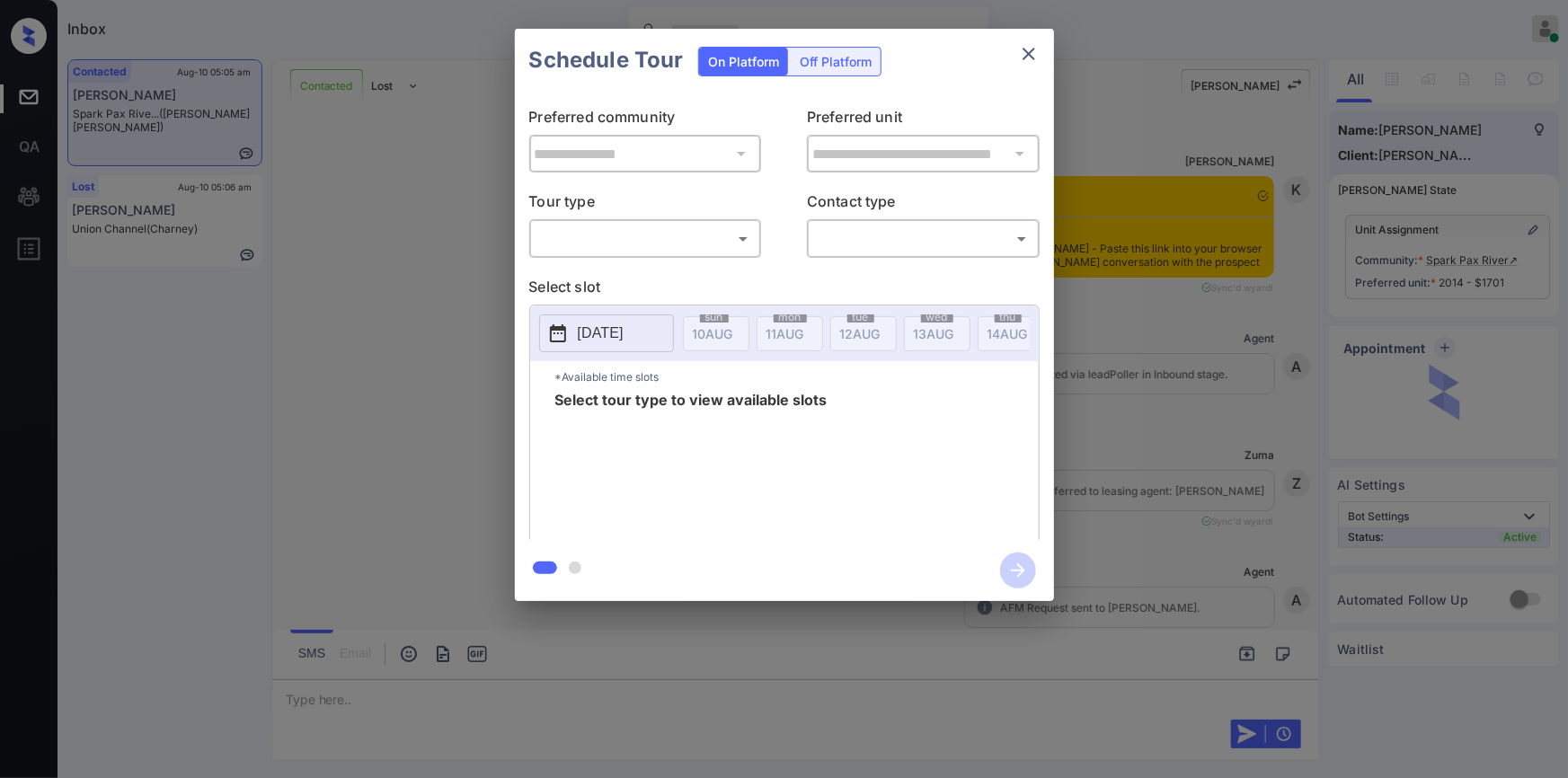
scroll to position [2491, 0]
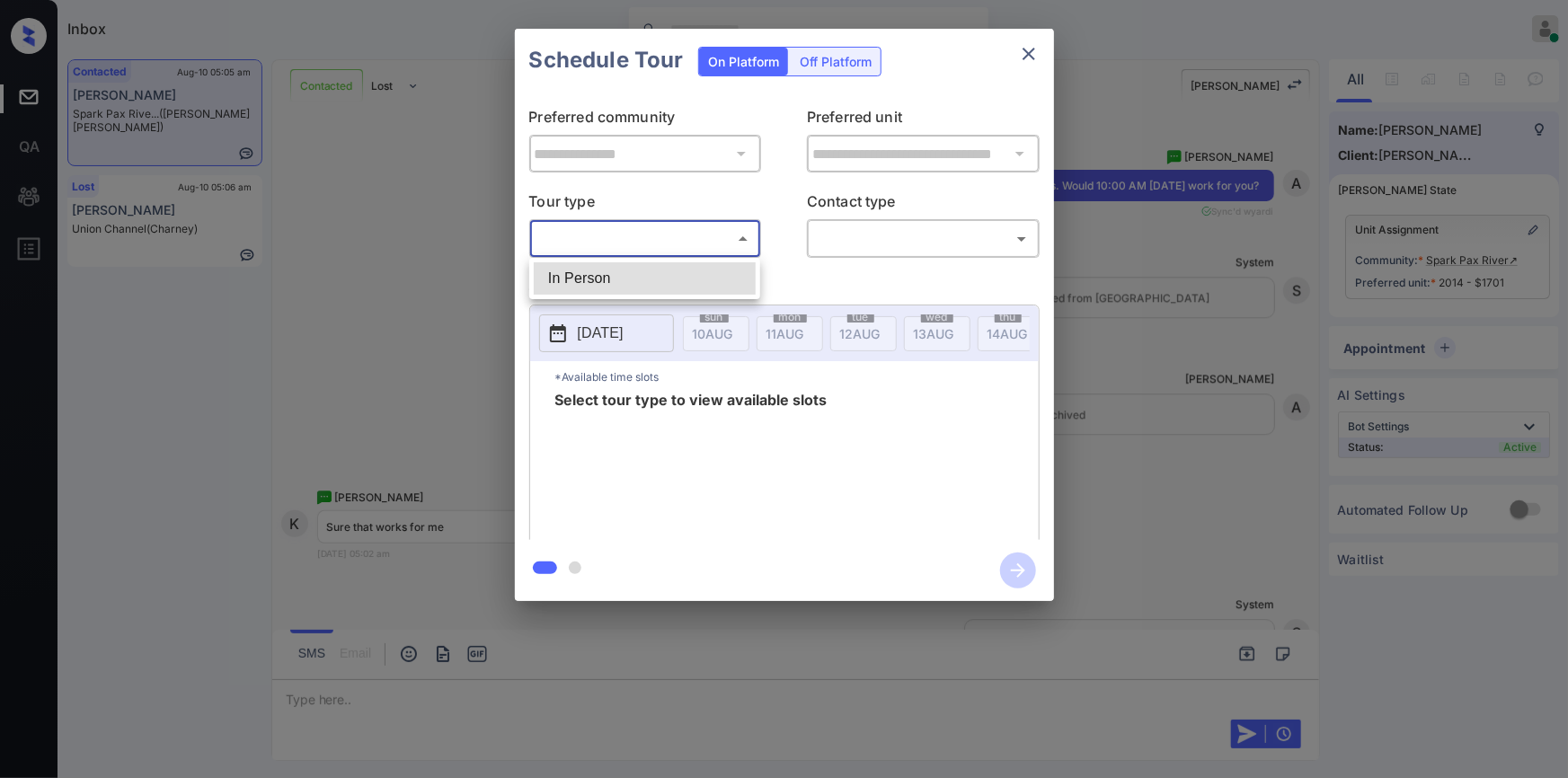
click at [611, 236] on body "Inbox [PERSON_NAME] Online Set yourself offline Set yourself on break Profile S…" at bounding box center [784, 389] width 1568 height 778
click at [591, 274] on li "In Person" at bounding box center [644, 279] width 222 height 32
type input "********"
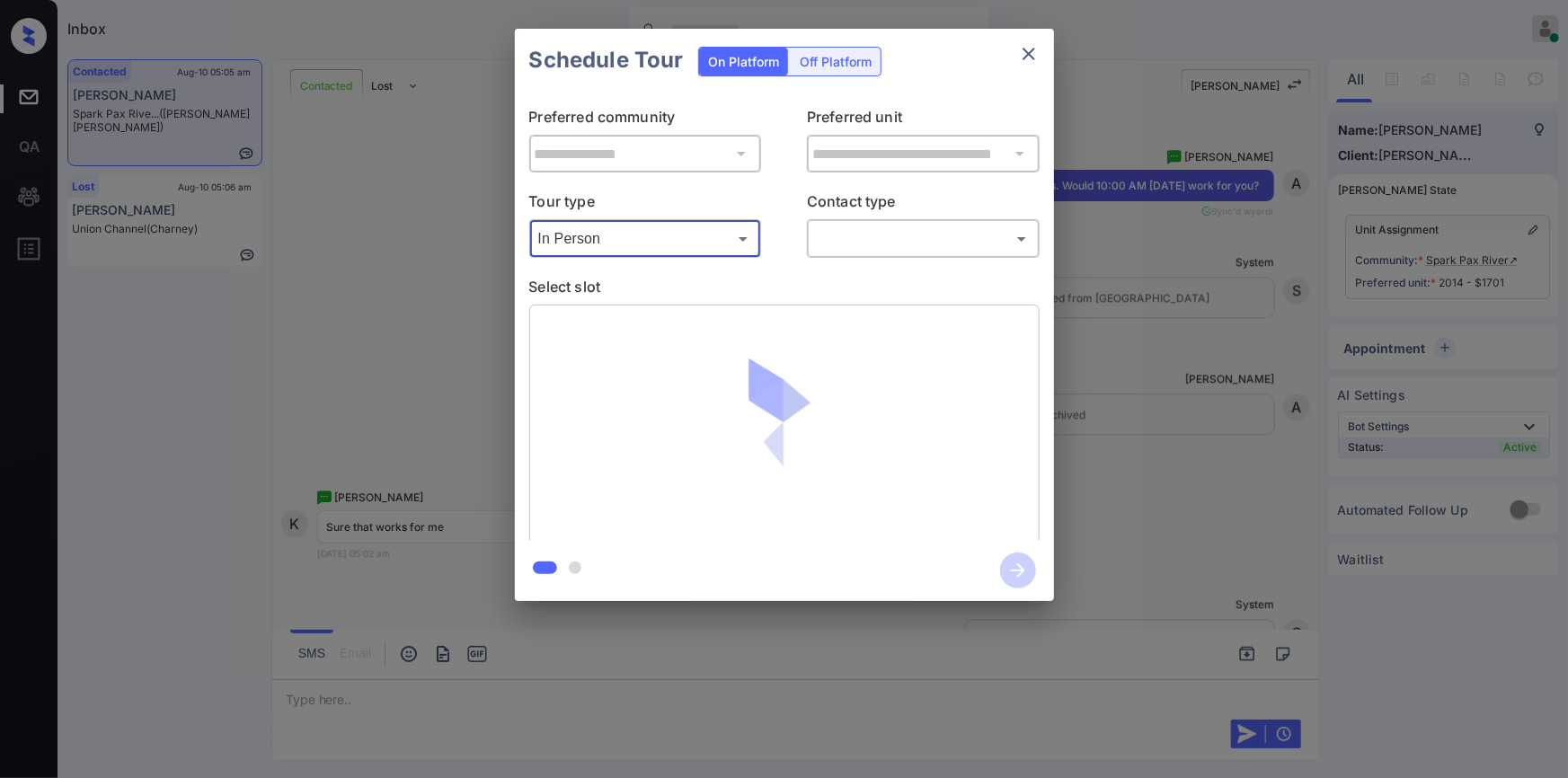
click at [893, 253] on div "​ ​" at bounding box center [923, 238] width 232 height 39
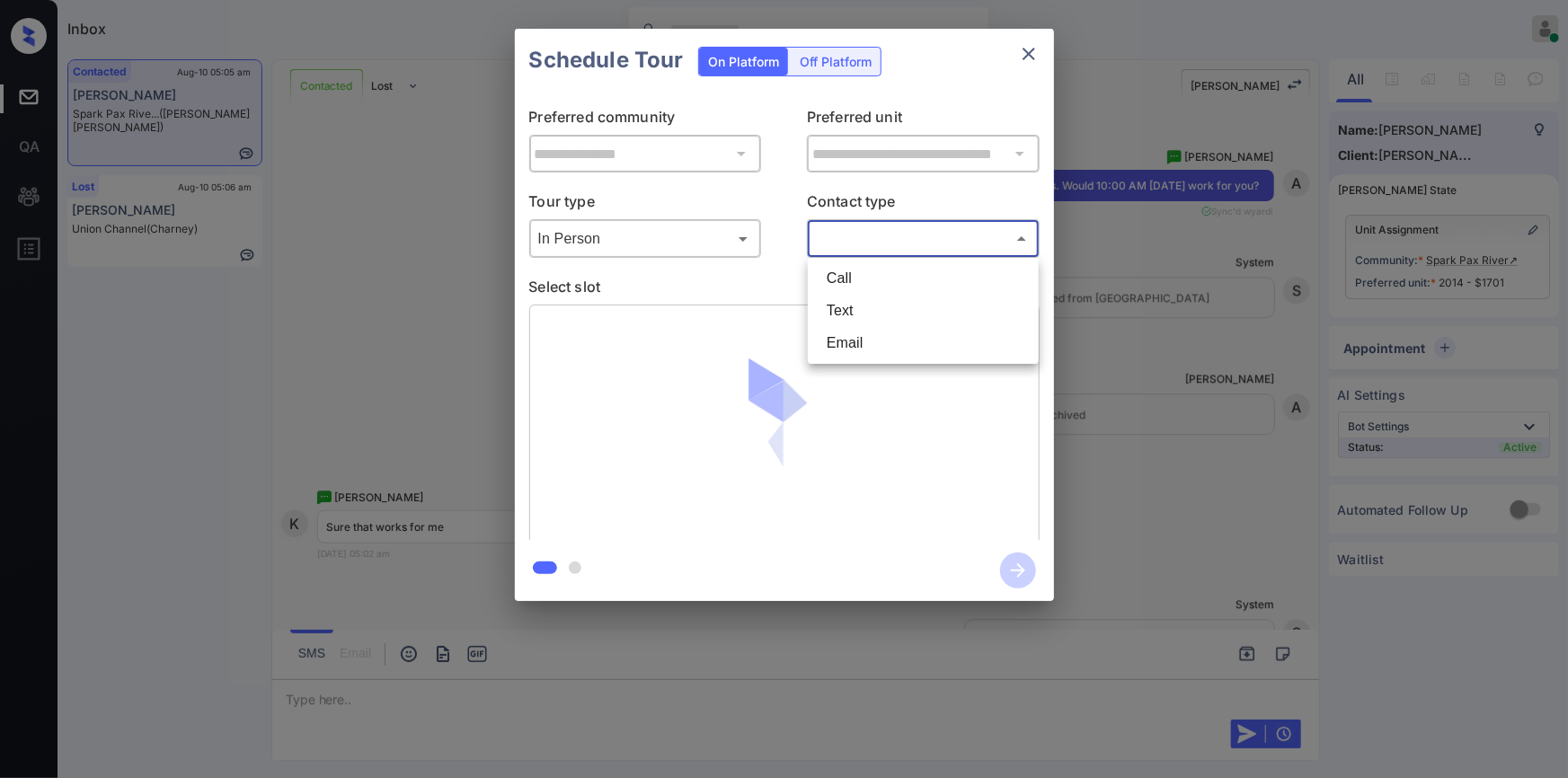
drag, startPoint x: 892, startPoint y: 240, endPoint x: 872, endPoint y: 297, distance: 60.4
click at [892, 239] on body "Inbox Jiro Alonzo Online Set yourself offline Set yourself on break Profile Swi…" at bounding box center [784, 389] width 1568 height 778
click at [867, 307] on li "Text" at bounding box center [923, 311] width 222 height 32
type input "****"
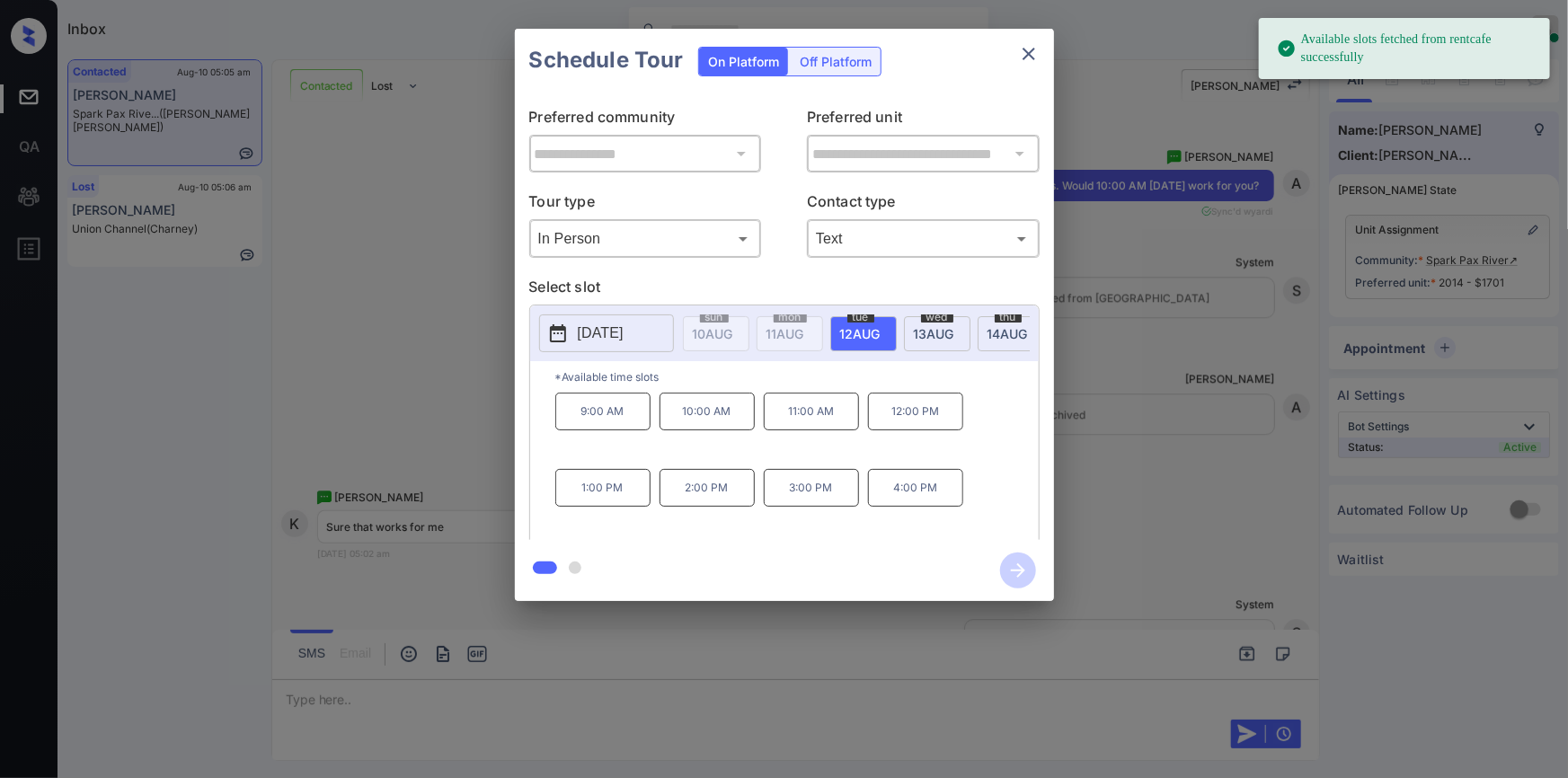
click at [612, 328] on p "2025-08-12" at bounding box center [600, 334] width 46 height 22
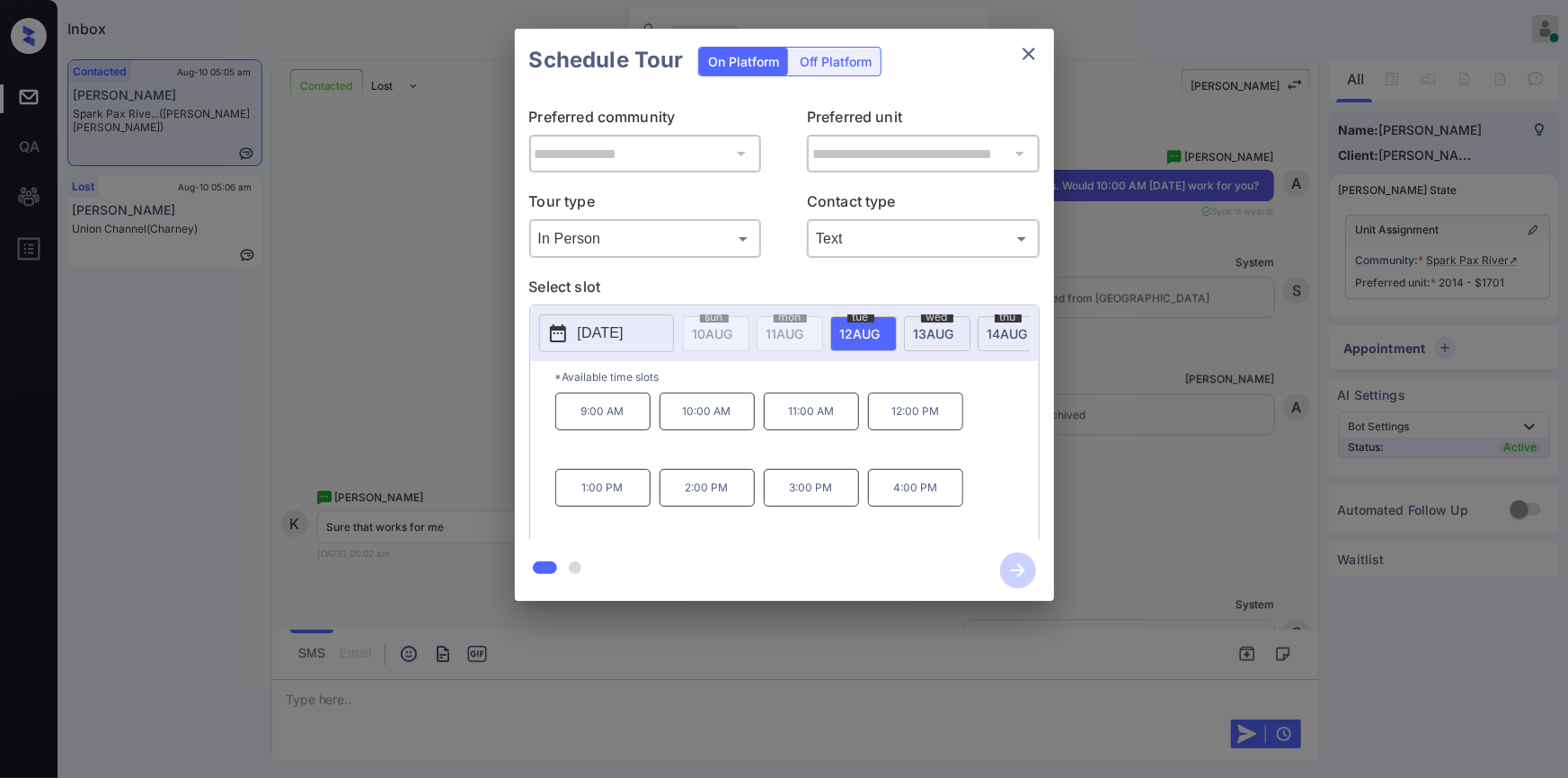
click at [345, 278] on div "**********" at bounding box center [784, 315] width 1568 height 630
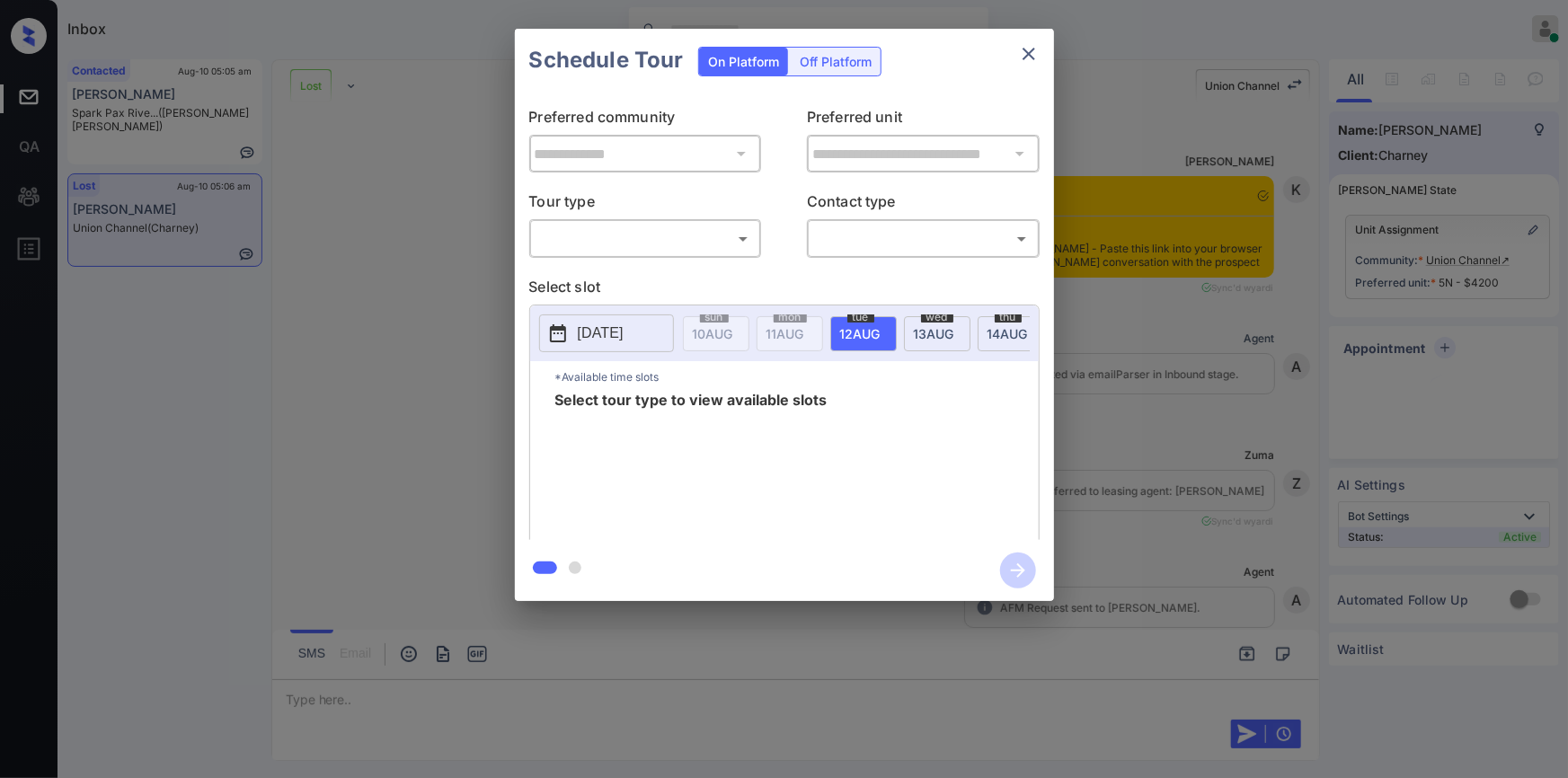
scroll to position [4958, 0]
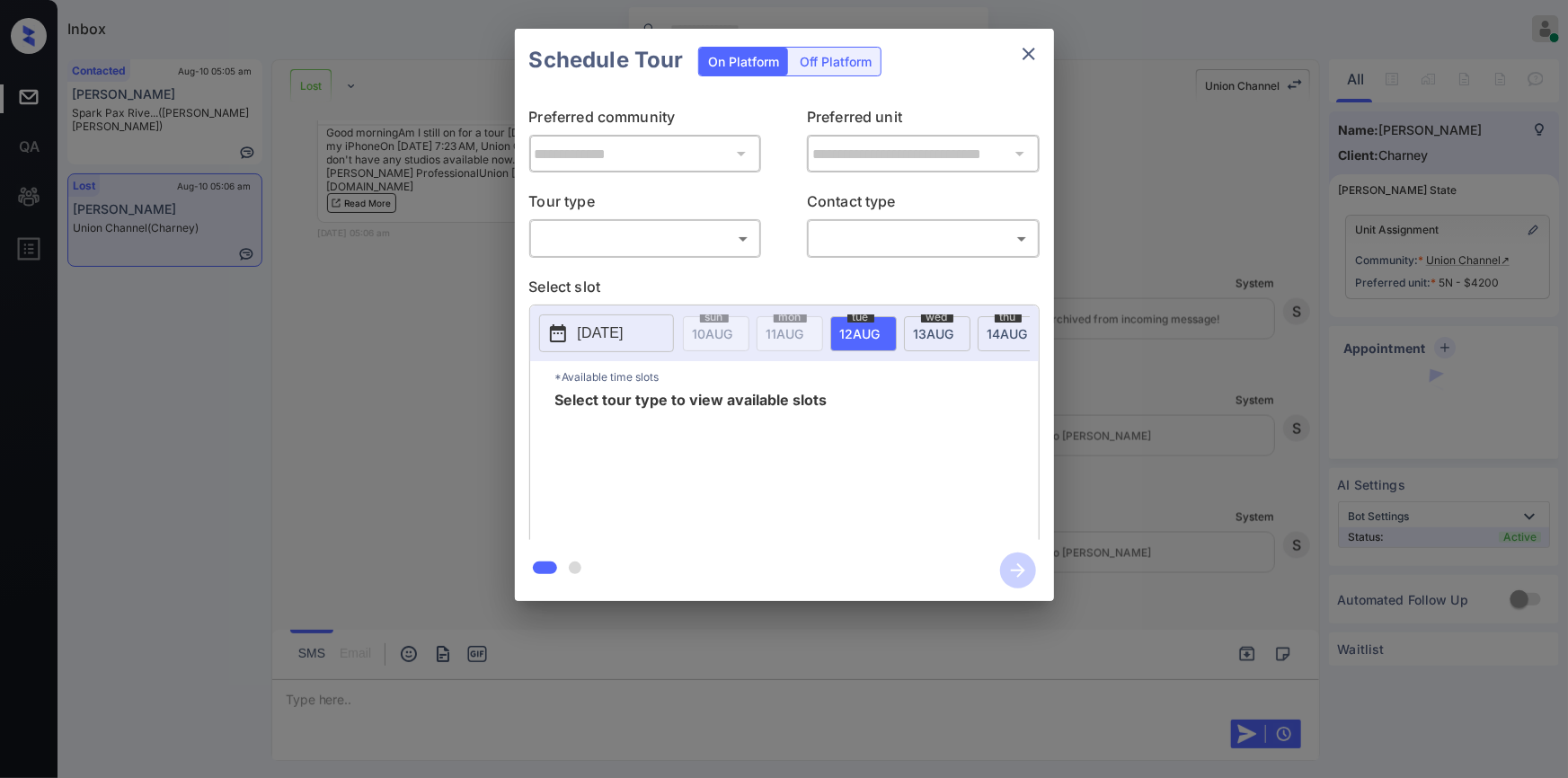
click at [618, 214] on p "Tour type" at bounding box center [645, 205] width 232 height 29
click at [606, 236] on body "Inbox Jiro Alonzo Online Set yourself offline Set yourself on break Profile Swi…" at bounding box center [784, 389] width 1568 height 778
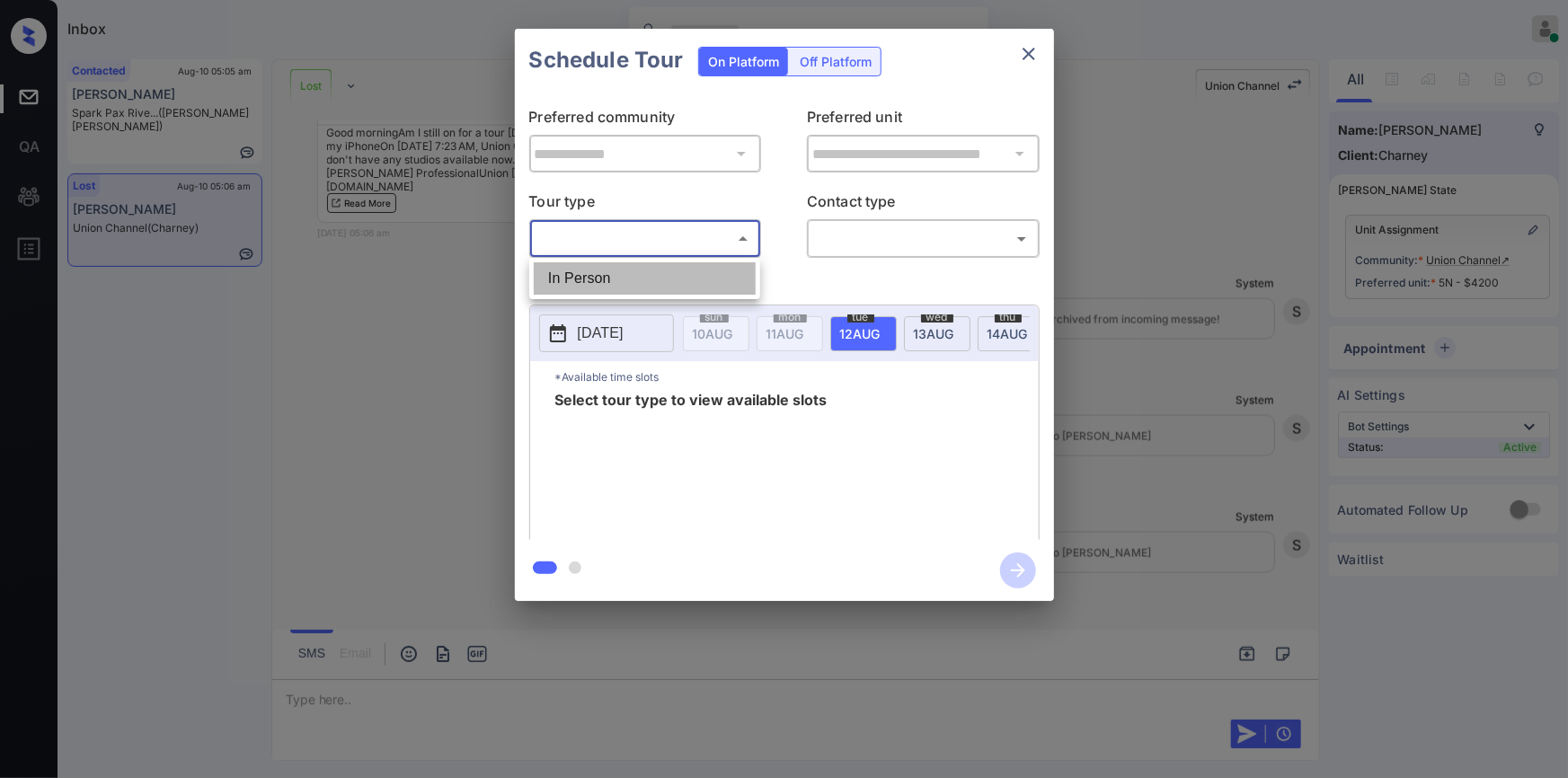
click at [589, 272] on li "In Person" at bounding box center [644, 279] width 222 height 32
type input "********"
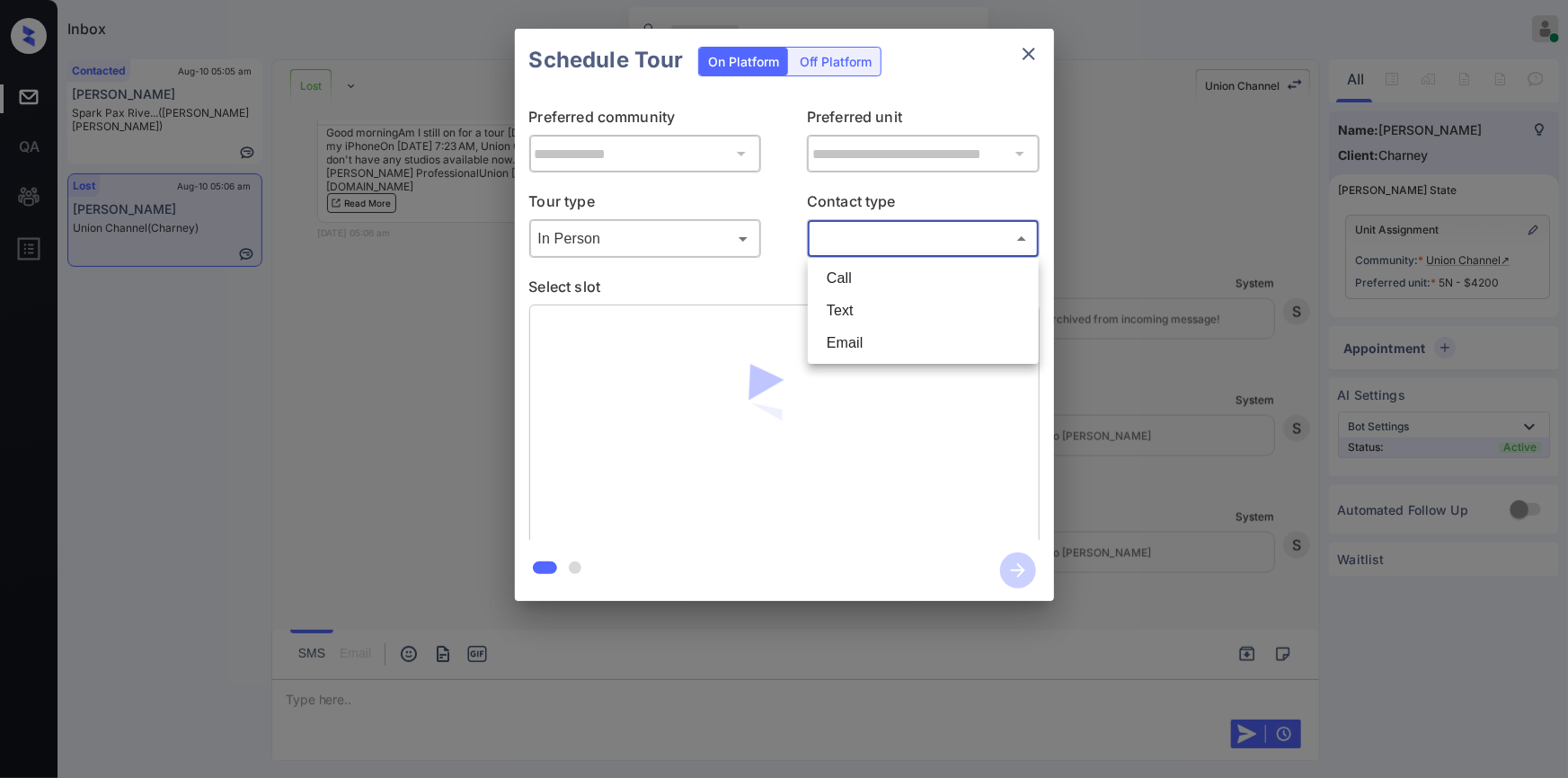
click at [870, 226] on body "Inbox Jiro Alonzo Online Set yourself offline Set yourself on break Profile Swi…" at bounding box center [784, 389] width 1568 height 778
click at [869, 302] on li "Text" at bounding box center [923, 311] width 222 height 32
type input "****"
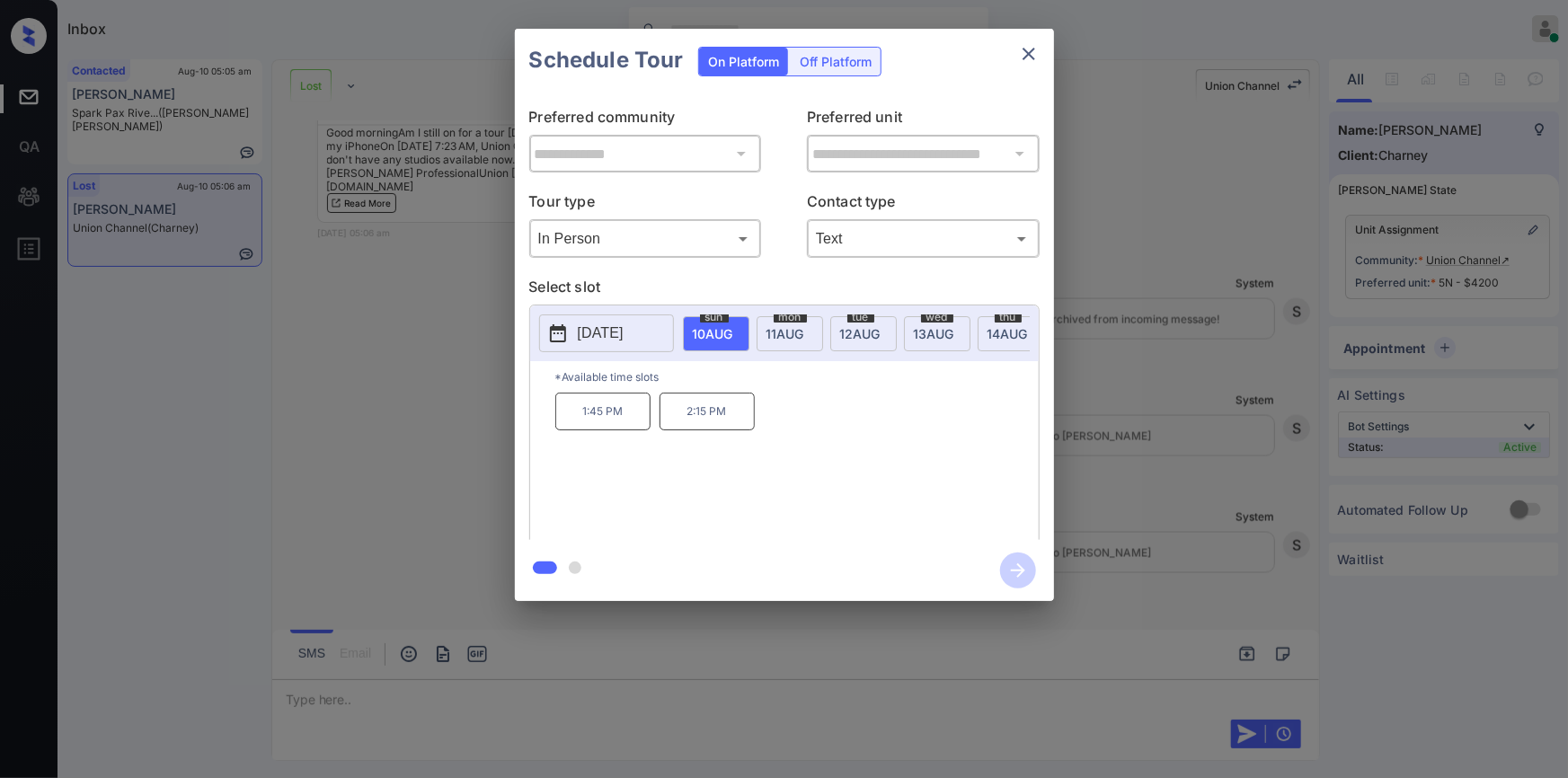
click at [734, 336] on span "11 AUG" at bounding box center [713, 334] width 41 height 15
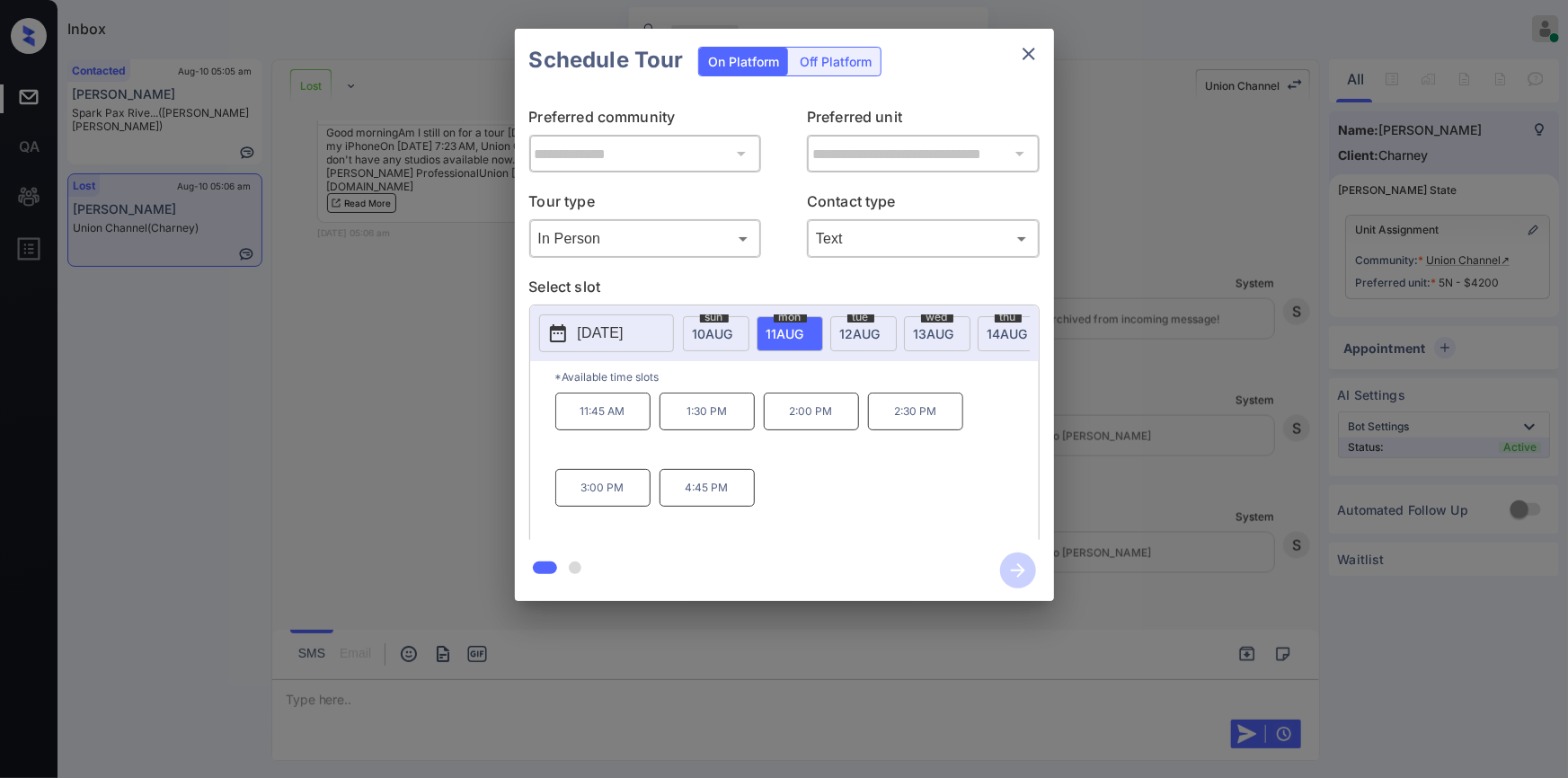
click at [449, 398] on div "**********" at bounding box center [784, 315] width 1568 height 630
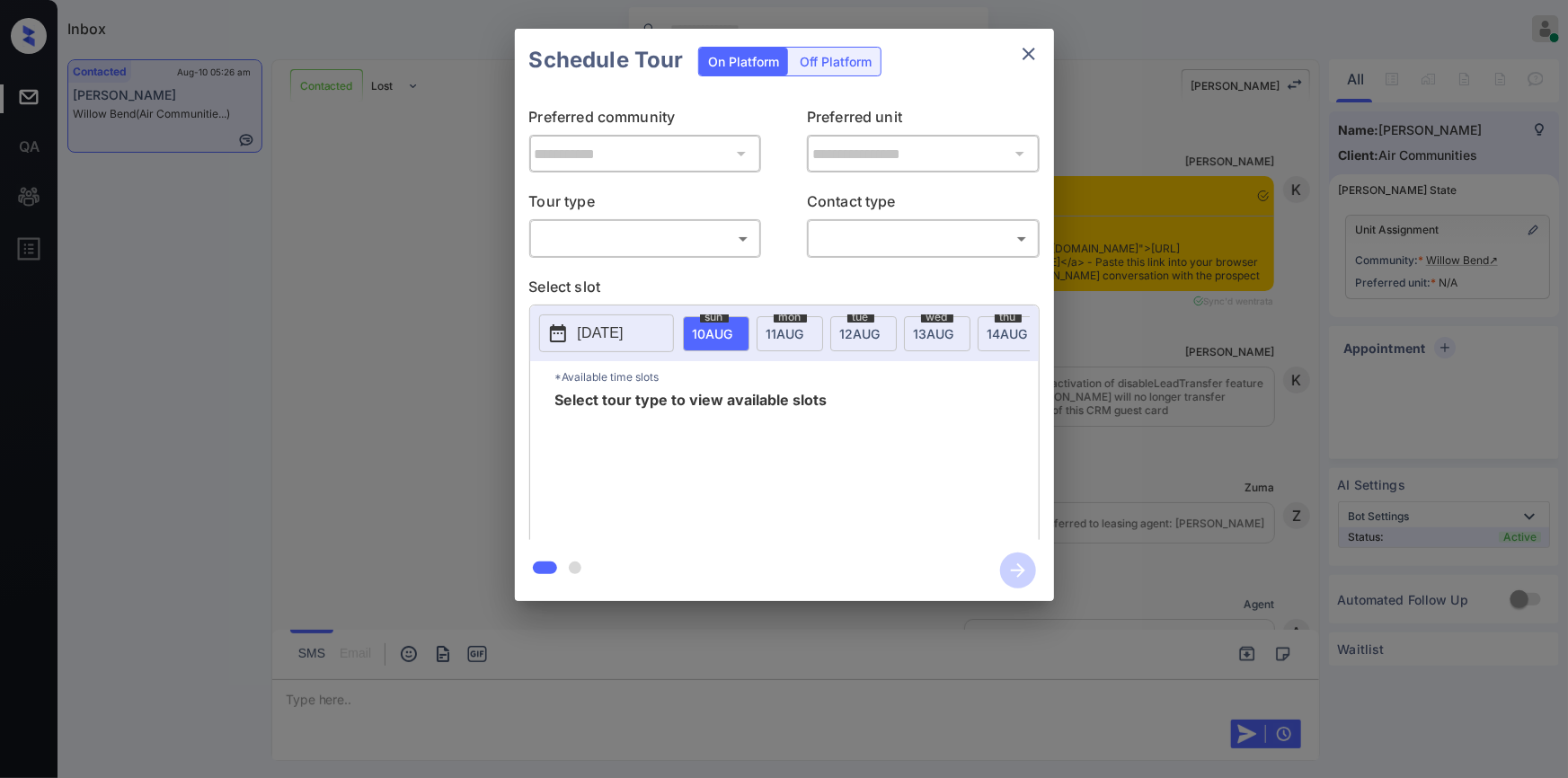
scroll to position [1560, 0]
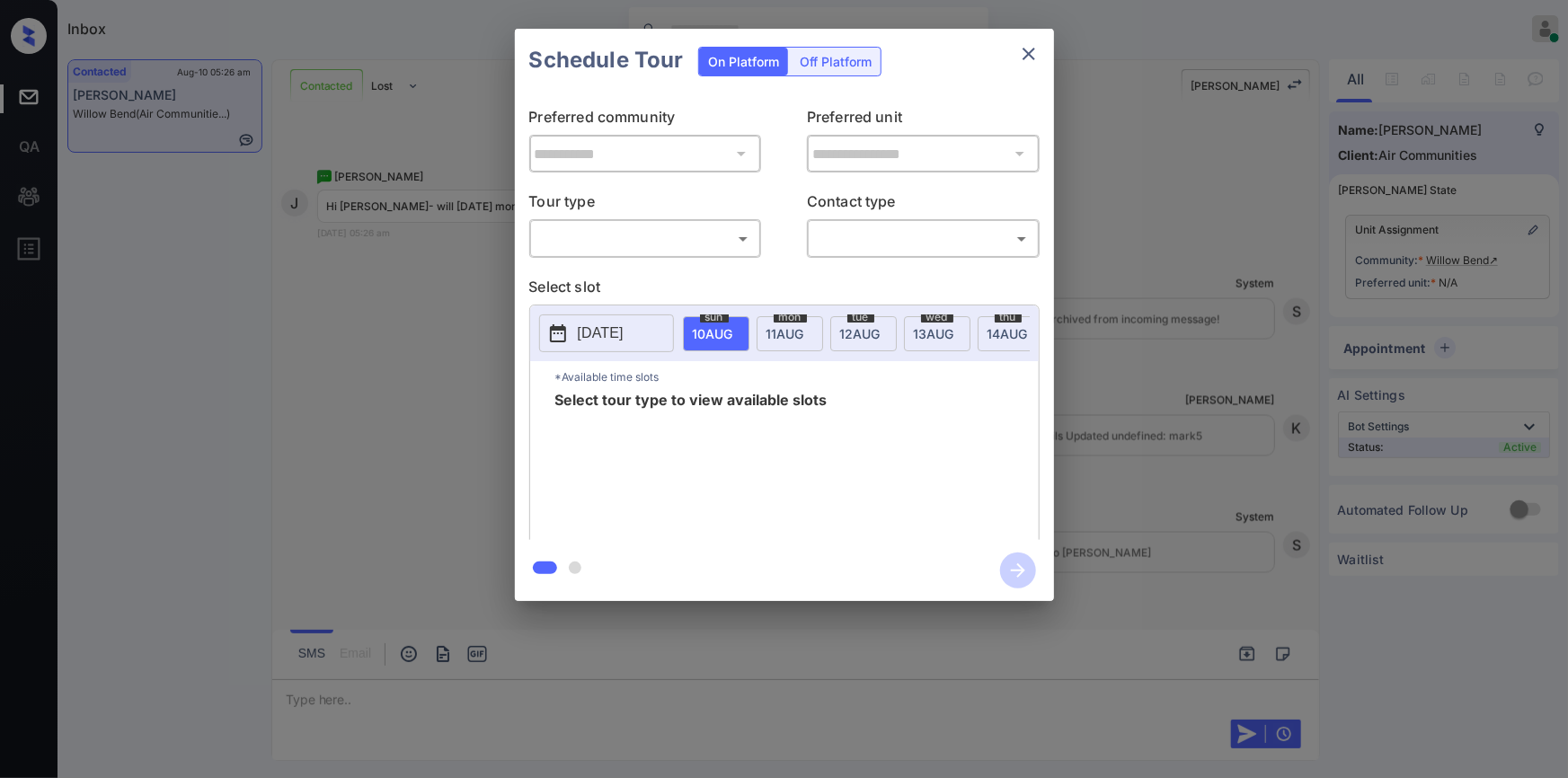
click at [626, 243] on body "Inbox Jiro Alonzo Online Set yourself offline Set yourself on break Profile Swi…" at bounding box center [784, 389] width 1568 height 778
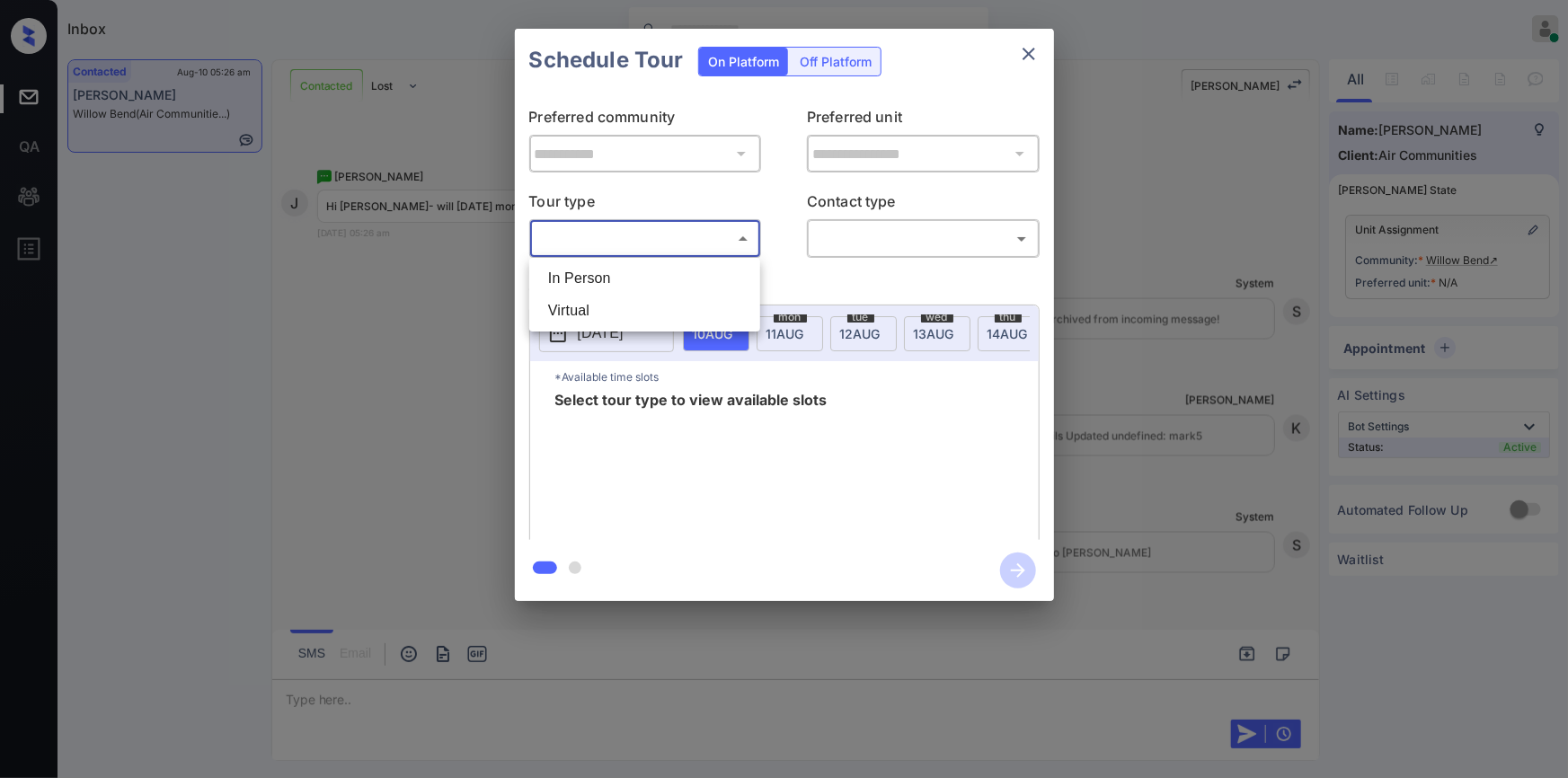
click at [610, 279] on li "In Person" at bounding box center [644, 279] width 222 height 32
type input "********"
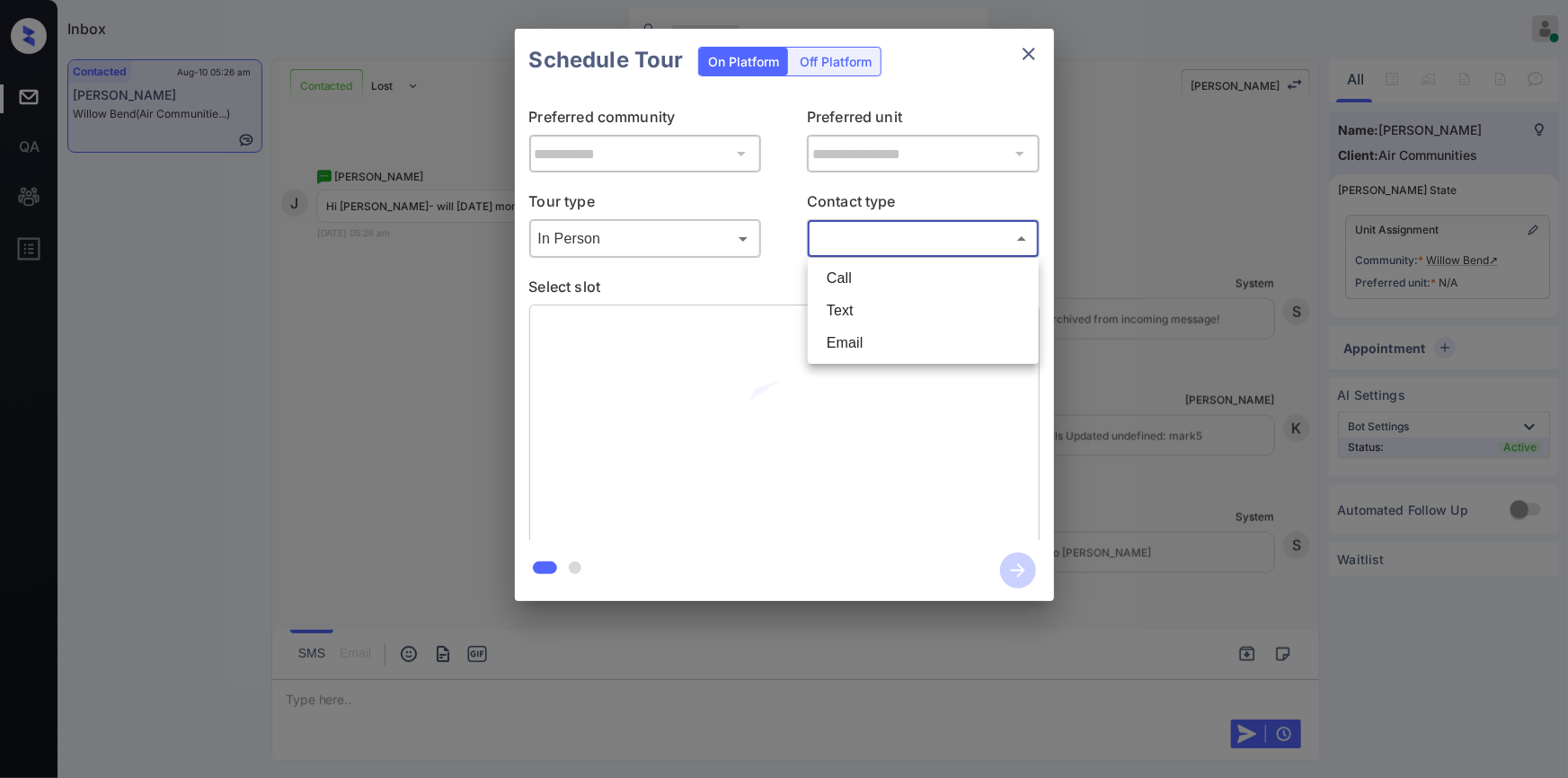
drag, startPoint x: 897, startPoint y: 239, endPoint x: 868, endPoint y: 308, distance: 74.8
click at [895, 238] on body "Inbox Jiro Alonzo Online Set yourself offline Set yourself on break Profile Swi…" at bounding box center [784, 389] width 1568 height 778
click at [862, 310] on li "Text" at bounding box center [923, 311] width 222 height 32
type input "****"
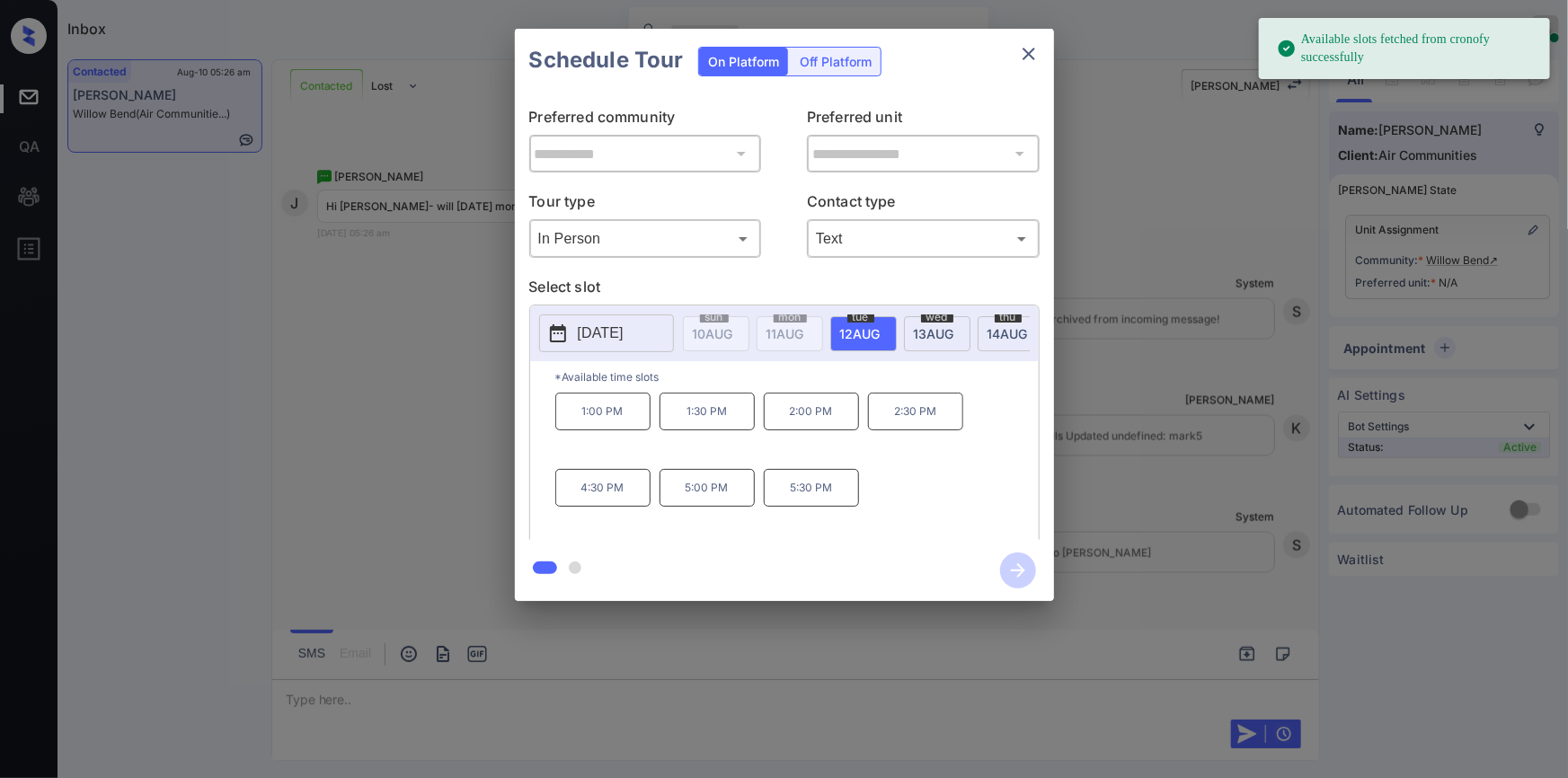
click at [729, 316] on span "wed" at bounding box center [715, 317] width 29 height 11
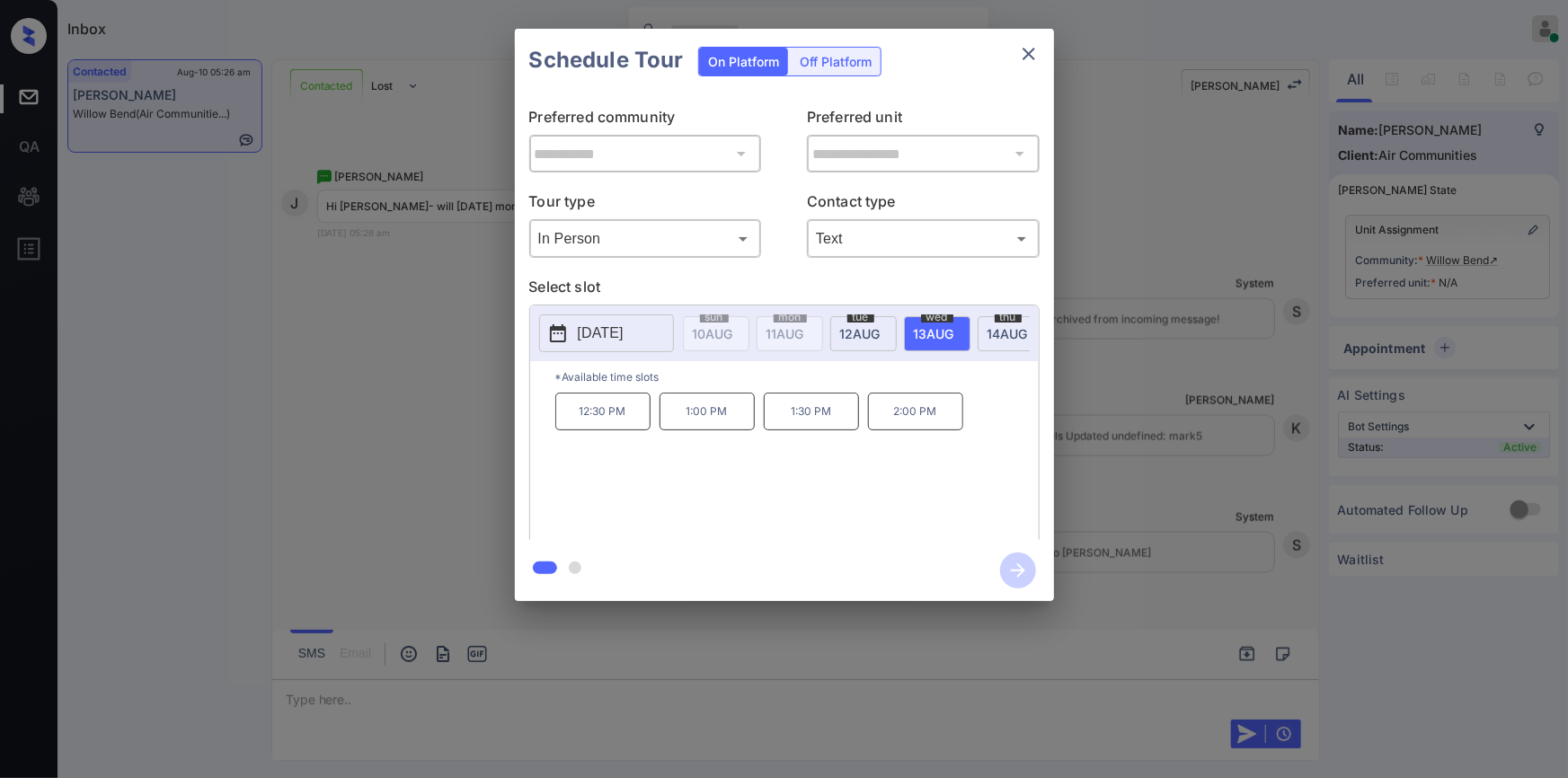
click at [333, 672] on div at bounding box center [784, 389] width 1568 height 778
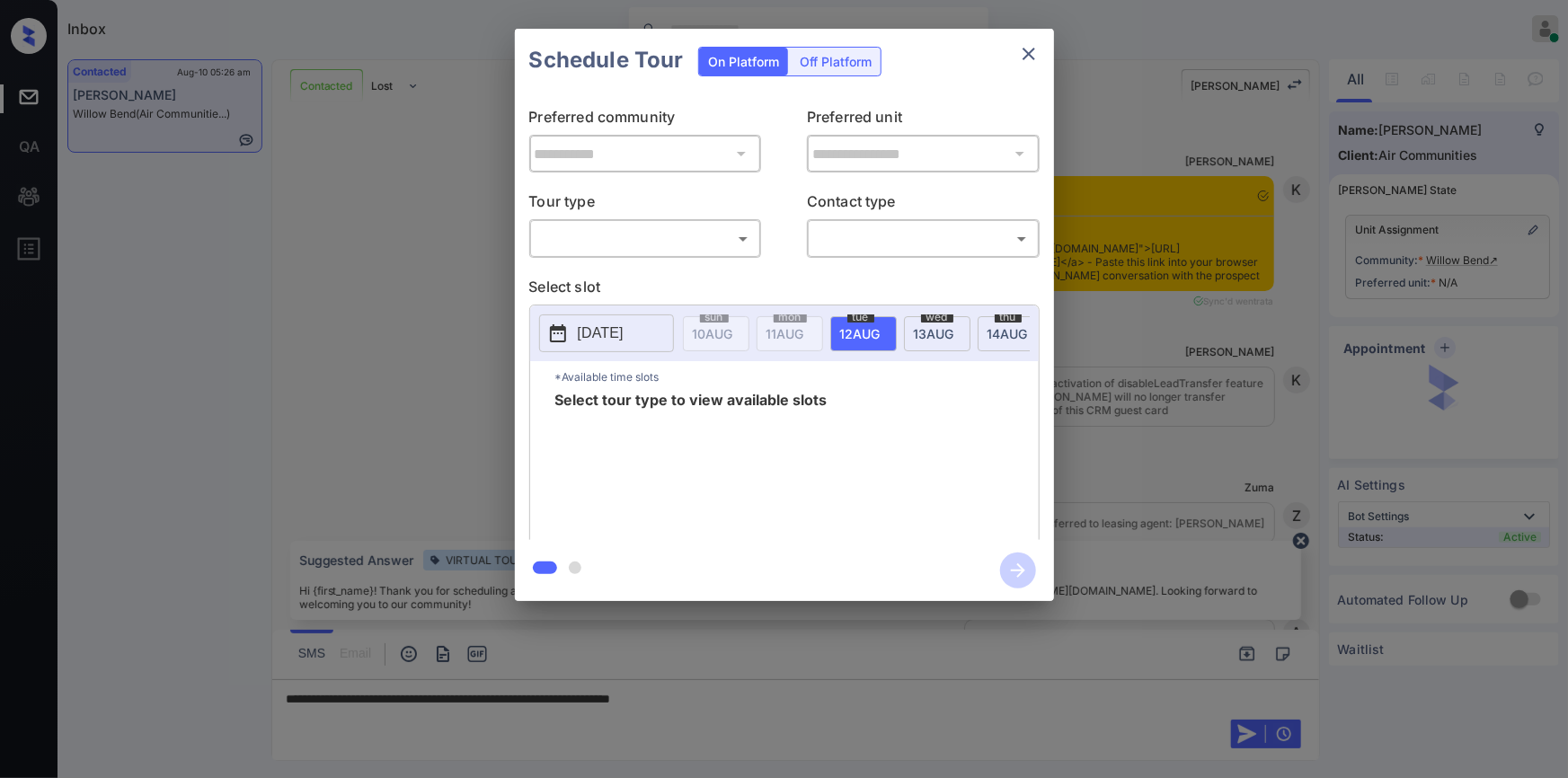
scroll to position [1560, 0]
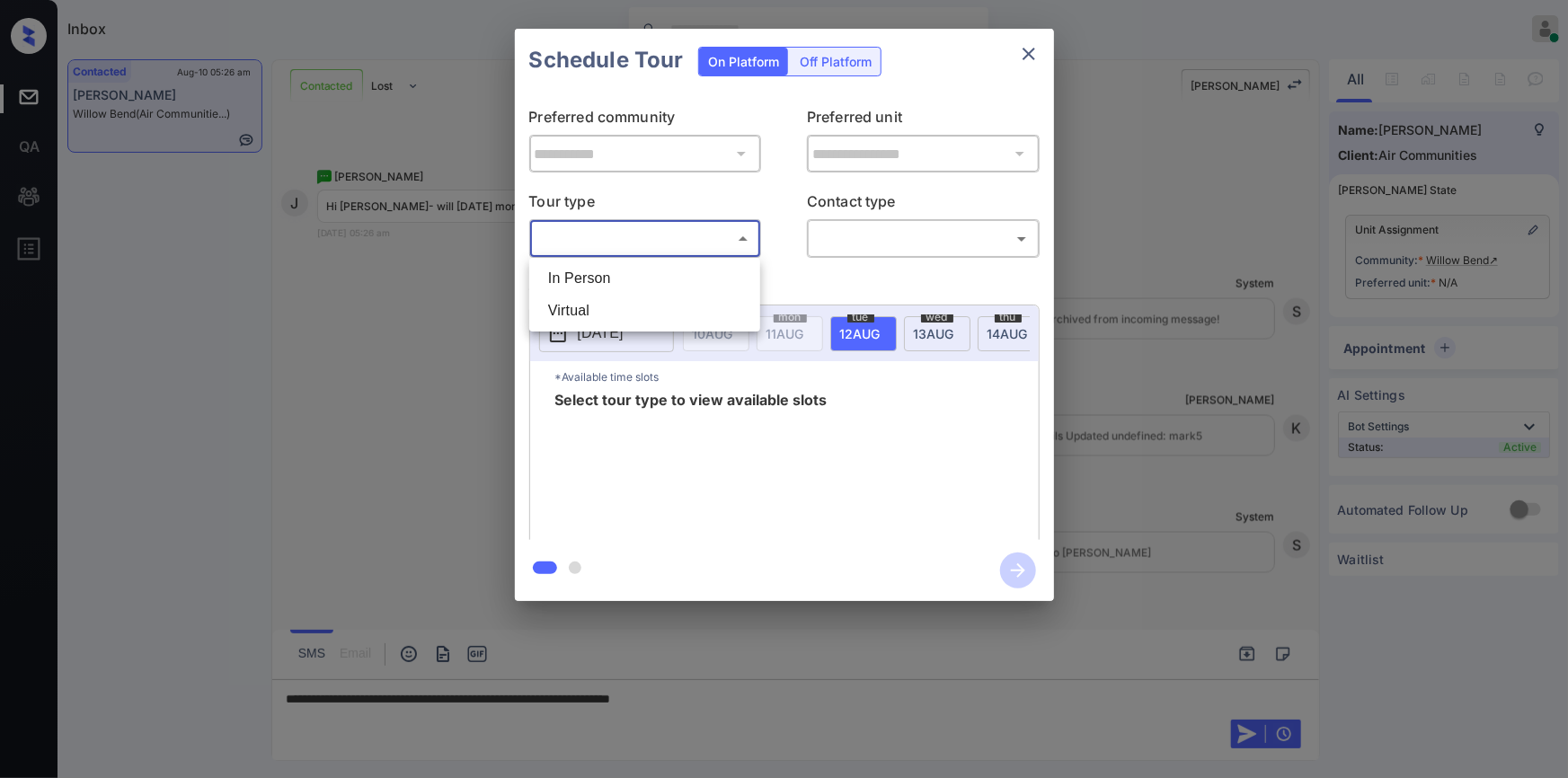
click at [648, 242] on body "Inbox [PERSON_NAME] Online Set yourself offline Set yourself on break Profile S…" at bounding box center [784, 389] width 1568 height 778
drag, startPoint x: 634, startPoint y: 279, endPoint x: 858, endPoint y: 243, distance: 226.9
click at [638, 279] on li "In Person" at bounding box center [644, 279] width 222 height 32
type input "********"
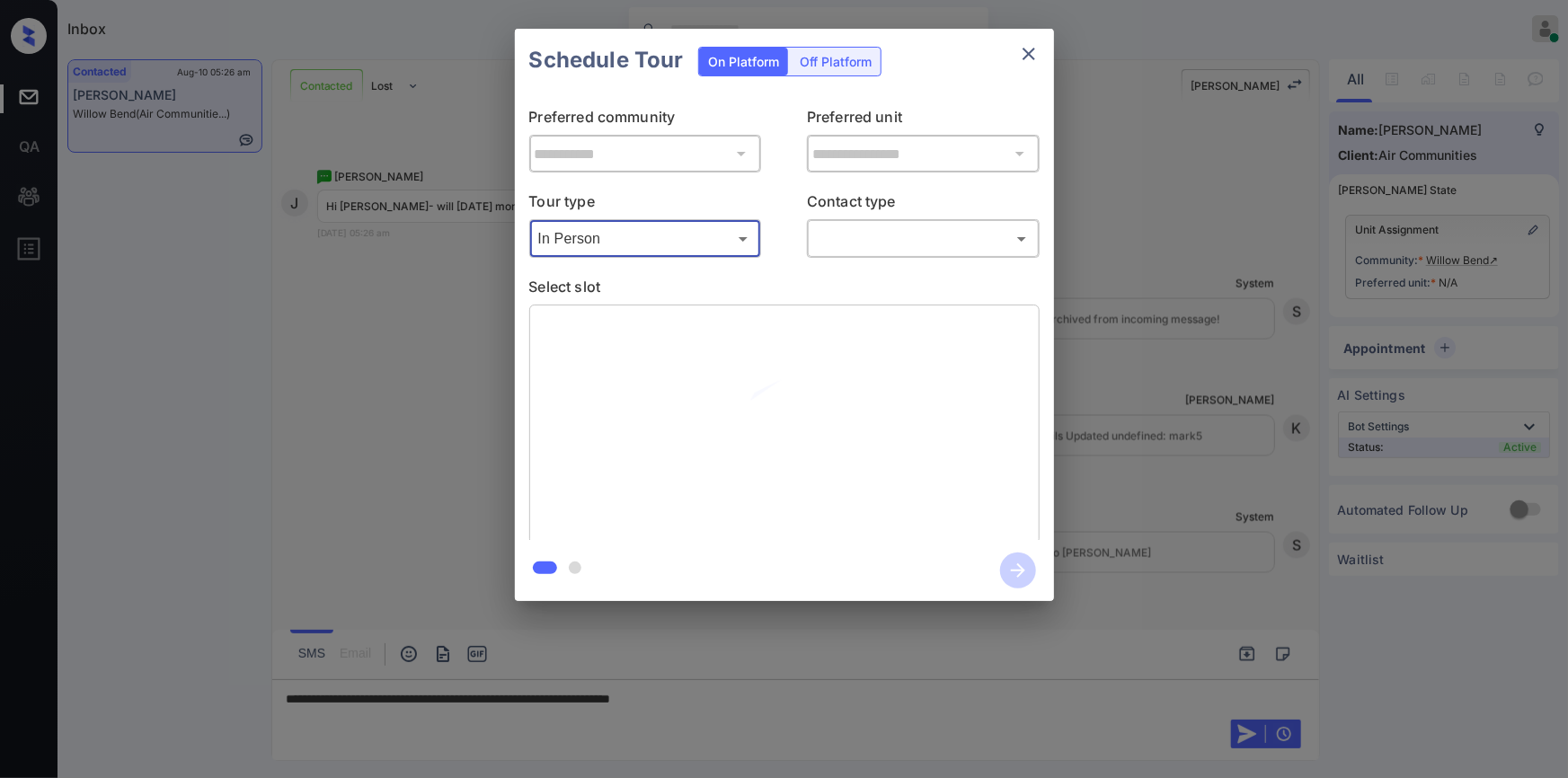
drag, startPoint x: 881, startPoint y: 223, endPoint x: 861, endPoint y: 261, distance: 42.9
click at [880, 224] on div "​ ​" at bounding box center [923, 238] width 232 height 39
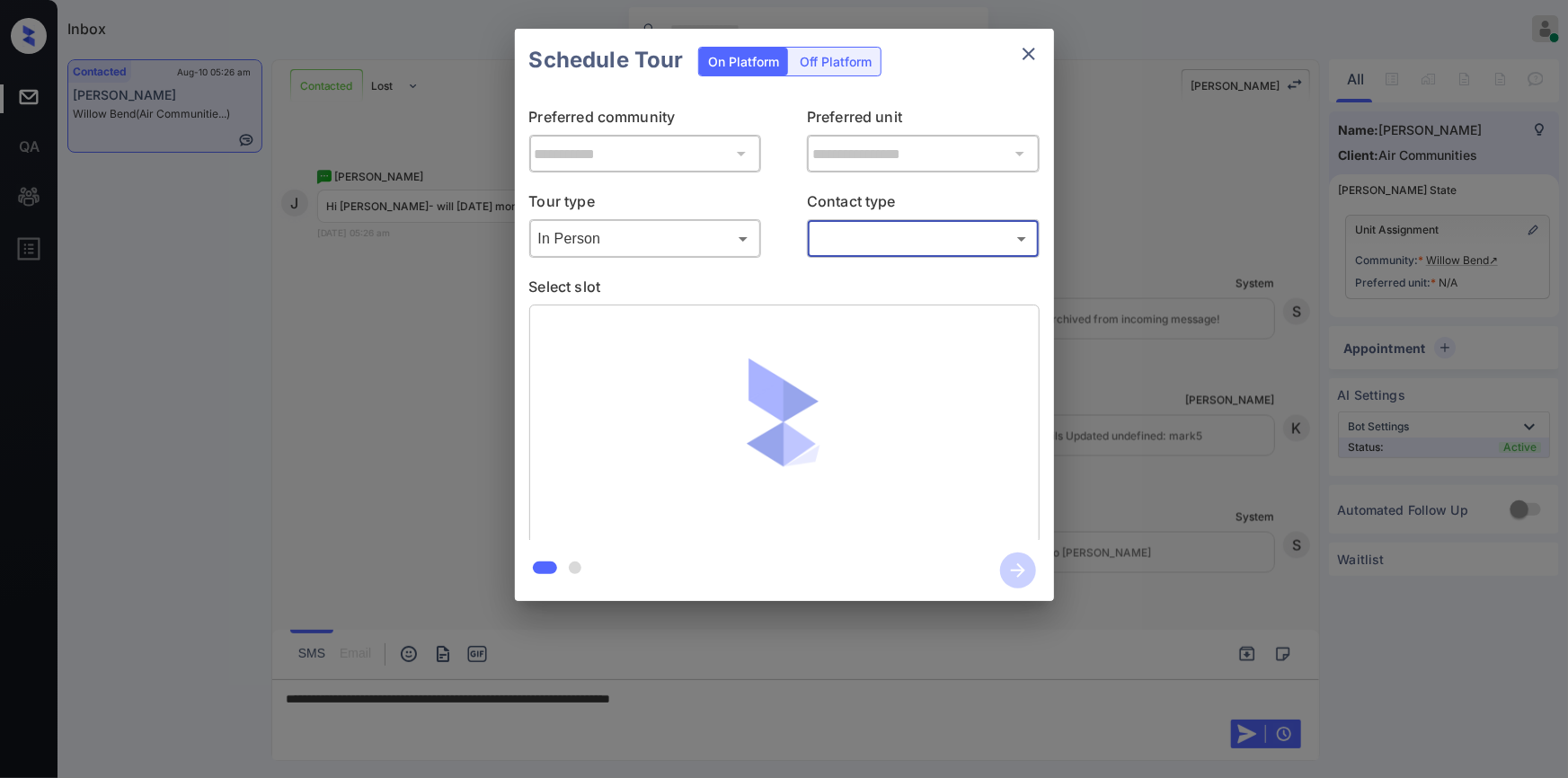
click at [867, 239] on body "Inbox Jiro Alonzo Online Set yourself offline Set yourself on break Profile Swi…" at bounding box center [784, 389] width 1568 height 778
click at [848, 306] on li "Text" at bounding box center [923, 311] width 222 height 32
type input "****"
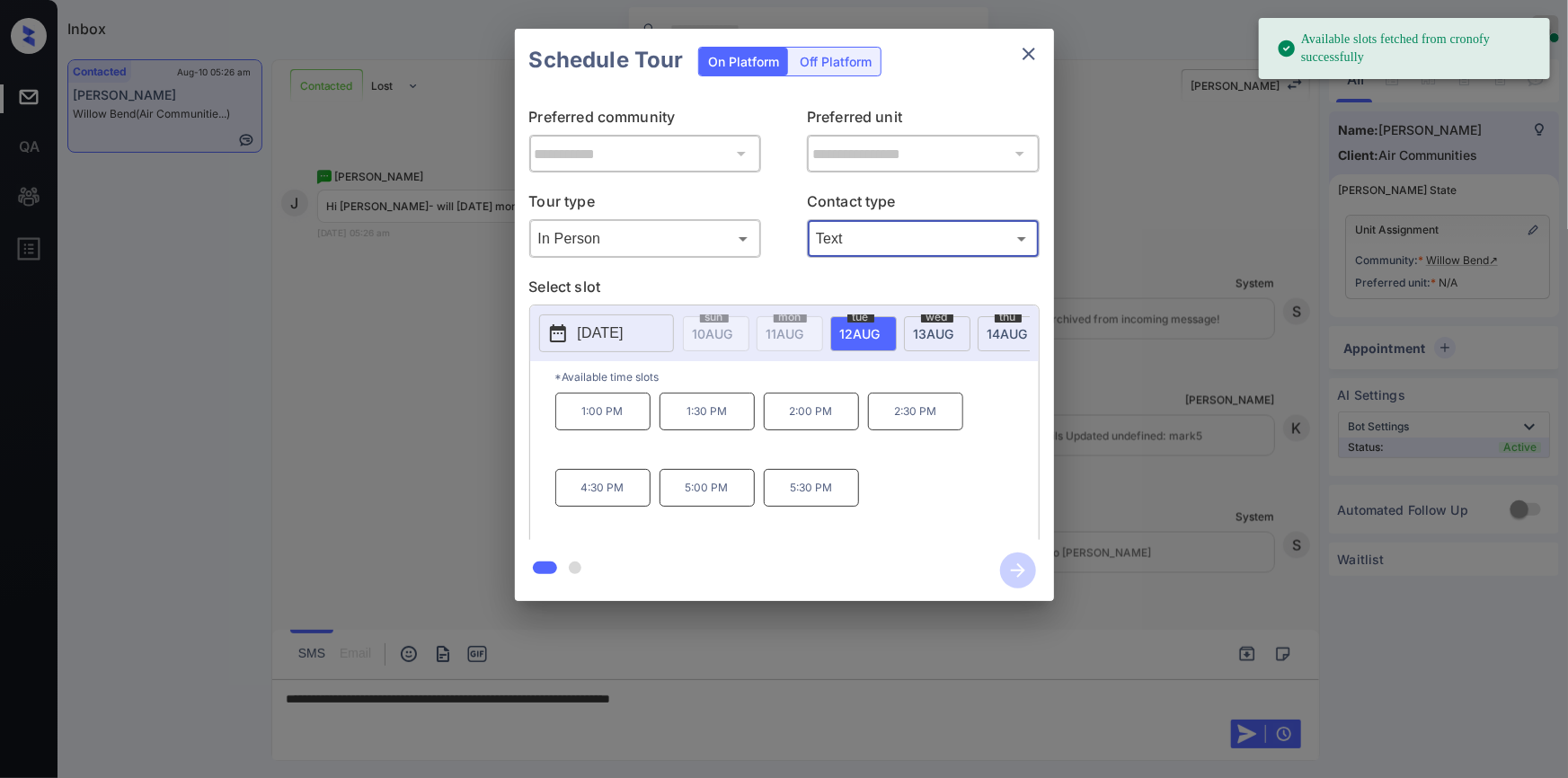
click at [734, 326] on span "13 AUG" at bounding box center [713, 334] width 41 height 15
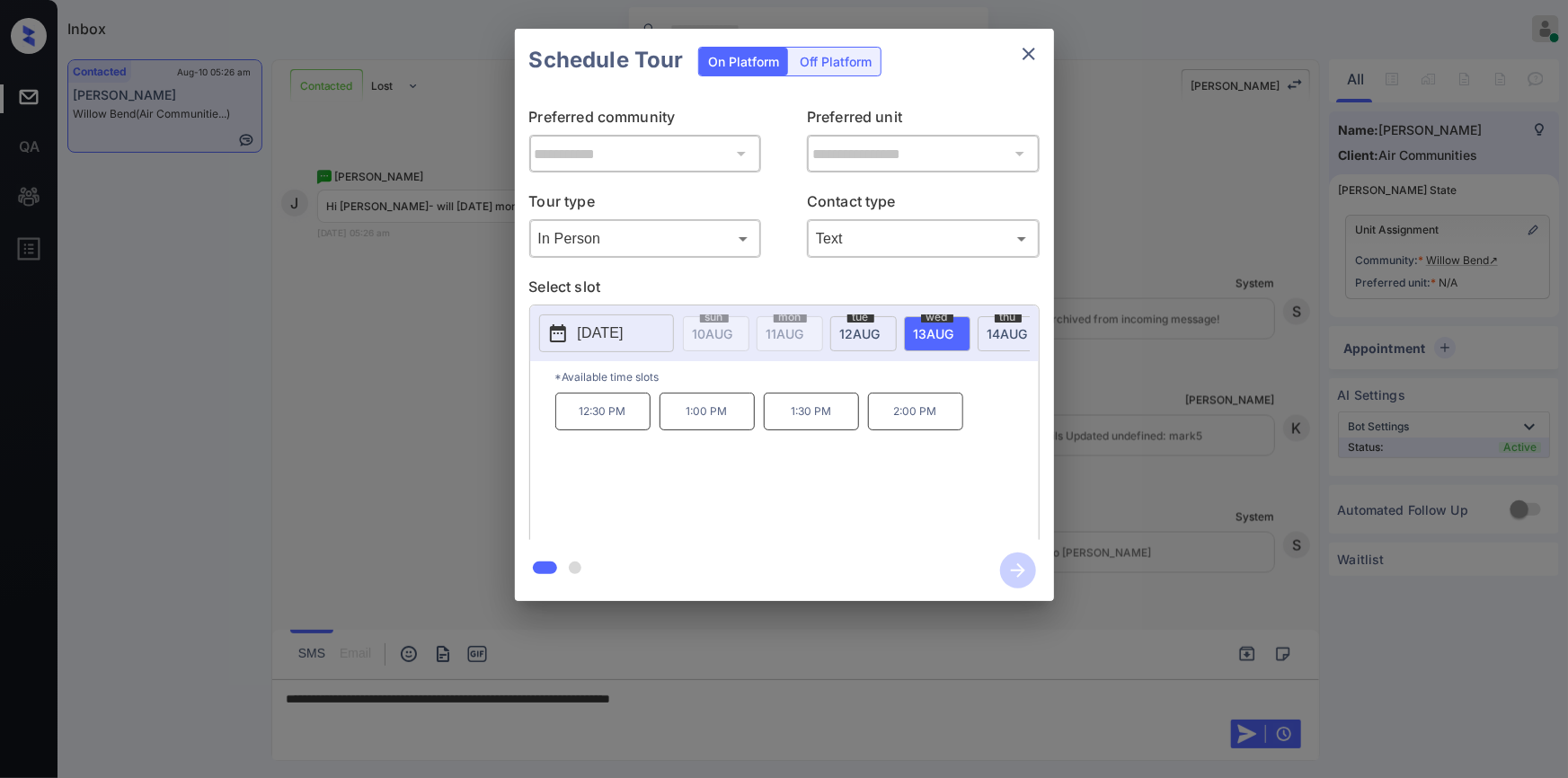
click at [342, 407] on div "**********" at bounding box center [784, 315] width 1568 height 630
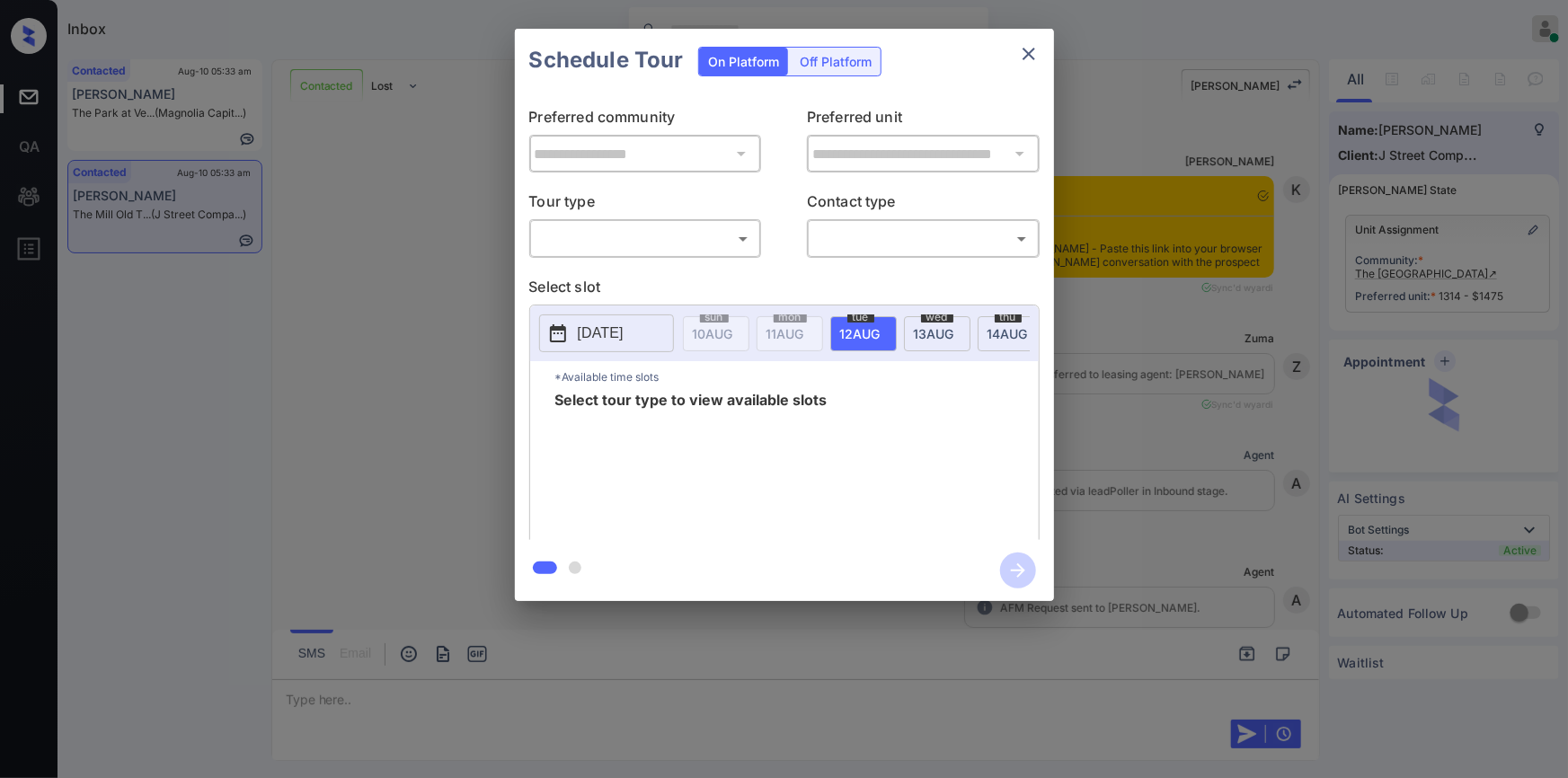
scroll to position [1992, 0]
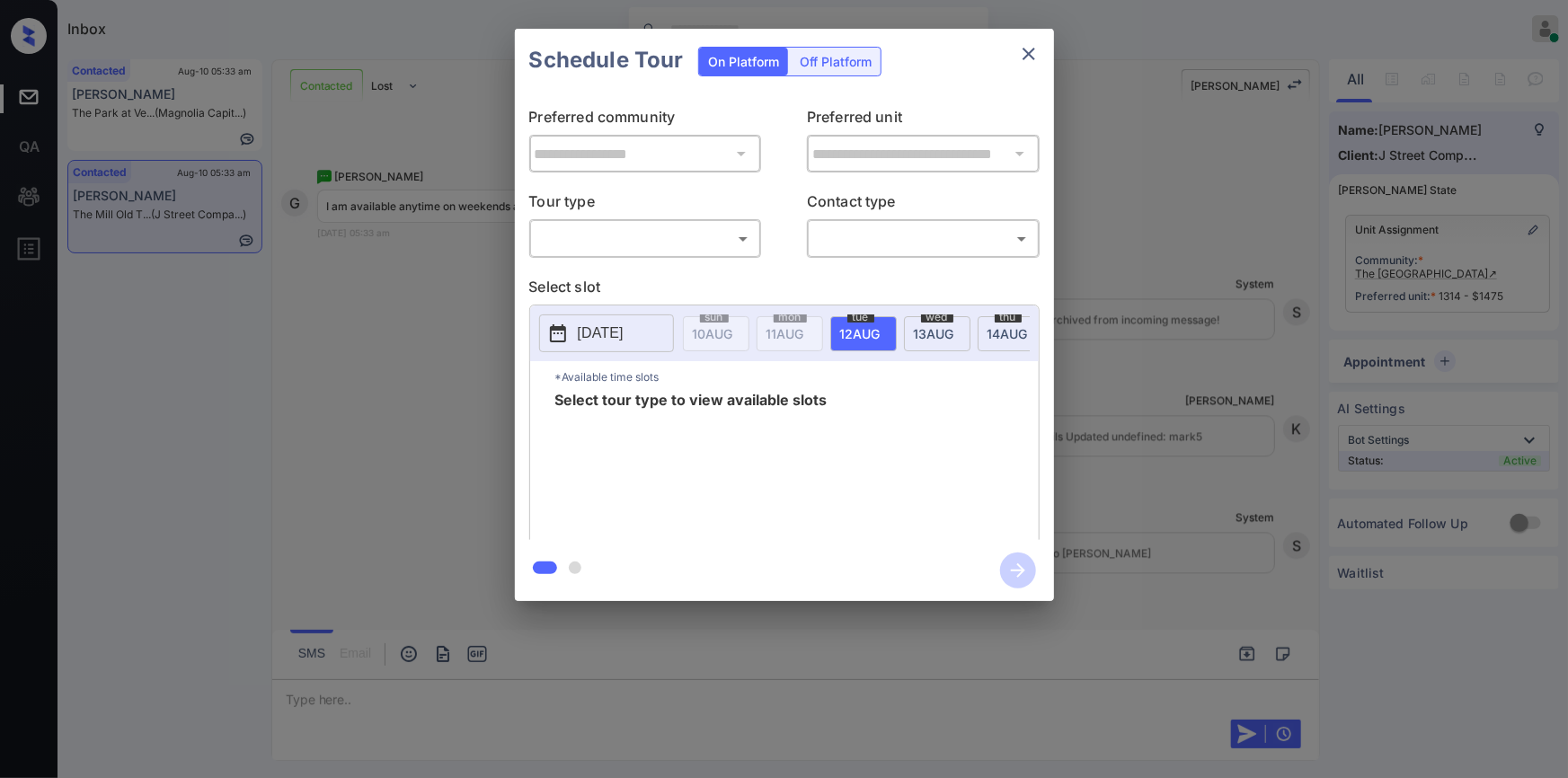
click at [598, 233] on body "Inbox Jiro Alonzo Online Set yourself offline Set yourself on break Profile Swi…" at bounding box center [784, 389] width 1568 height 778
drag, startPoint x: 585, startPoint y: 279, endPoint x: 756, endPoint y: 258, distance: 172.3
click at [597, 273] on li "In Person" at bounding box center [644, 279] width 222 height 32
type input "********"
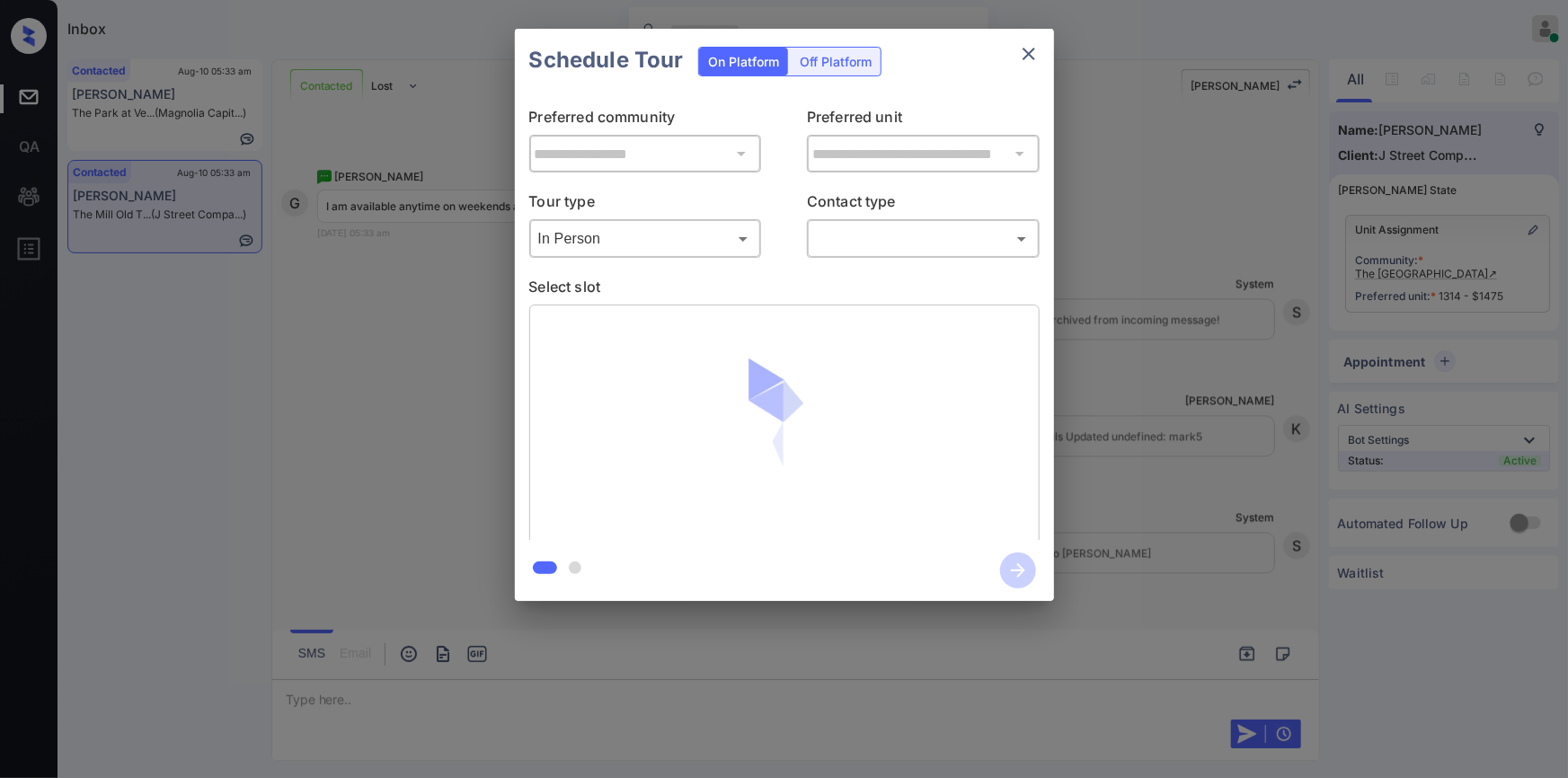
click at [850, 221] on div "​ ​" at bounding box center [923, 238] width 232 height 39
click at [852, 235] on body "Inbox Jiro Alonzo Online Set yourself offline Set yourself on break Profile Swi…" at bounding box center [784, 389] width 1568 height 778
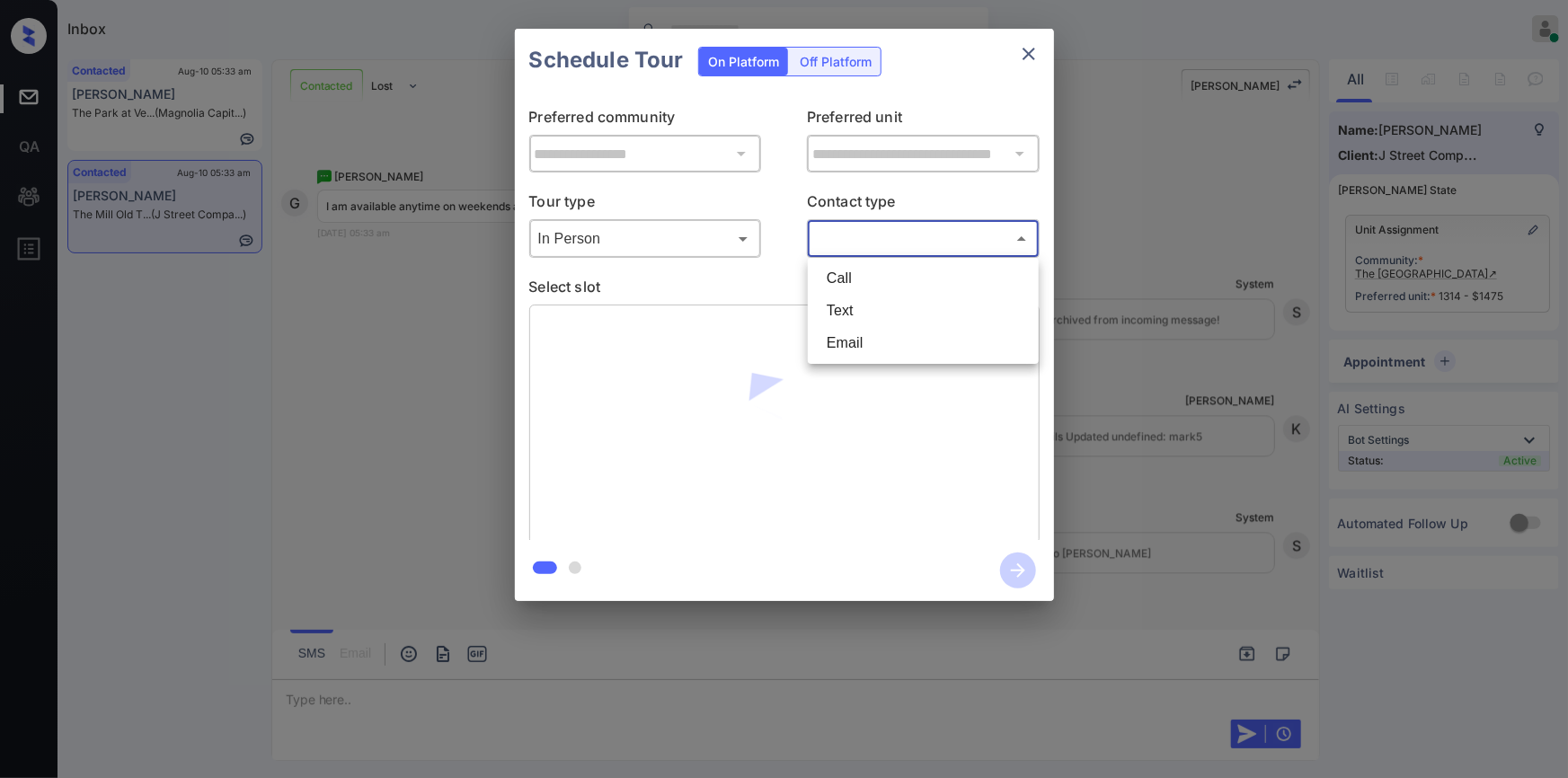
click at [843, 298] on li "Text" at bounding box center [923, 311] width 222 height 32
type input "****"
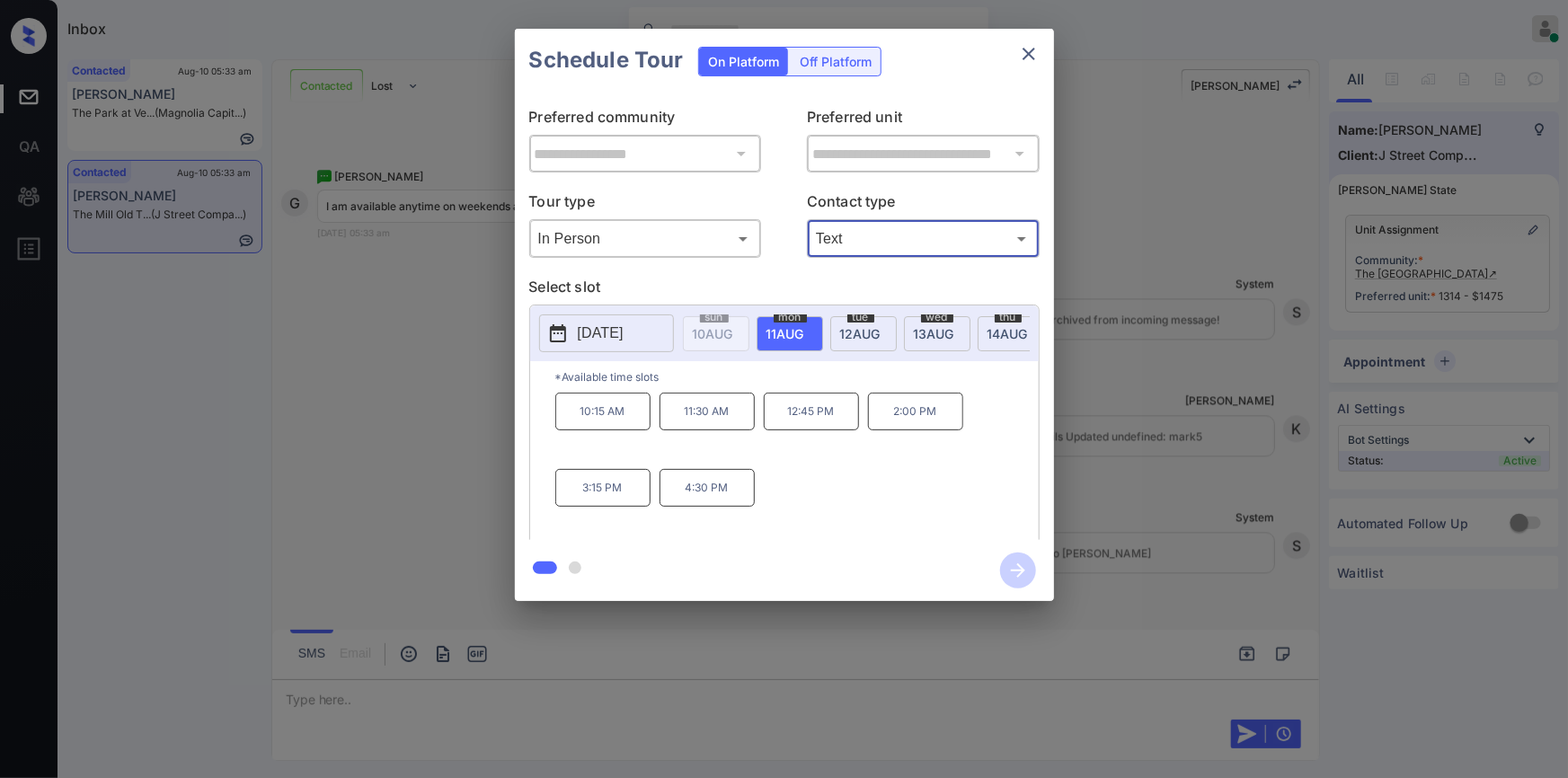
click at [734, 334] on span "12 AUG" at bounding box center [713, 334] width 41 height 15
click at [904, 329] on div "wed 13 AUG" at bounding box center [937, 334] width 67 height 35
click at [734, 327] on span "14 AUG" at bounding box center [713, 334] width 41 height 15
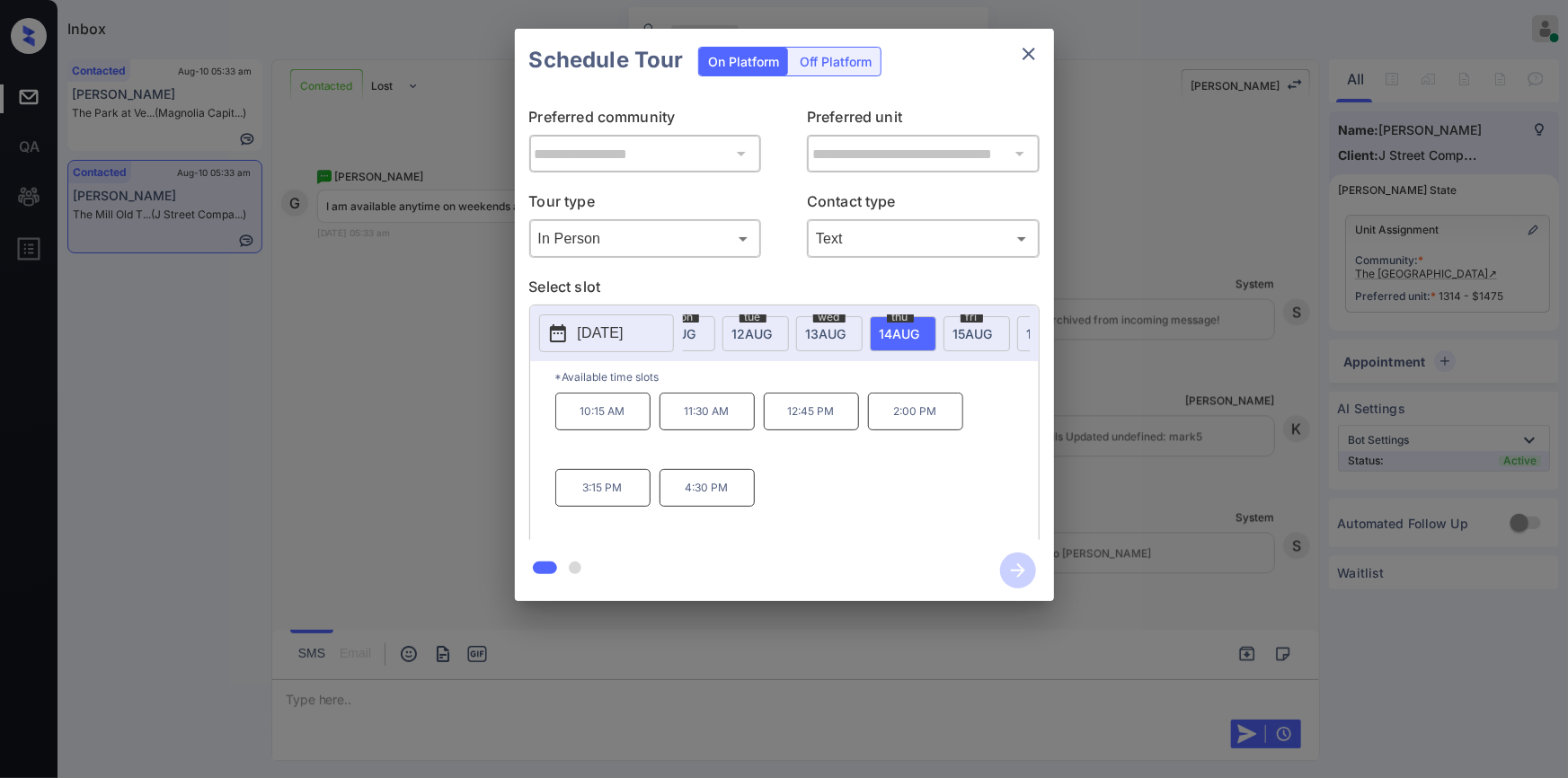
scroll to position [0, 185]
click at [916, 335] on div "fri 15 AUG" at bounding box center [899, 334] width 67 height 35
click at [944, 331] on div "sat 16 AUG" at bounding box center [973, 334] width 67 height 35
click at [596, 413] on p "10:00 AM" at bounding box center [603, 412] width 96 height 38
click at [1016, 571] on icon "button" at bounding box center [1018, 571] width 14 height 14
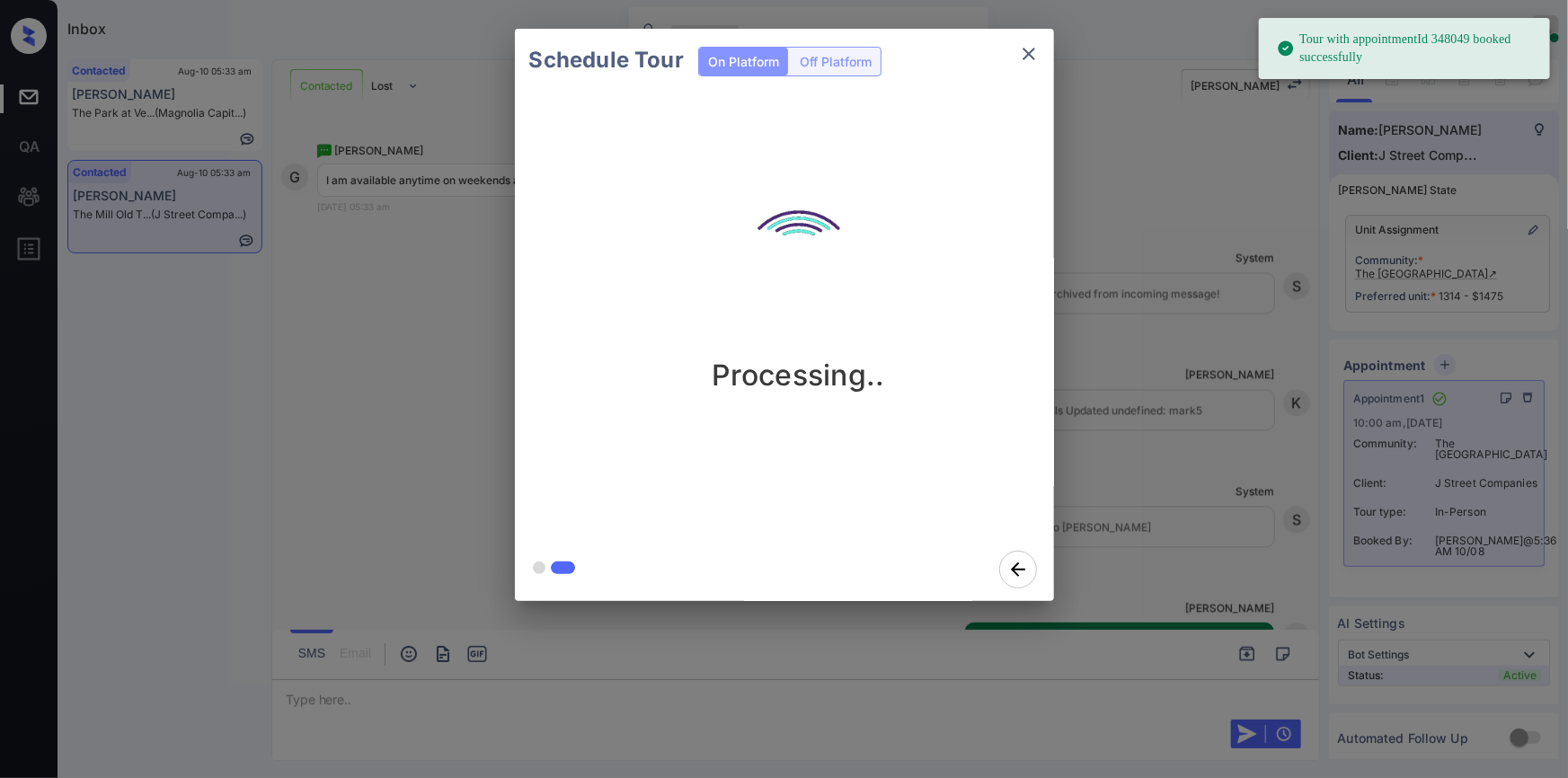
click at [1019, 49] on icon "close" at bounding box center [1029, 54] width 22 height 22
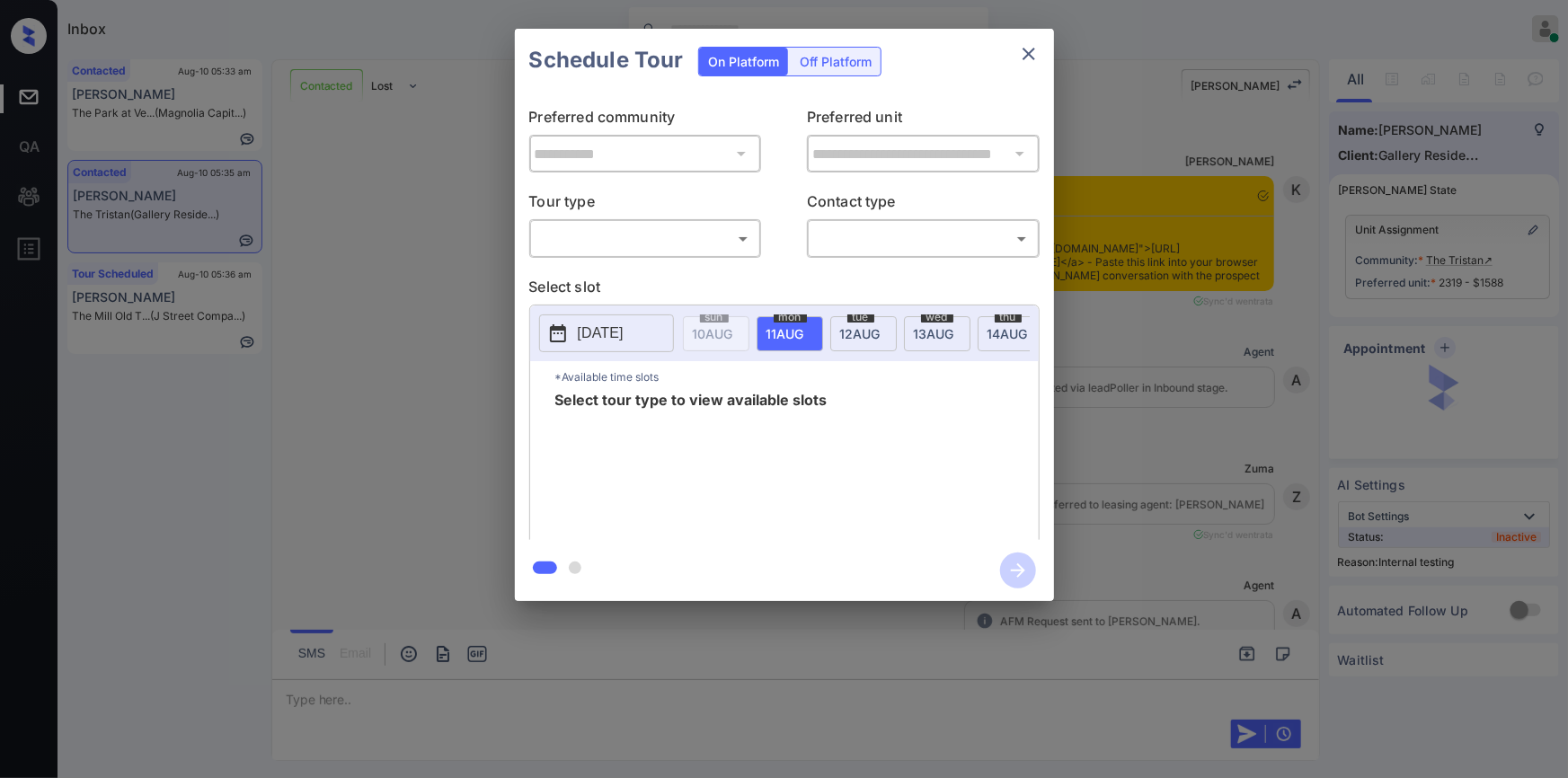
scroll to position [1286, 0]
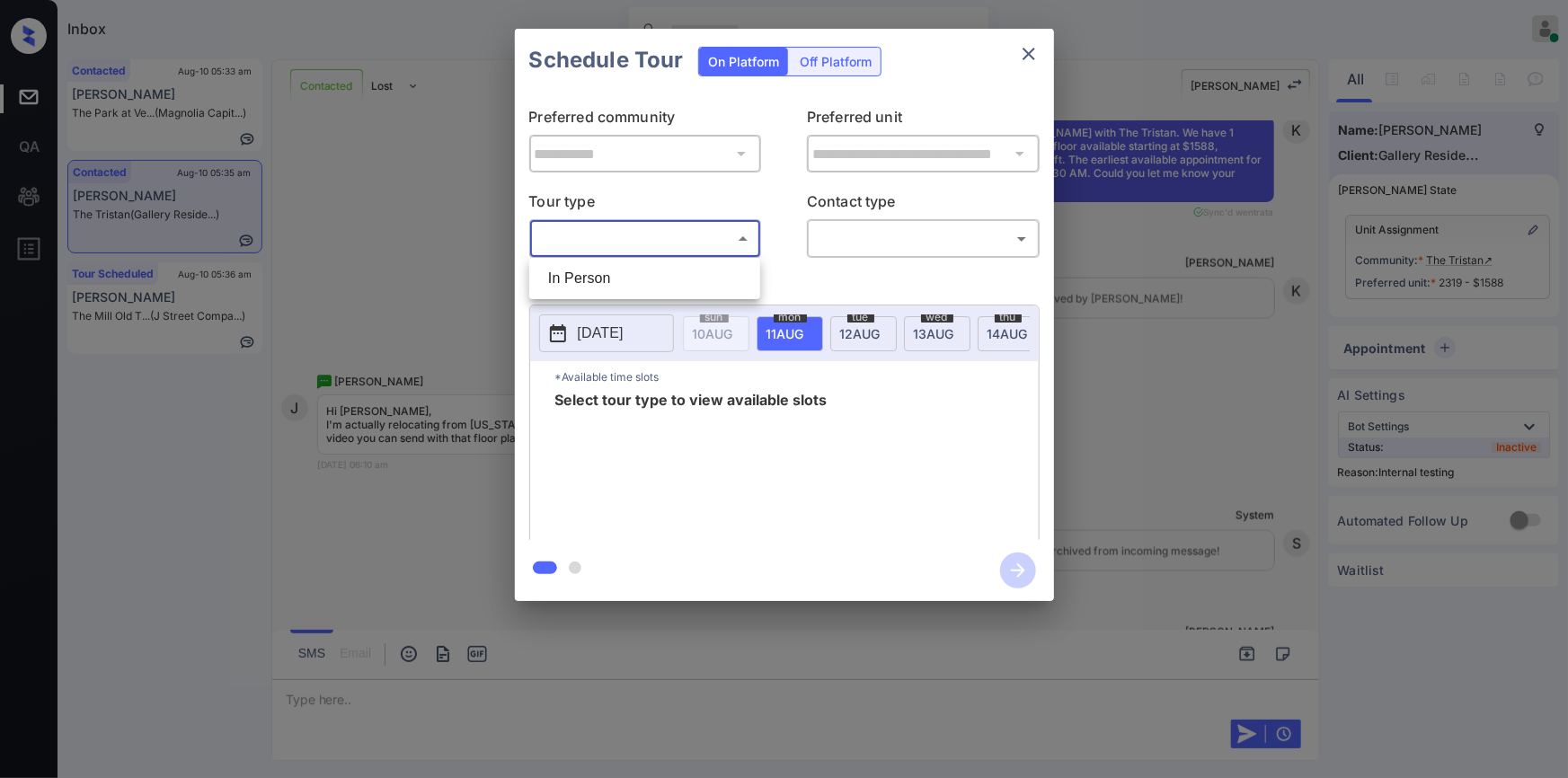
click at [671, 224] on body "Inbox [PERSON_NAME] Online Set yourself offline Set yourself on break Profile S…" at bounding box center [784, 389] width 1568 height 778
click at [371, 247] on div at bounding box center [784, 389] width 1568 height 778
click at [371, 247] on div "**********" at bounding box center [784, 315] width 1568 height 630
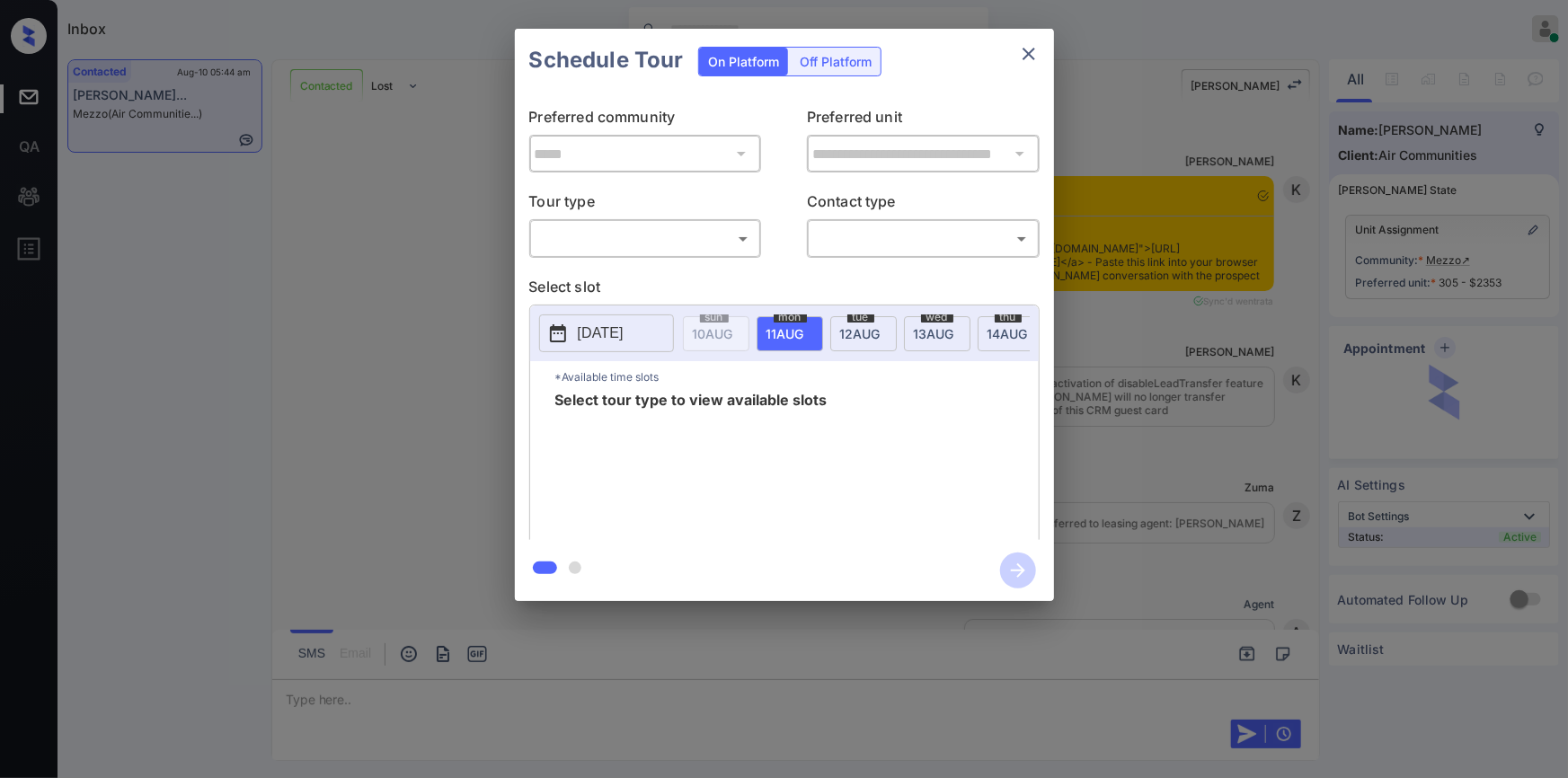
scroll to position [2022, 0]
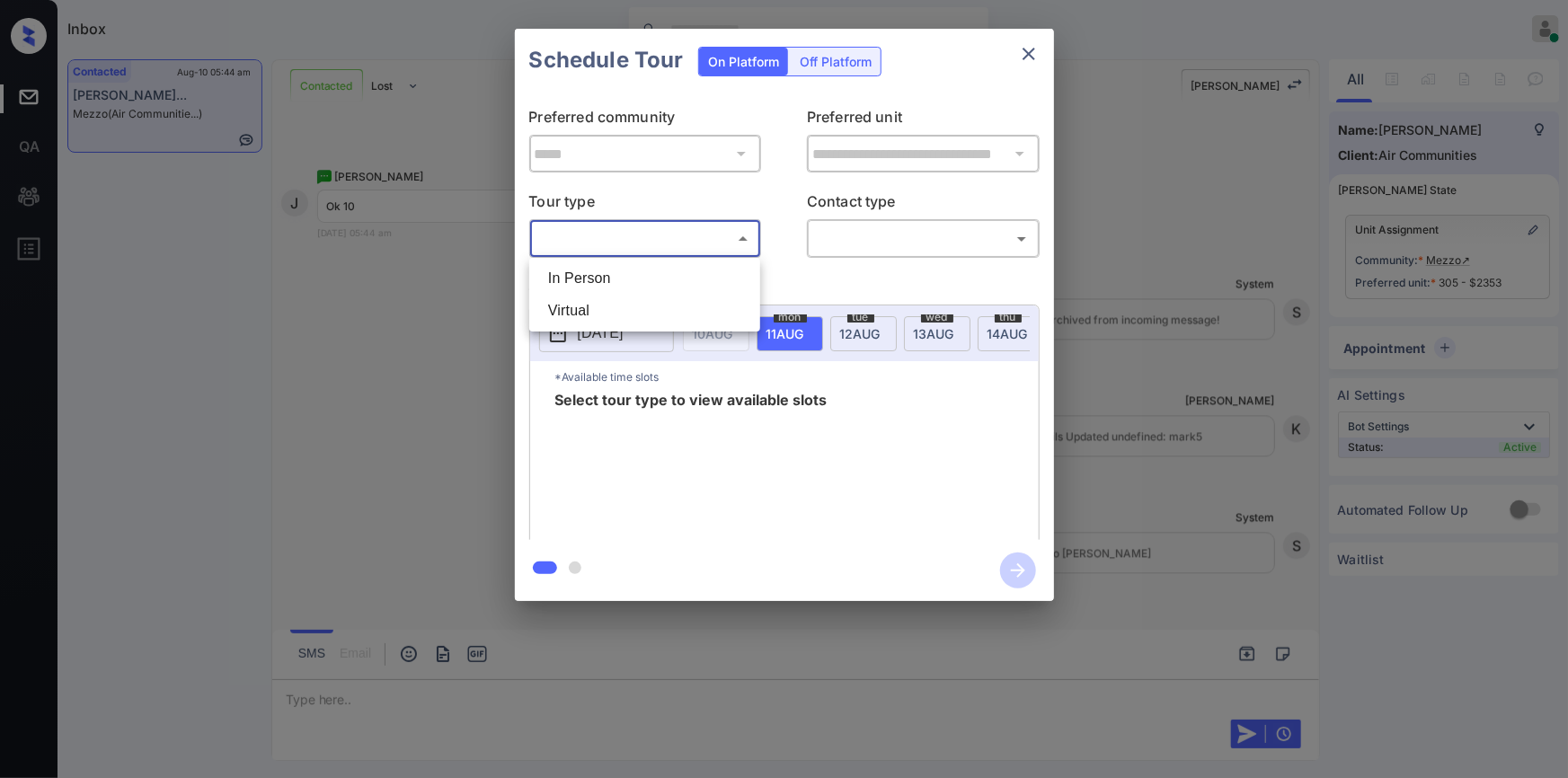
drag, startPoint x: 601, startPoint y: 238, endPoint x: 606, endPoint y: 276, distance: 38.3
click at [602, 242] on body "Inbox [PERSON_NAME] Online Set yourself offline Set yourself on break Profile S…" at bounding box center [784, 389] width 1568 height 778
click at [606, 282] on li "In Person" at bounding box center [644, 279] width 222 height 32
type input "********"
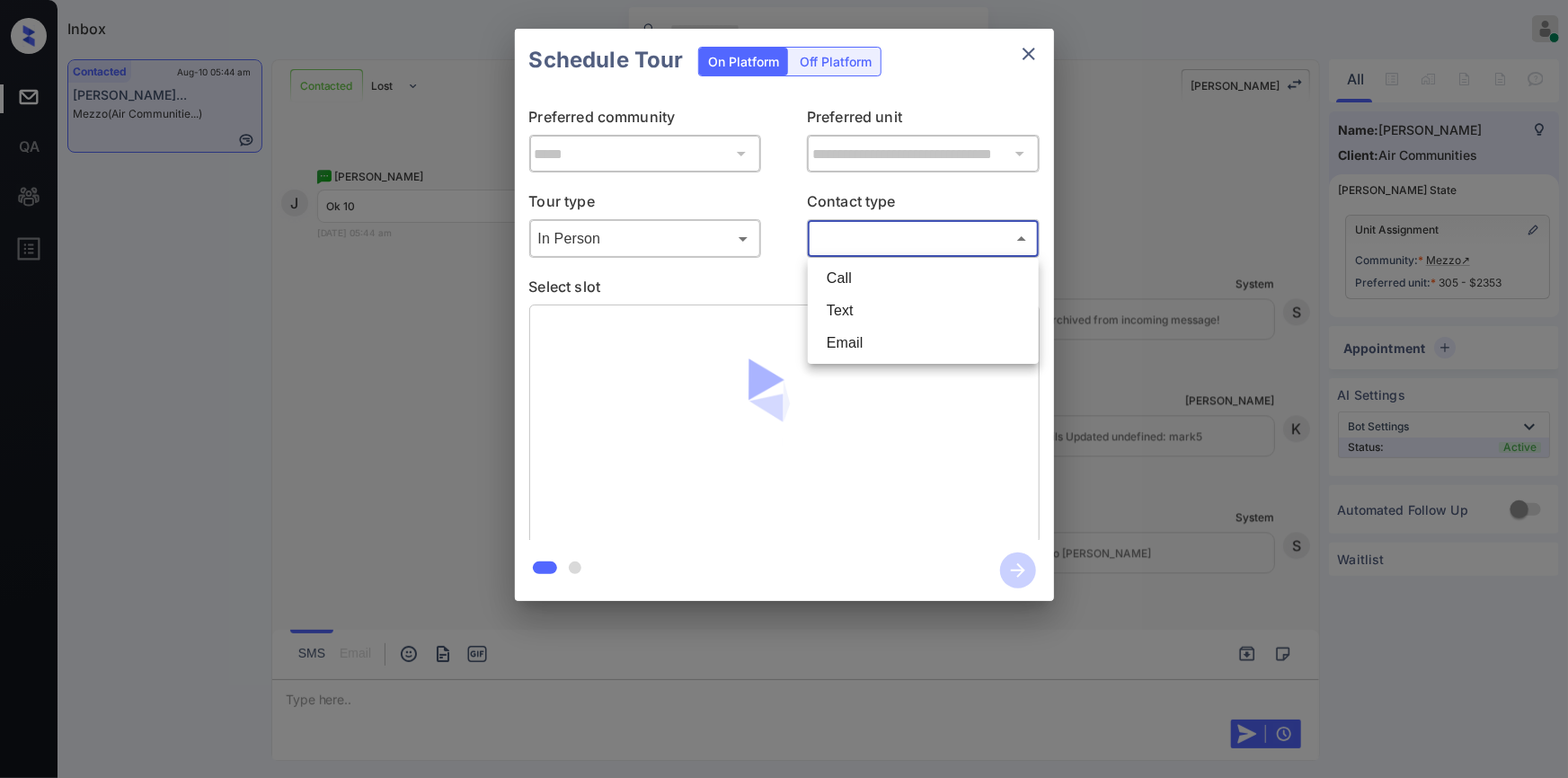
click at [867, 243] on body "Inbox Jiro Alonzo Online Set yourself offline Set yourself on break Profile Swi…" at bounding box center [784, 389] width 1568 height 778
click at [852, 306] on li "Text" at bounding box center [923, 311] width 222 height 32
type input "****"
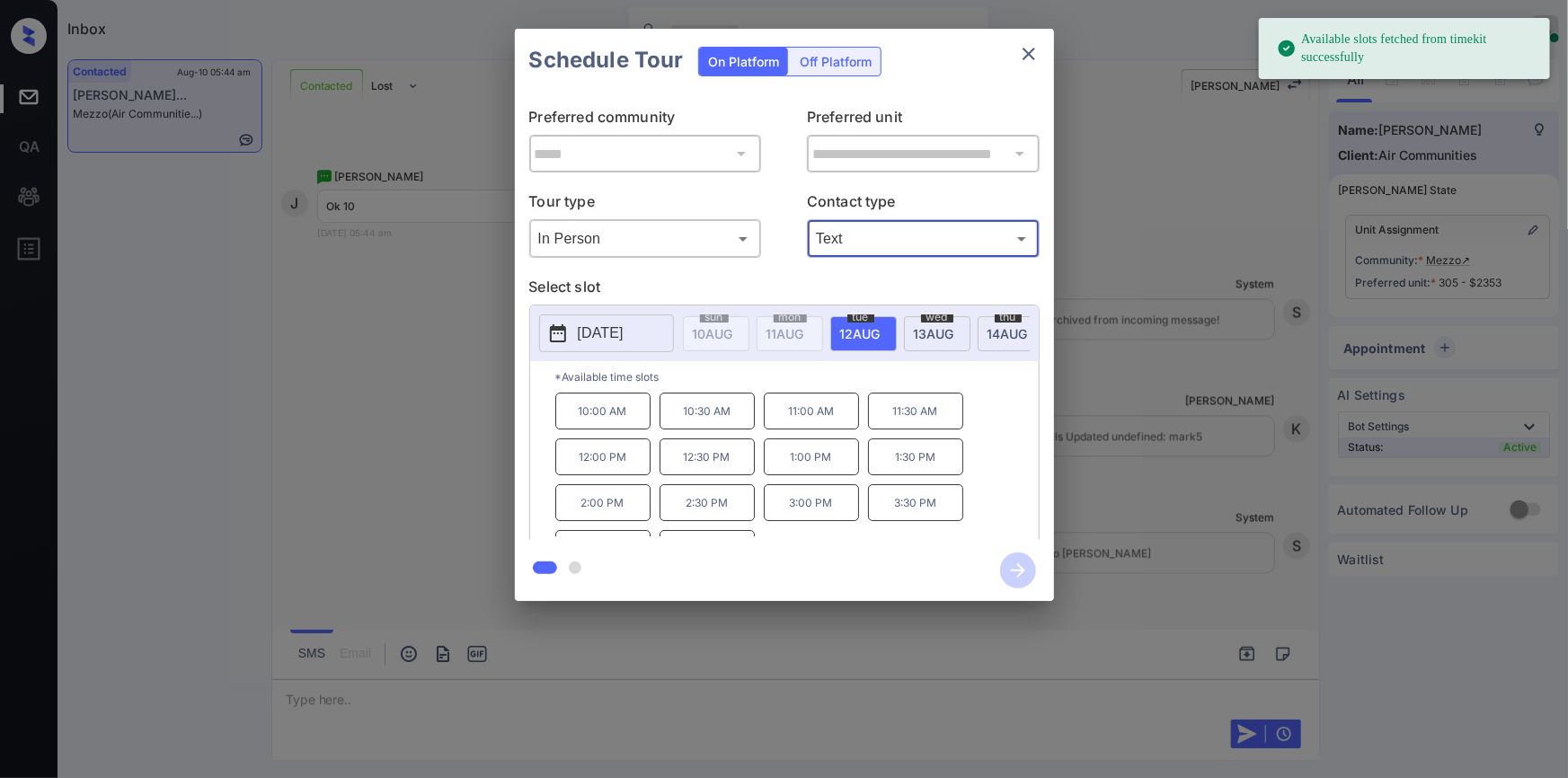
click at [591, 420] on p "10:00 AM" at bounding box center [603, 411] width 96 height 37
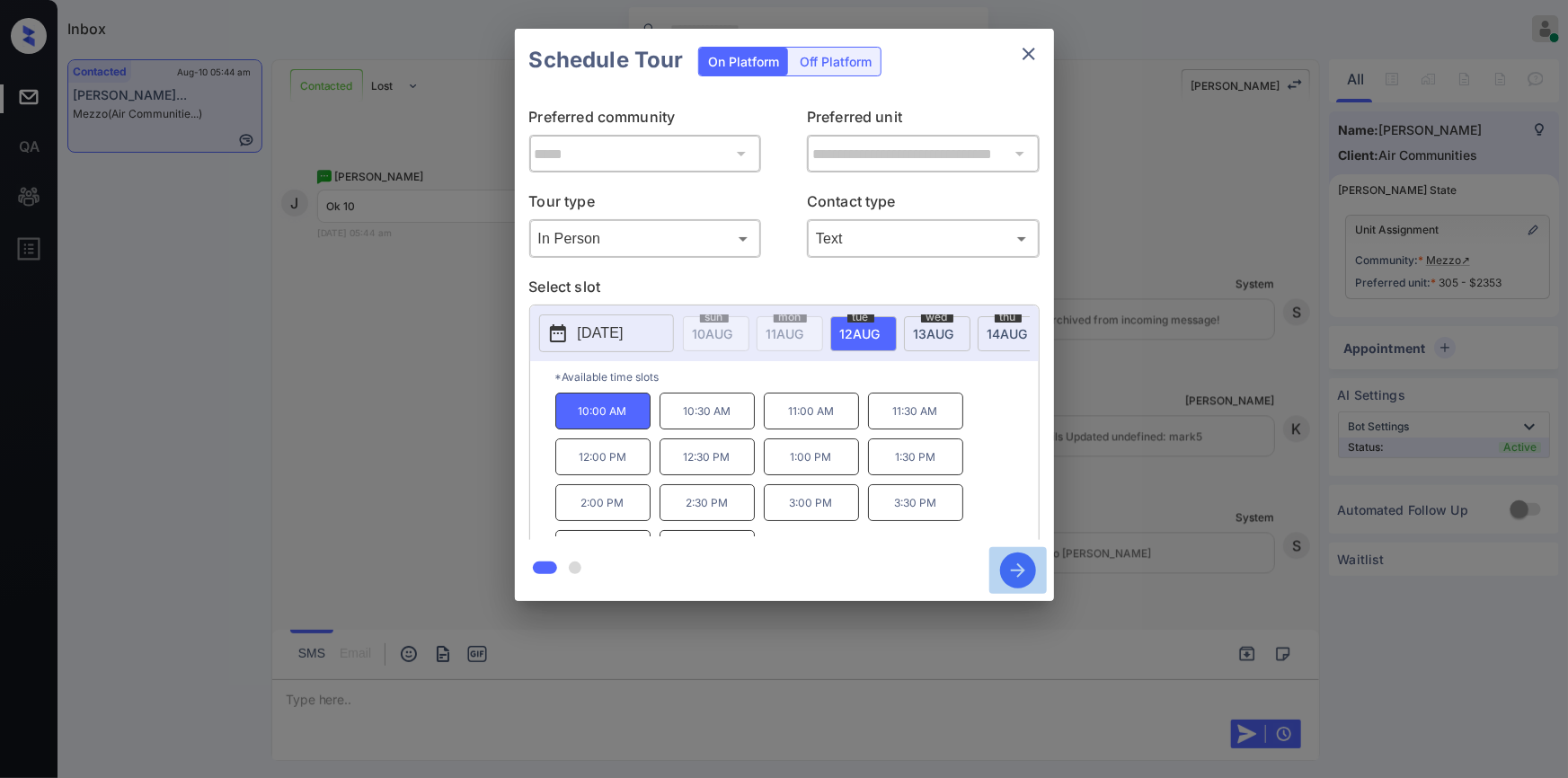
click at [1010, 565] on icon "button" at bounding box center [1018, 571] width 36 height 36
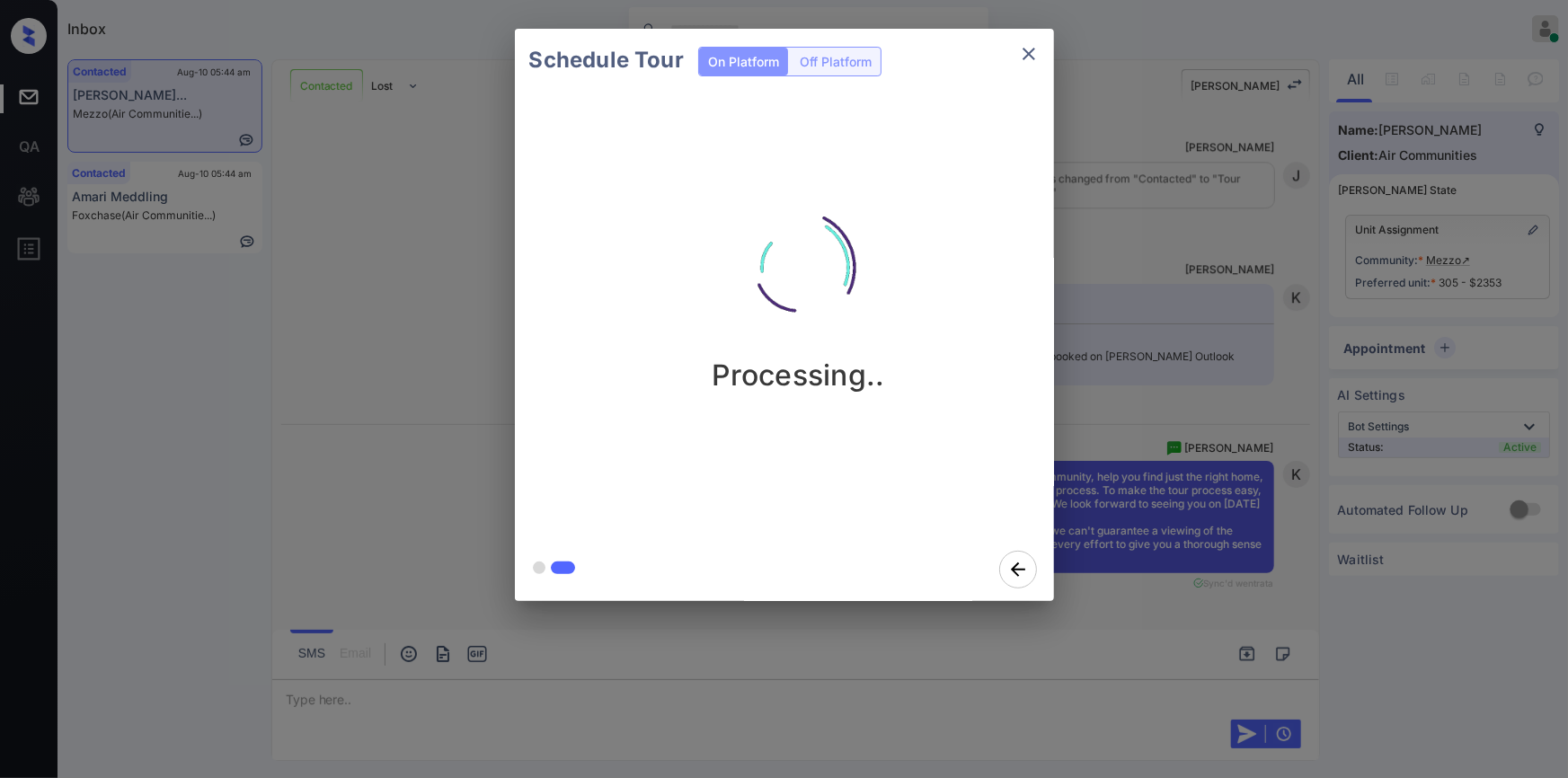
scroll to position [2622, 0]
click at [1025, 49] on icon "close" at bounding box center [1029, 54] width 13 height 13
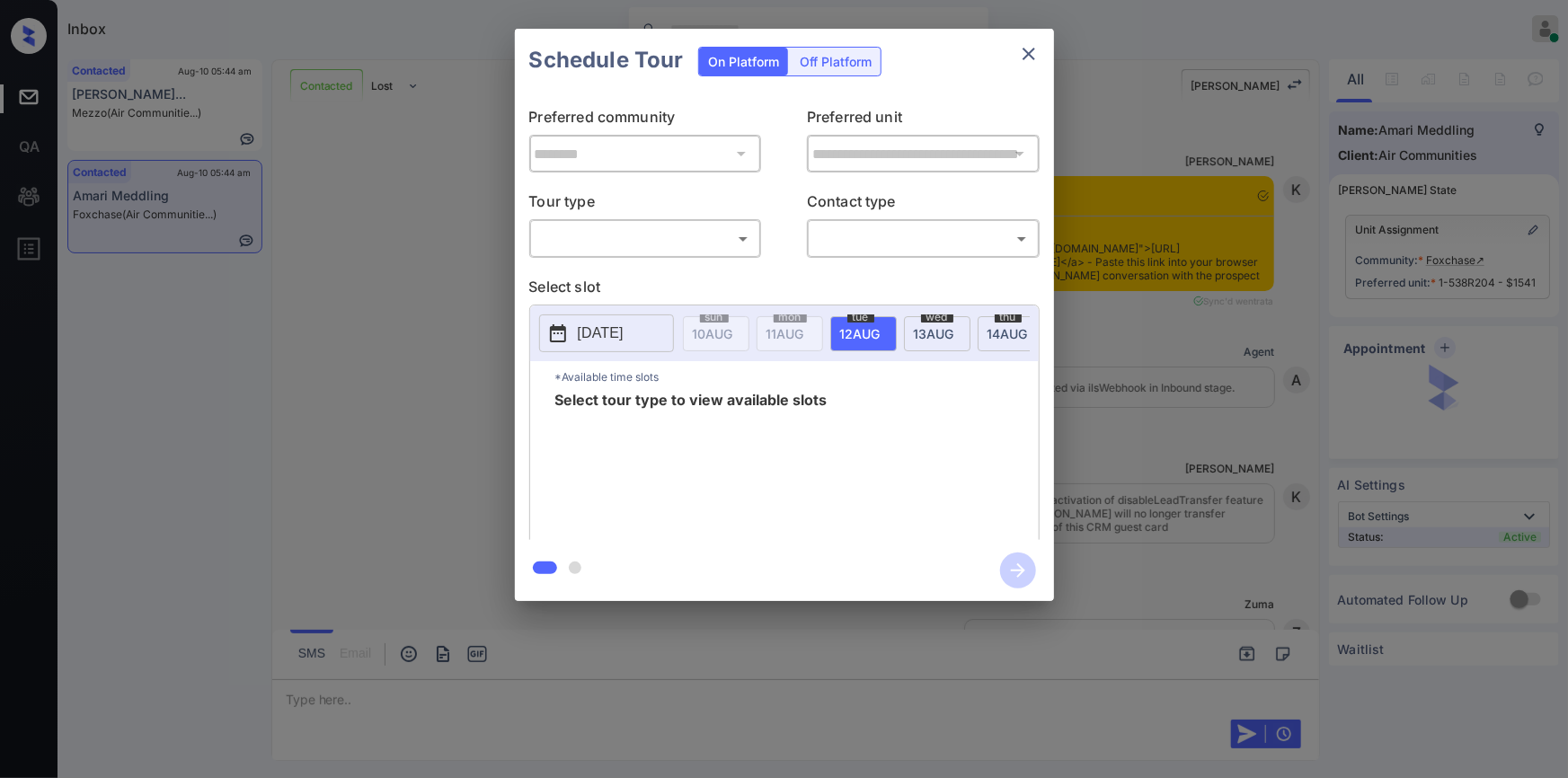
scroll to position [1689, 0]
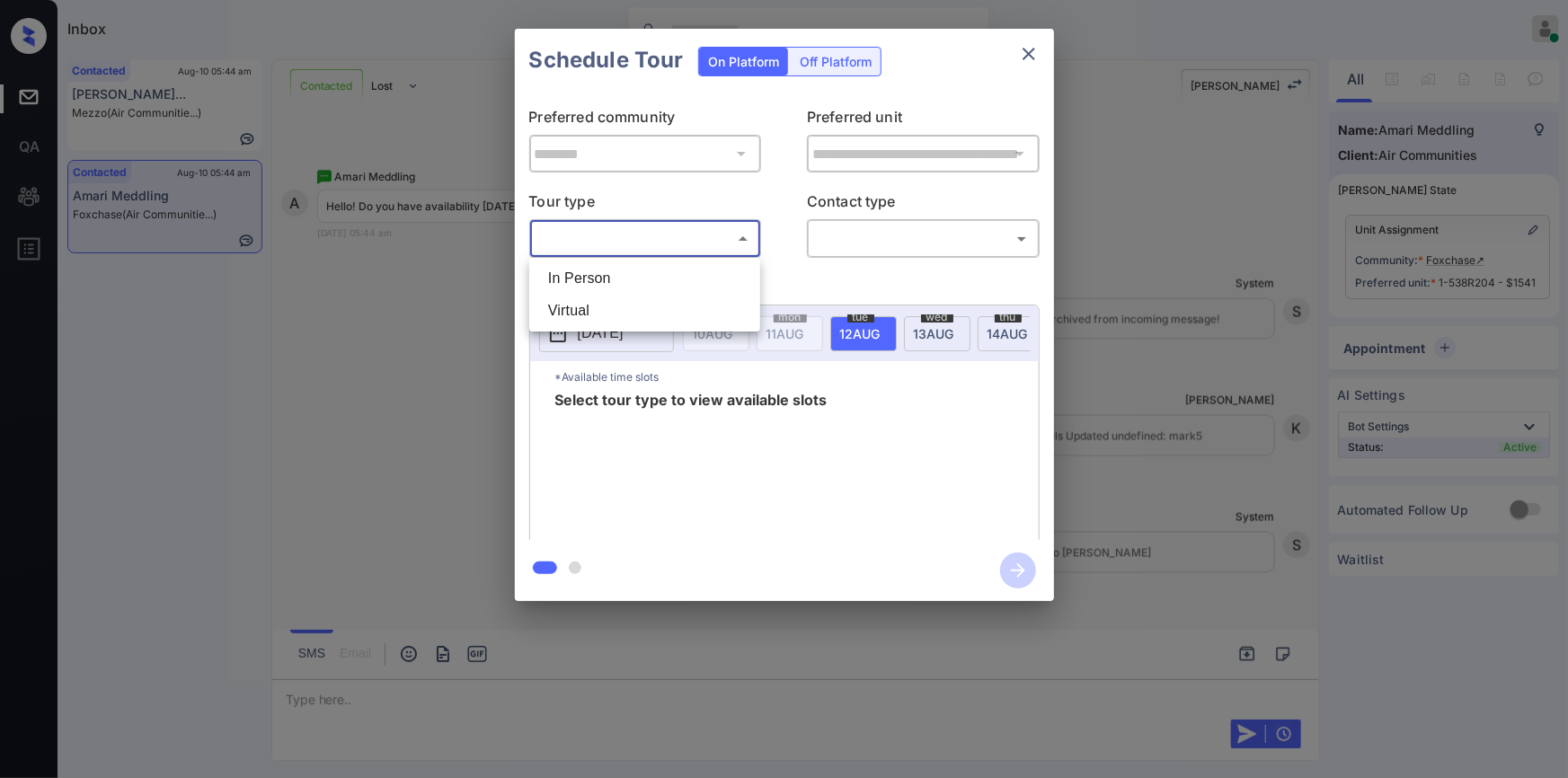
click at [602, 246] on body "Inbox Jiro Alonzo Online Set yourself offline Set yourself on break Profile Swi…" at bounding box center [784, 389] width 1568 height 778
drag, startPoint x: 581, startPoint y: 281, endPoint x: 754, endPoint y: 259, distance: 174.4
click at [606, 288] on li "In Person" at bounding box center [644, 279] width 222 height 32
type input "********"
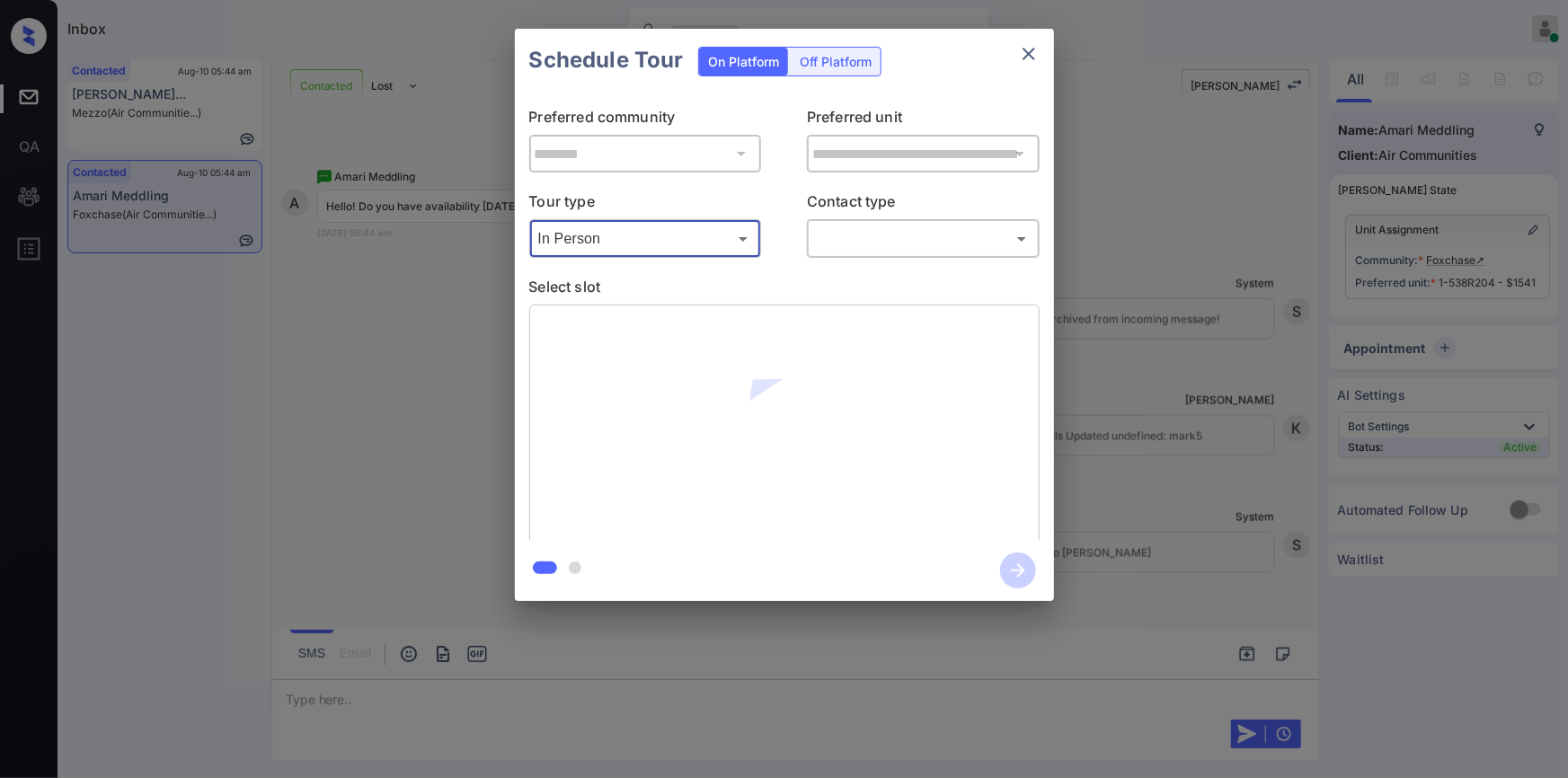
click at [842, 243] on body "Inbox Jiro Alonzo Online Set yourself offline Set yourself on break Profile Swi…" at bounding box center [784, 389] width 1568 height 778
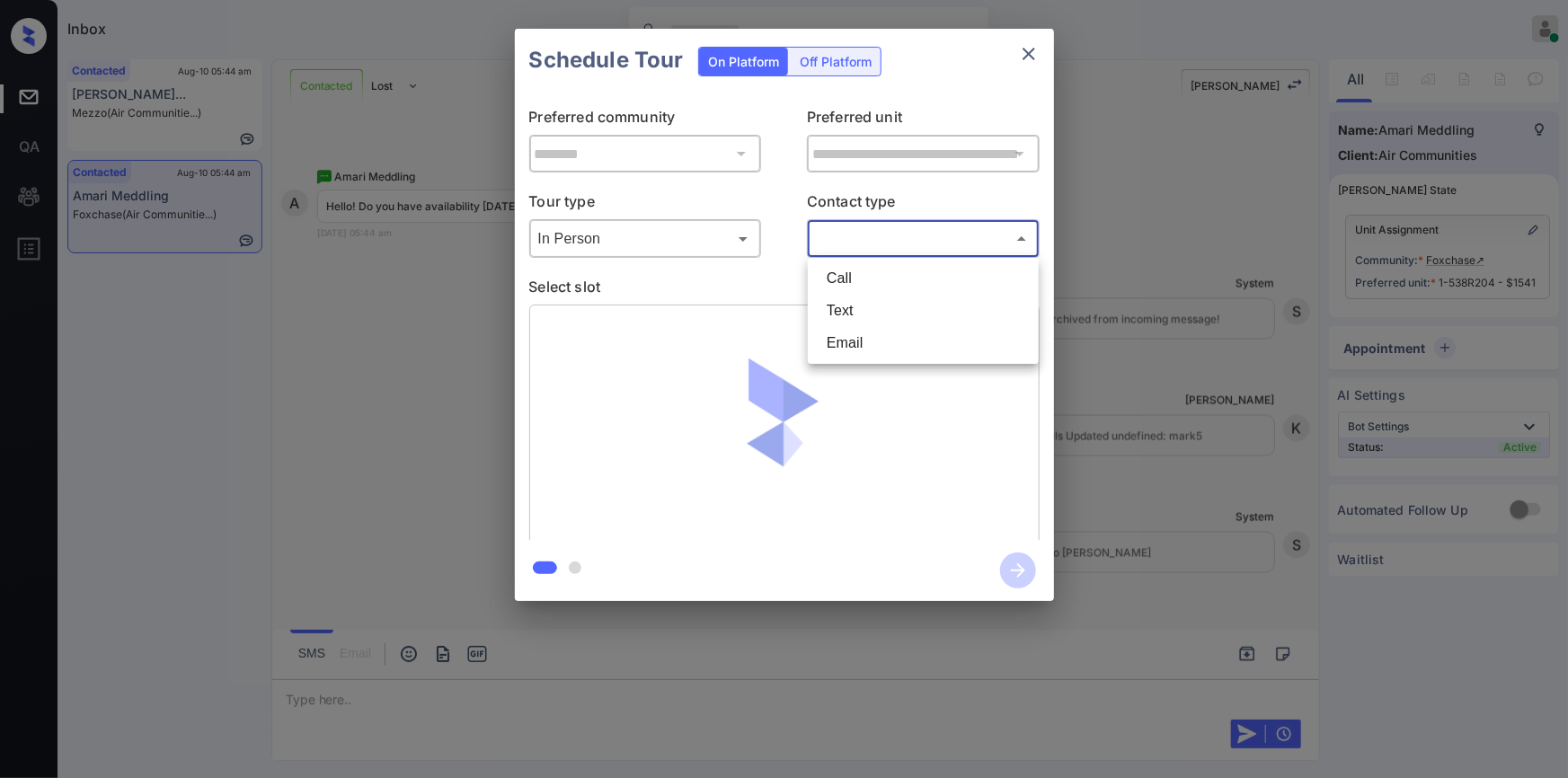
click at [843, 327] on li "Email" at bounding box center [923, 343] width 222 height 32
click at [857, 232] on body "Inbox Jiro Alonzo Online Set yourself offline Set yourself on break Profile Swi…" at bounding box center [784, 389] width 1568 height 778
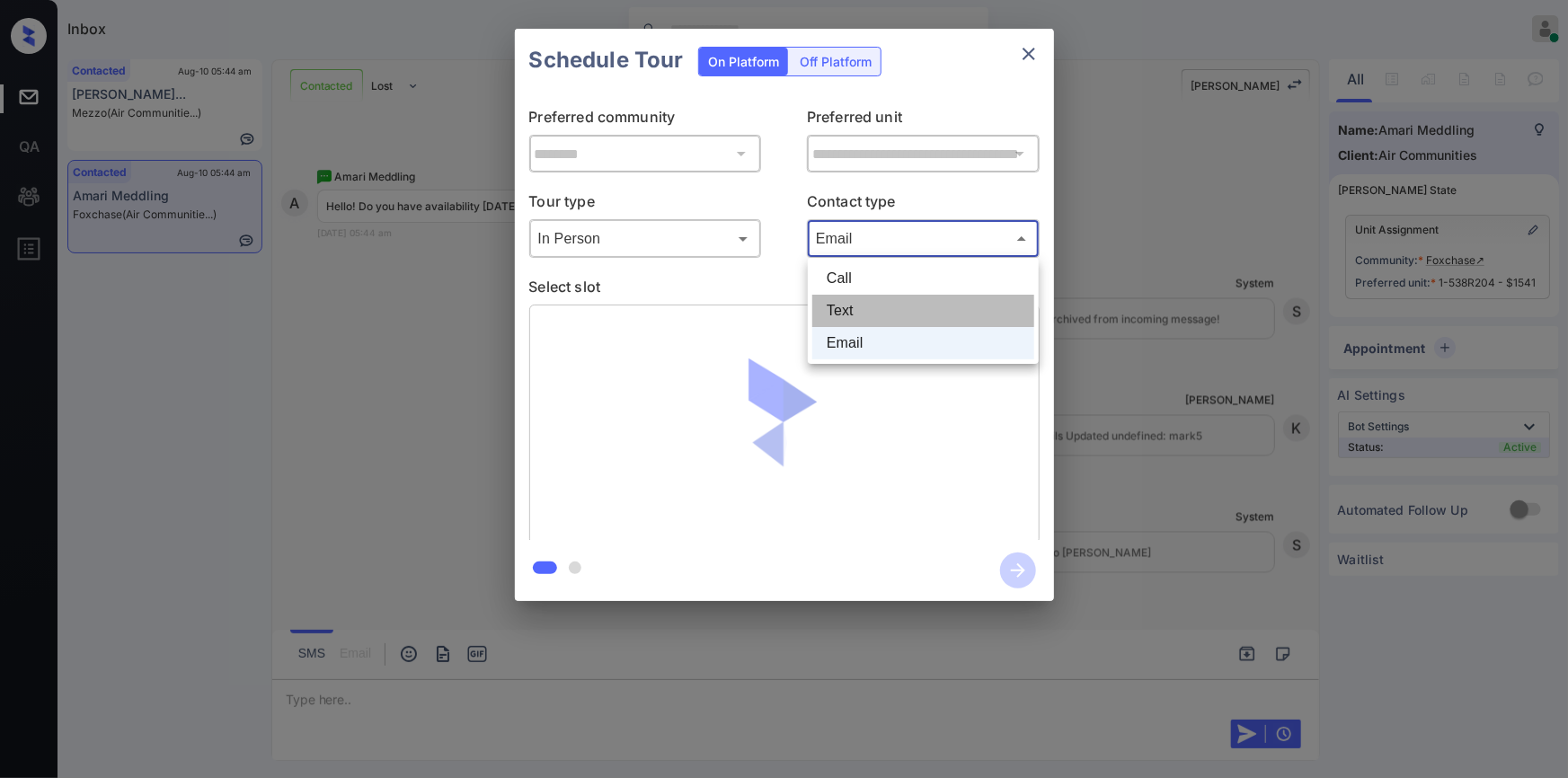
click at [833, 319] on li "Text" at bounding box center [923, 311] width 222 height 32
type input "****"
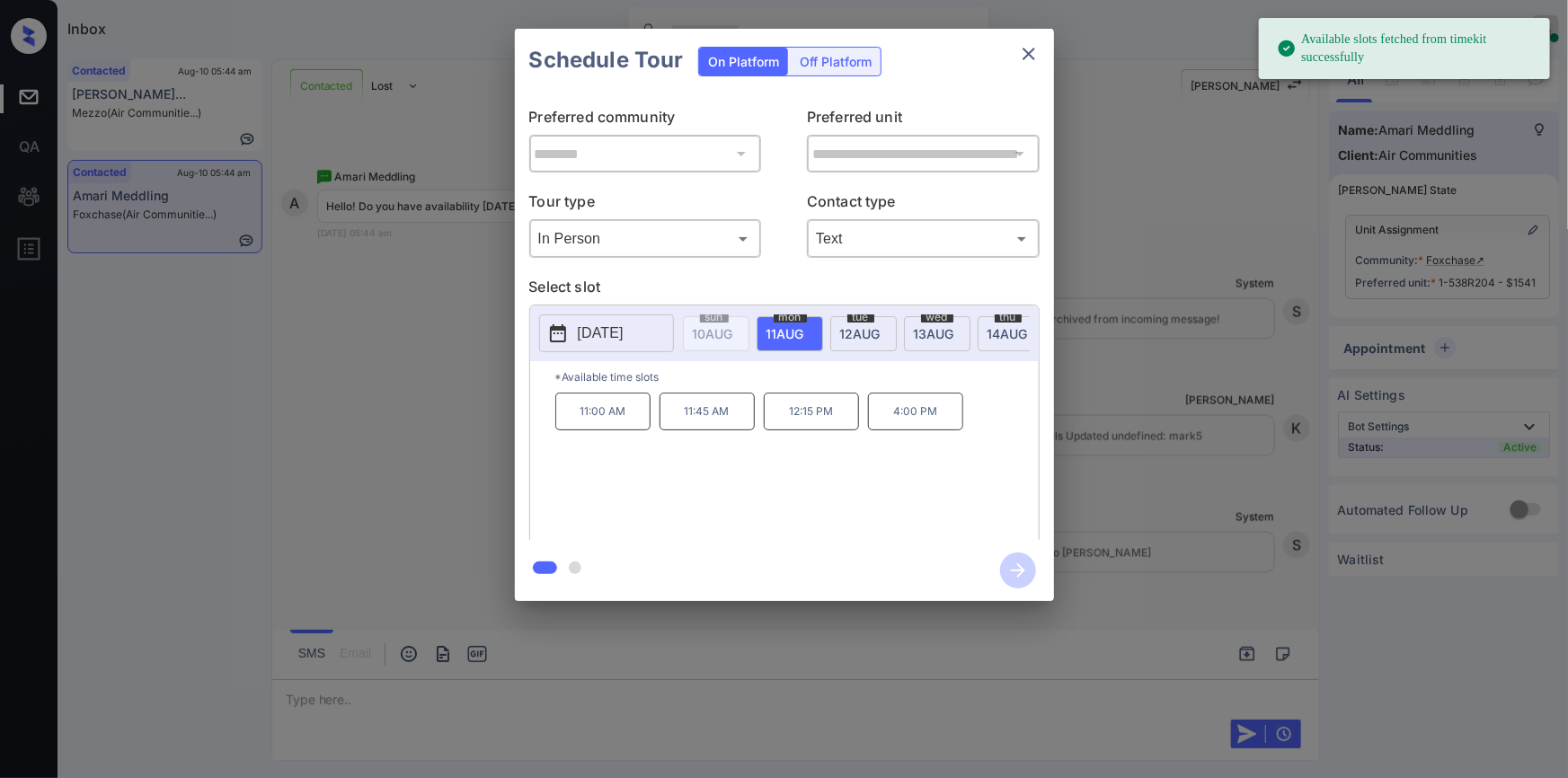
click at [729, 318] on span "tue" at bounding box center [715, 317] width 29 height 11
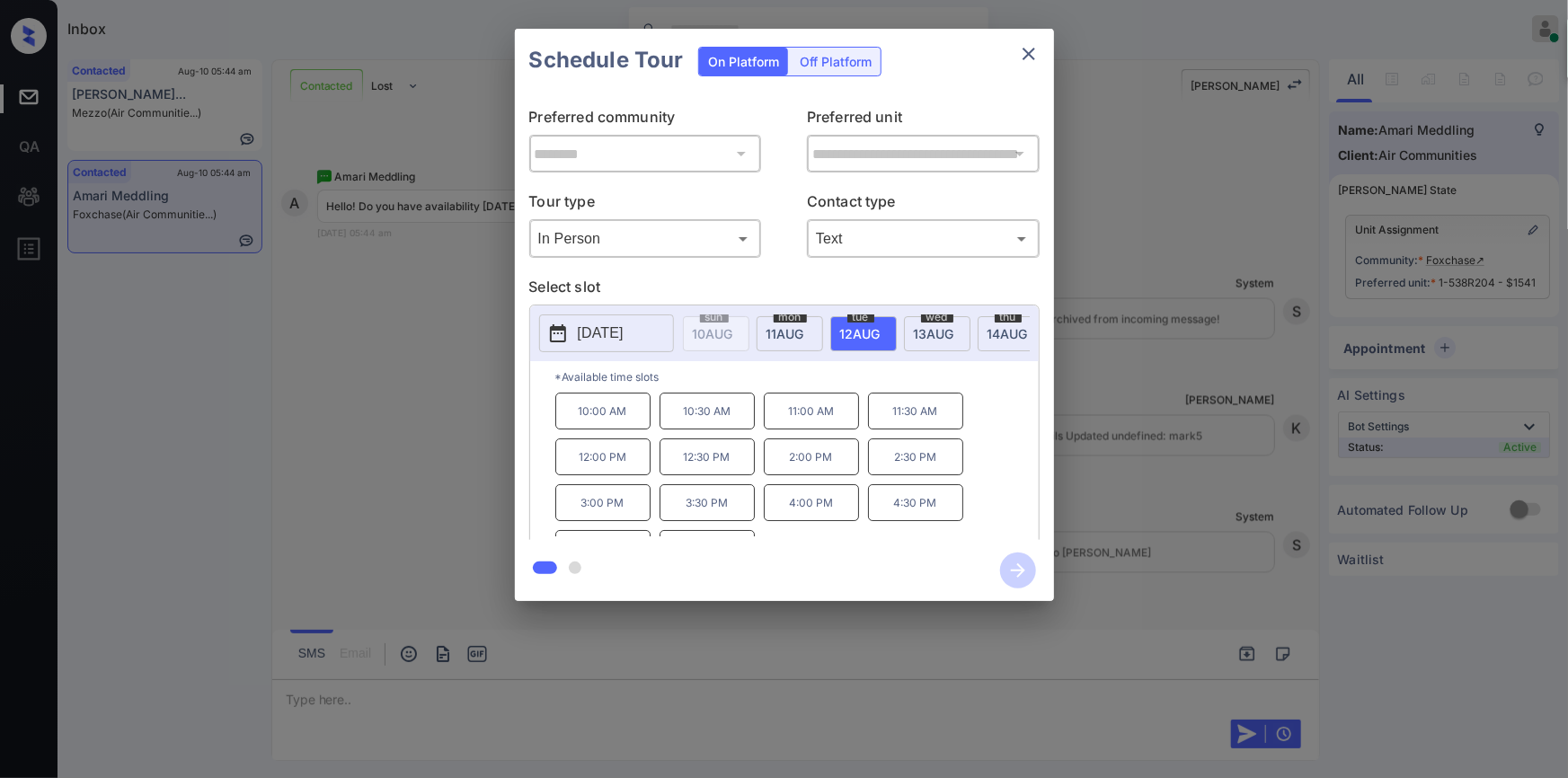
click at [620, 424] on p "10:00 AM" at bounding box center [603, 411] width 96 height 37
click at [1026, 569] on icon "button" at bounding box center [1018, 571] width 36 height 36
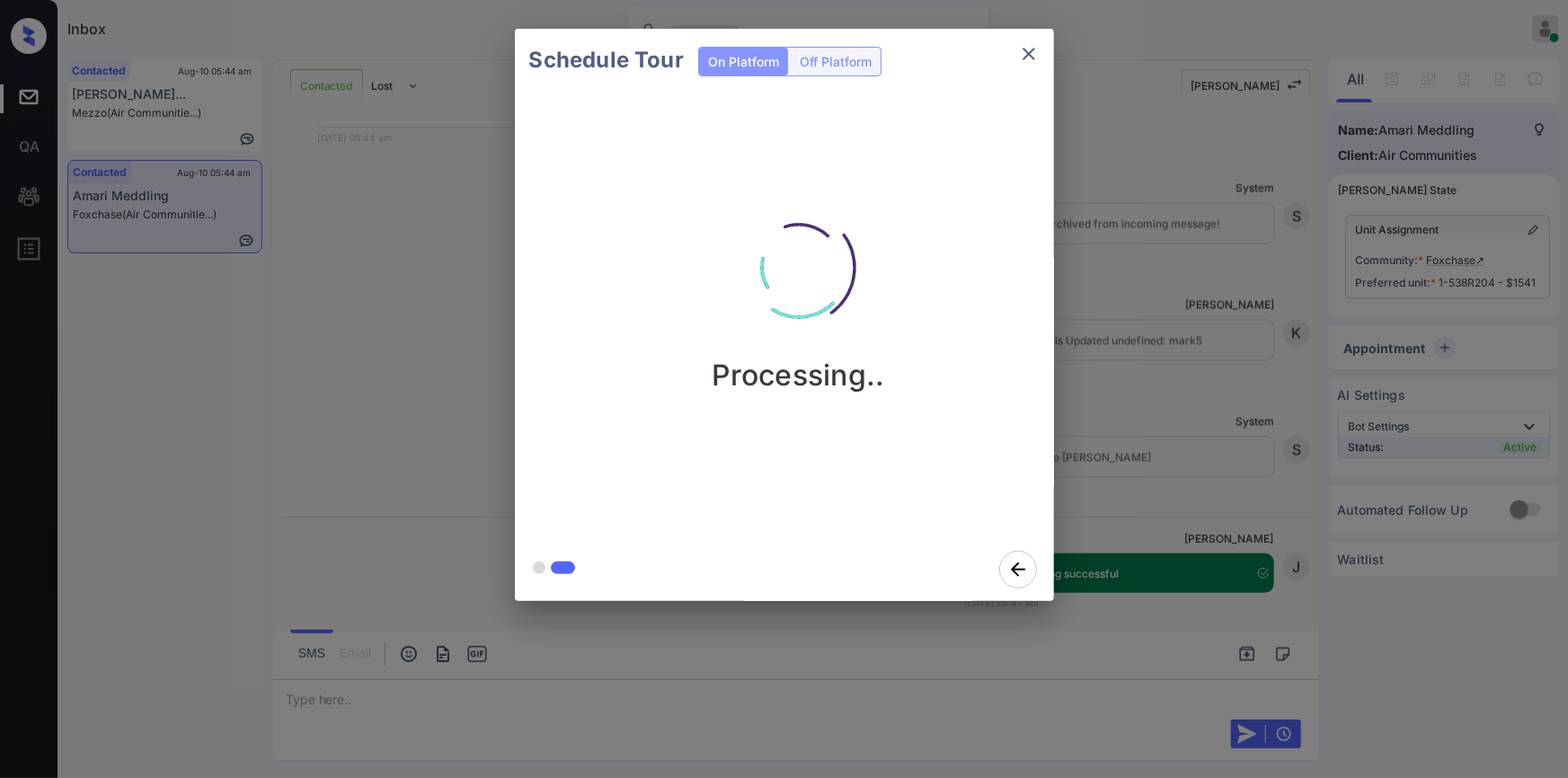
scroll to position [1806, 0]
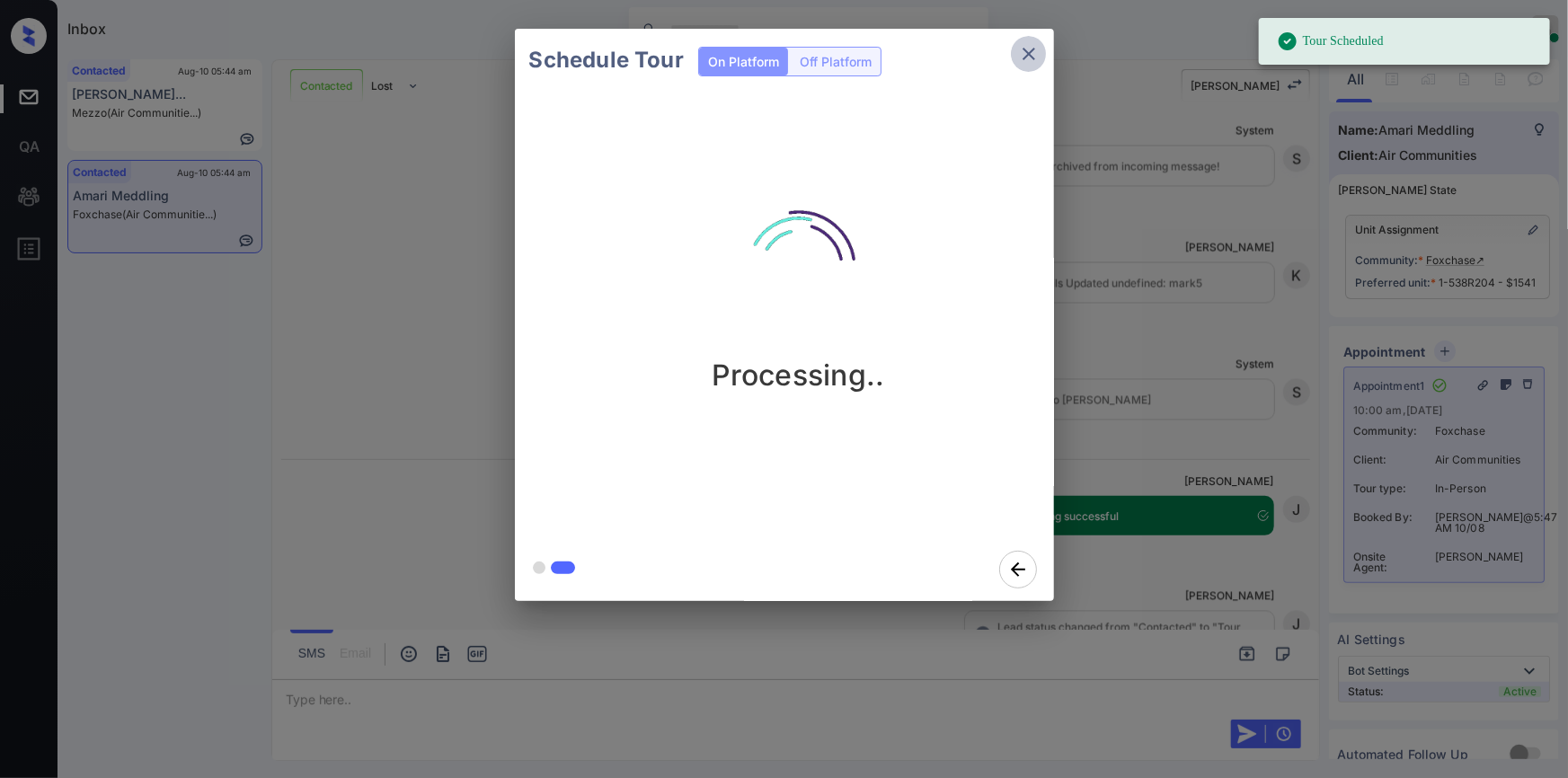
click at [1035, 50] on icon "close" at bounding box center [1029, 54] width 22 height 22
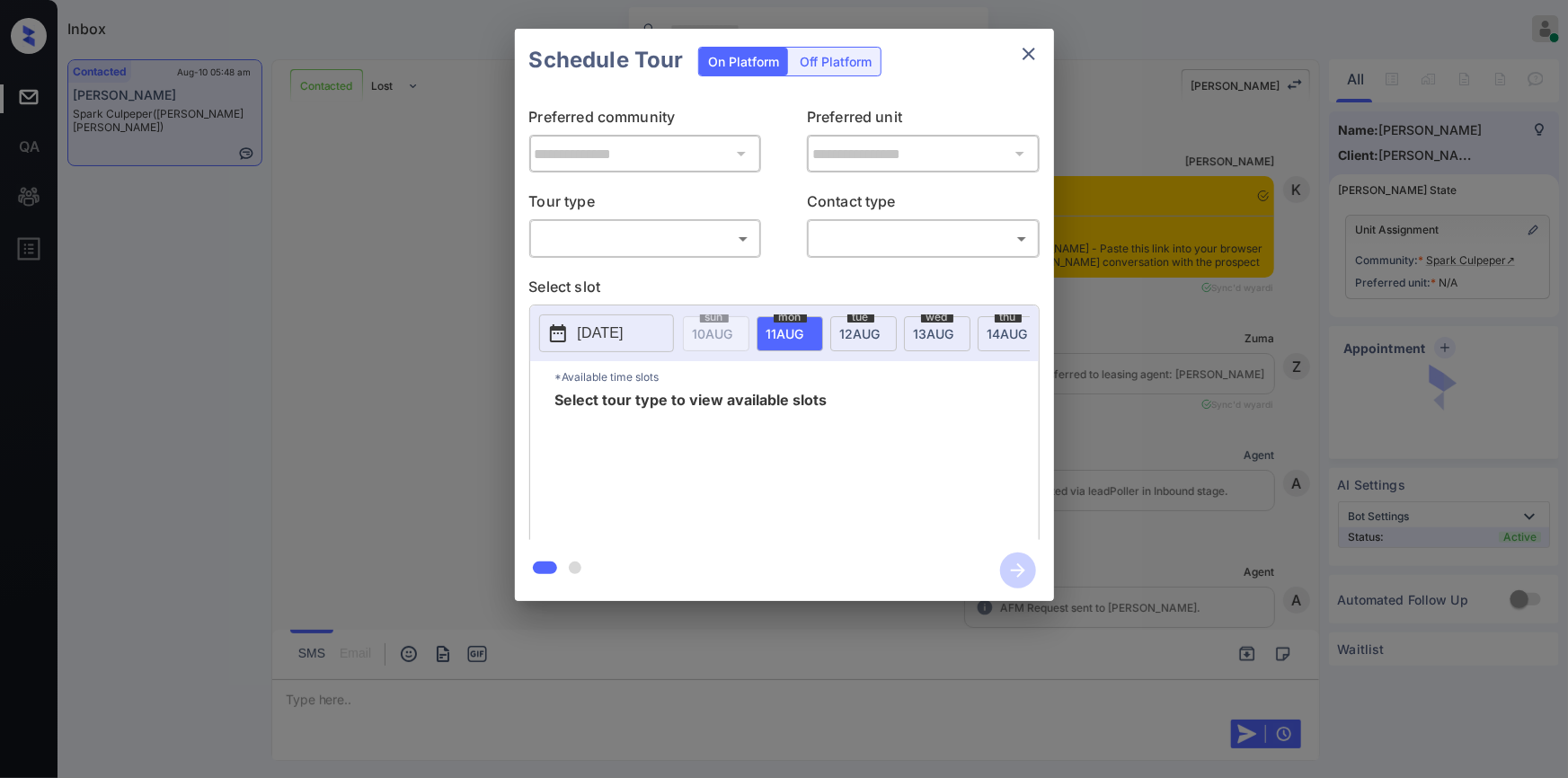
scroll to position [778, 0]
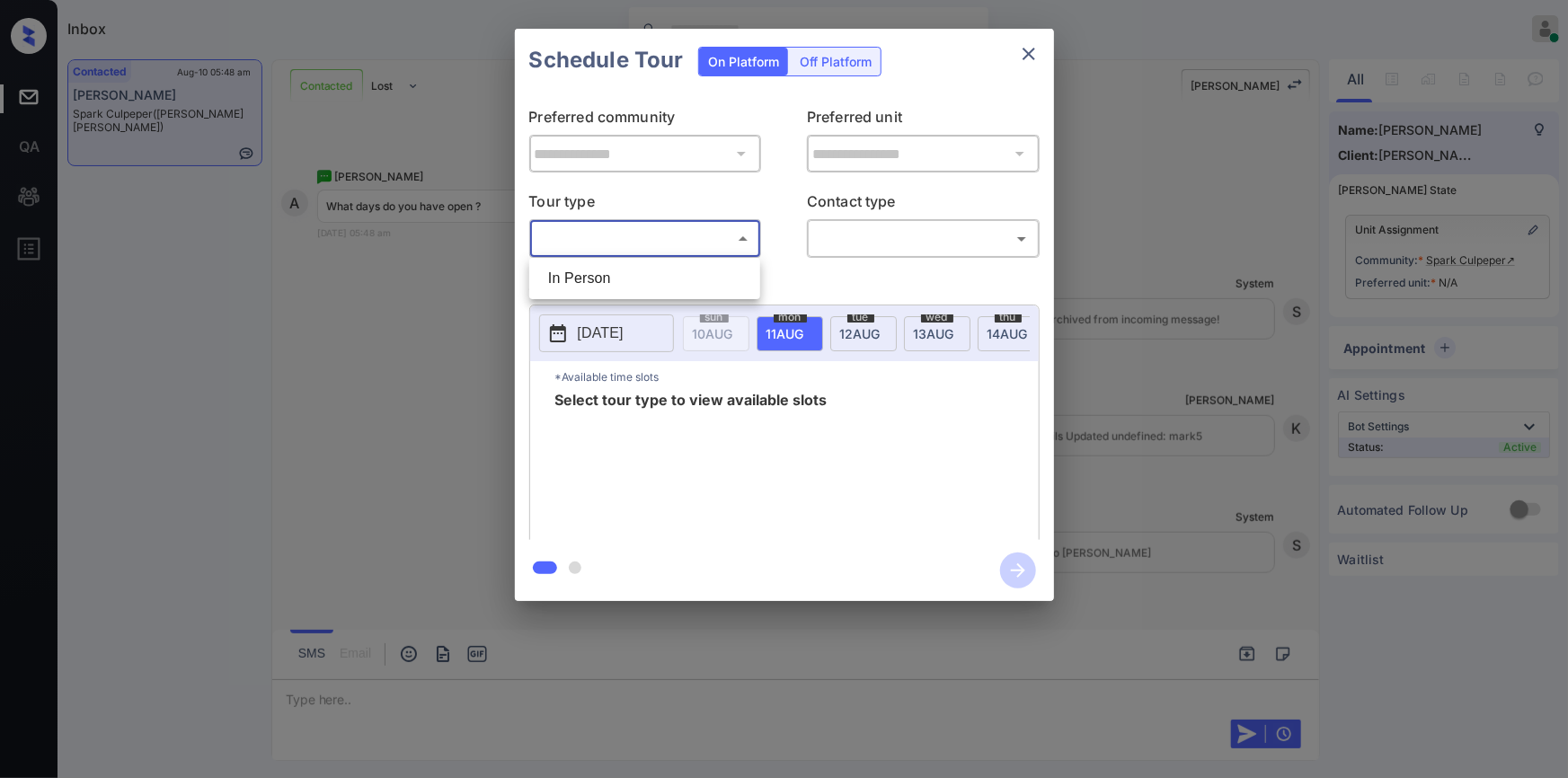
click at [614, 241] on body "Inbox [PERSON_NAME] Online Set yourself offline Set yourself on break Profile S…" at bounding box center [784, 389] width 1568 height 778
click at [593, 282] on li "In Person" at bounding box center [644, 279] width 222 height 32
type input "********"
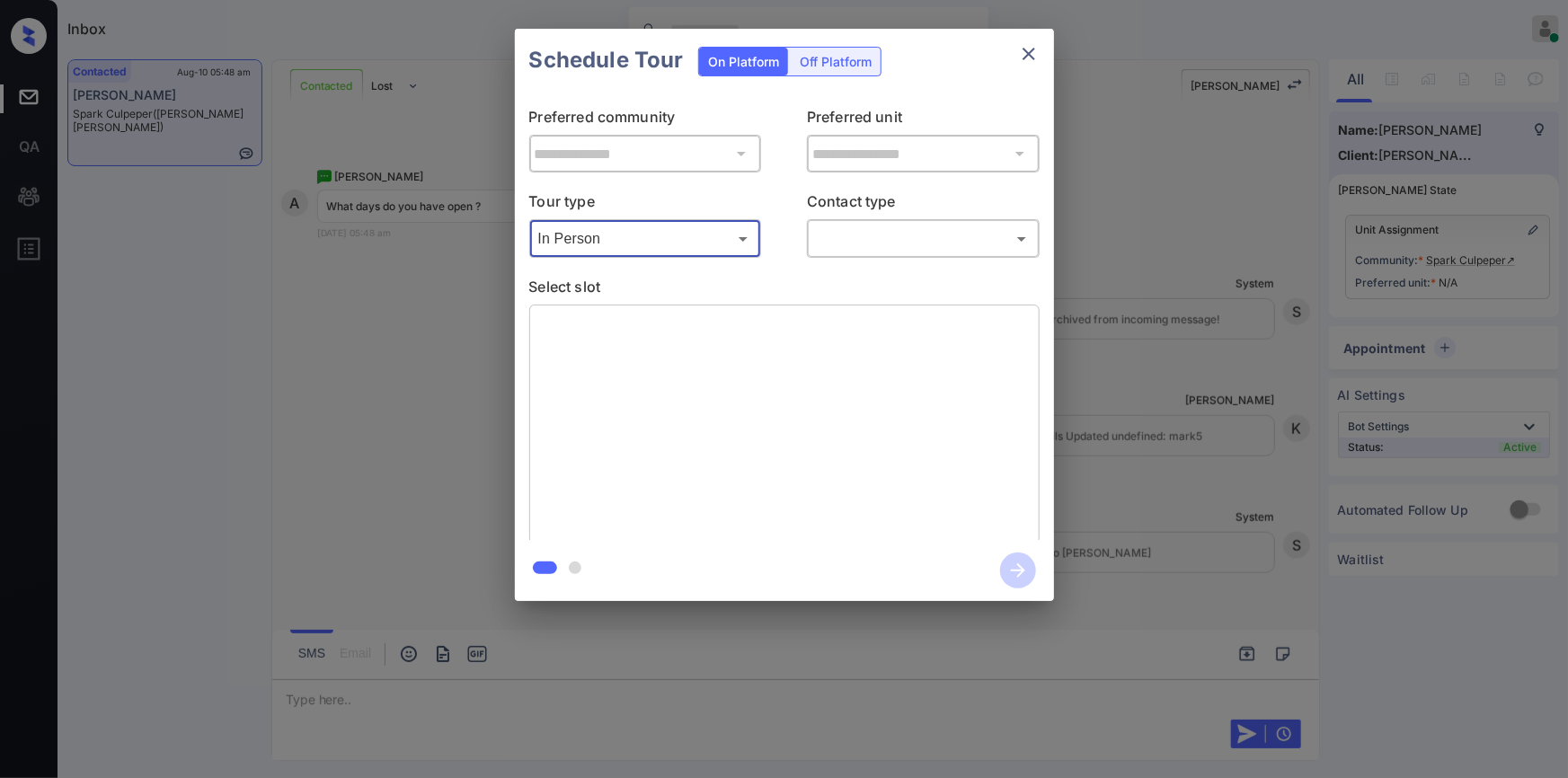
click at [829, 239] on body "Inbox [PERSON_NAME] Online Set yourself offline Set yourself on break Profile S…" at bounding box center [784, 389] width 1568 height 778
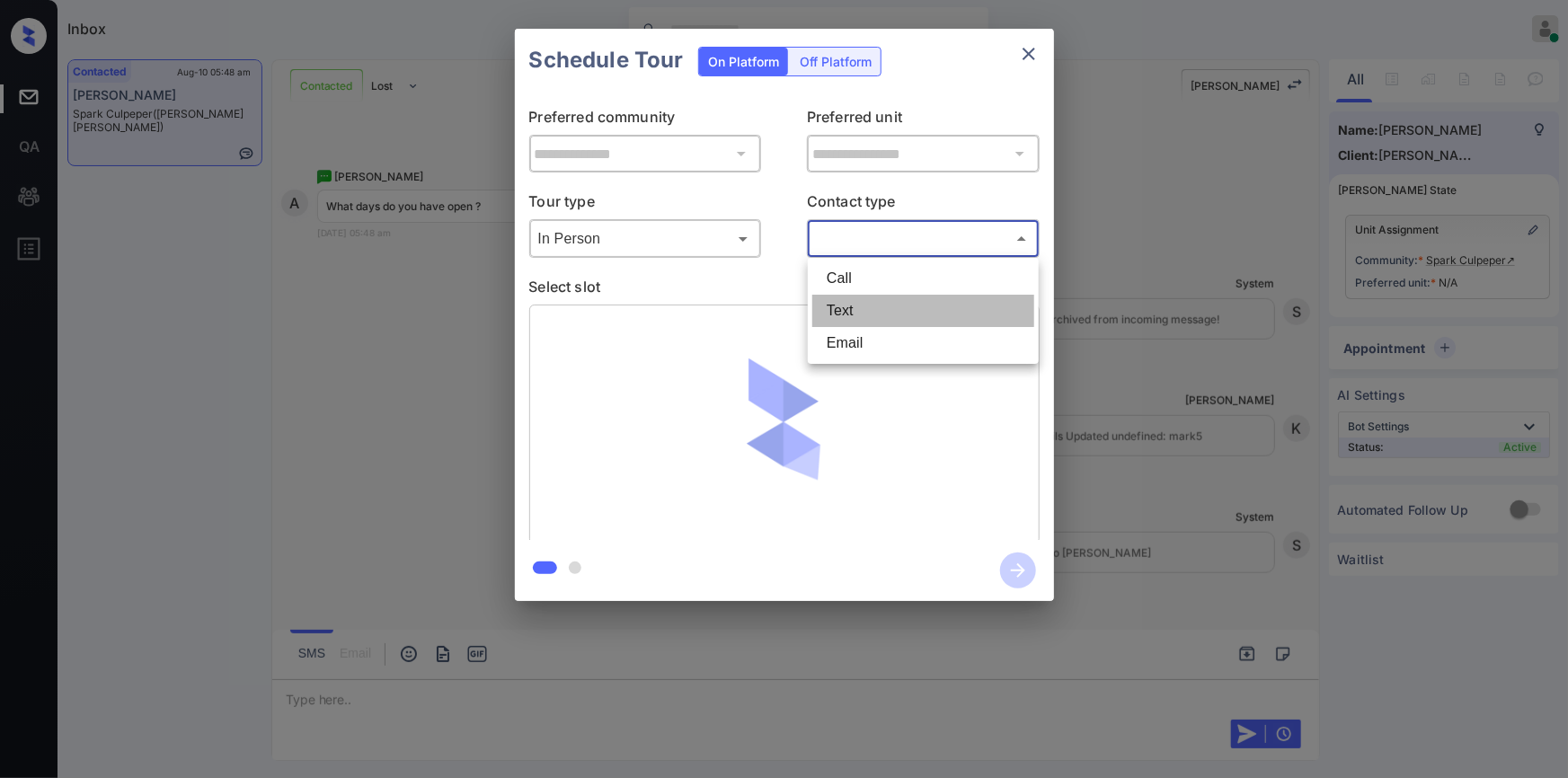
click at [858, 315] on li "Text" at bounding box center [923, 311] width 222 height 32
type input "****"
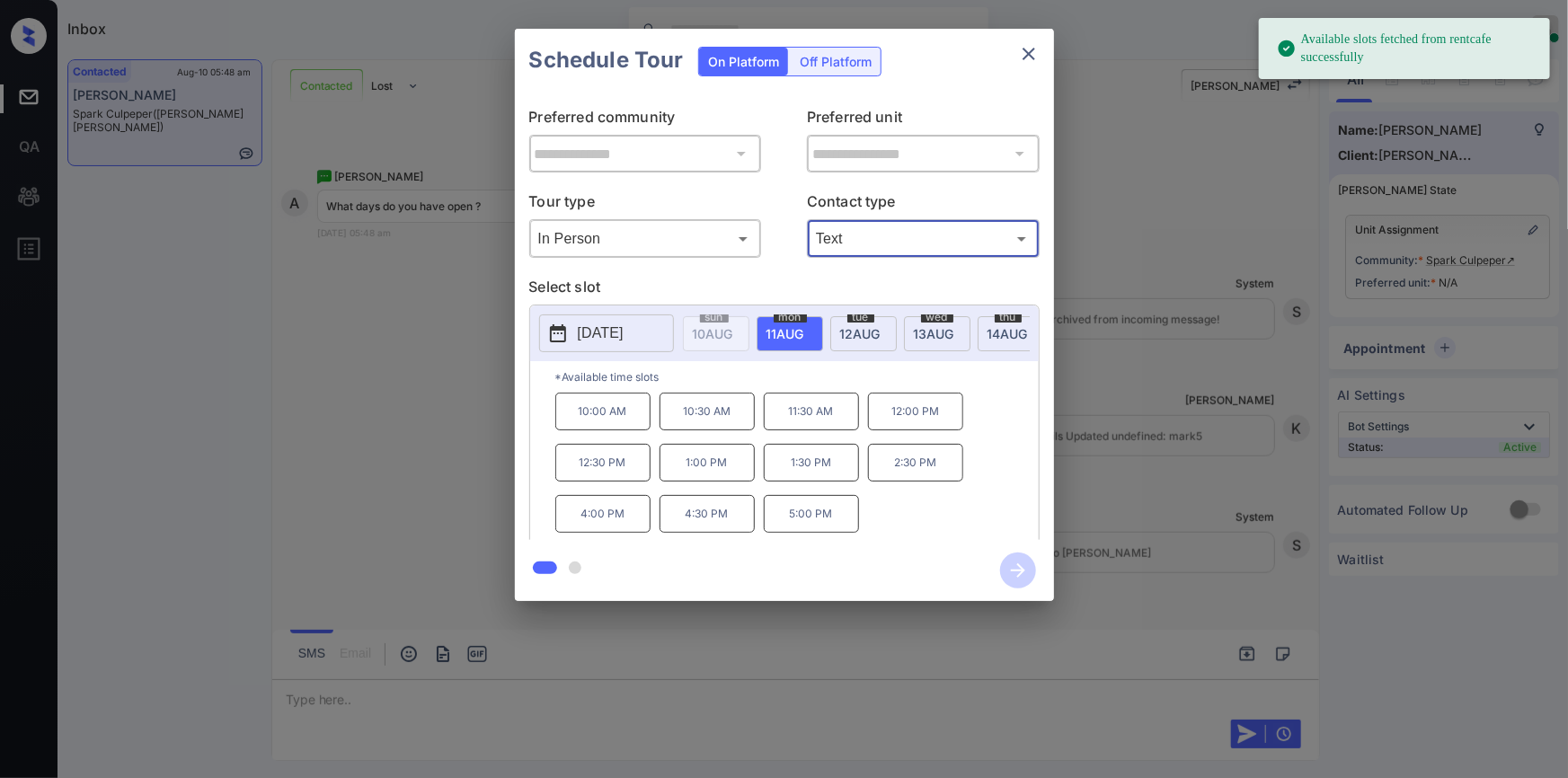
click at [596, 337] on p "[DATE]" at bounding box center [600, 334] width 46 height 22
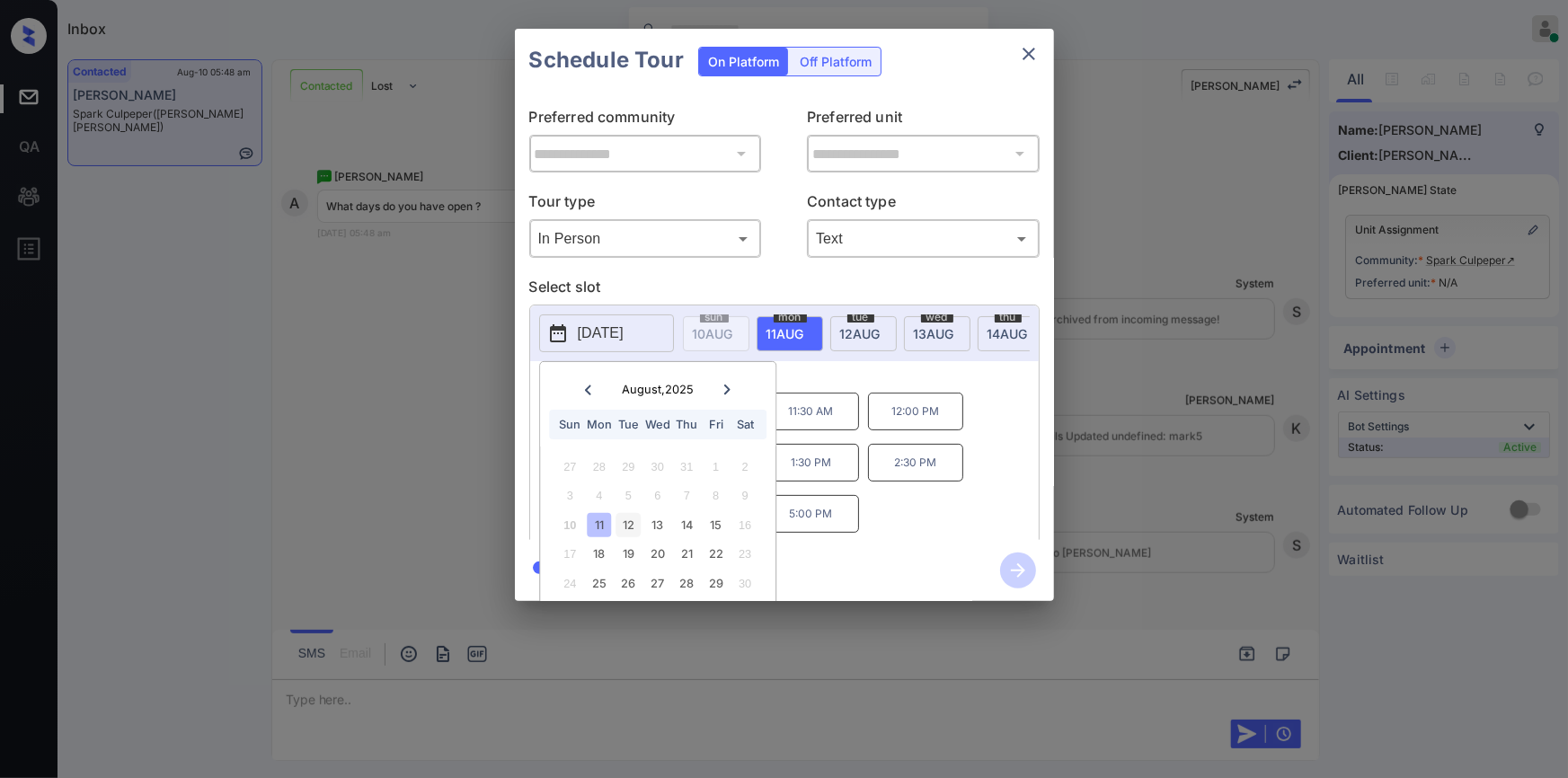
click at [624, 524] on div "12" at bounding box center [628, 525] width 24 height 24
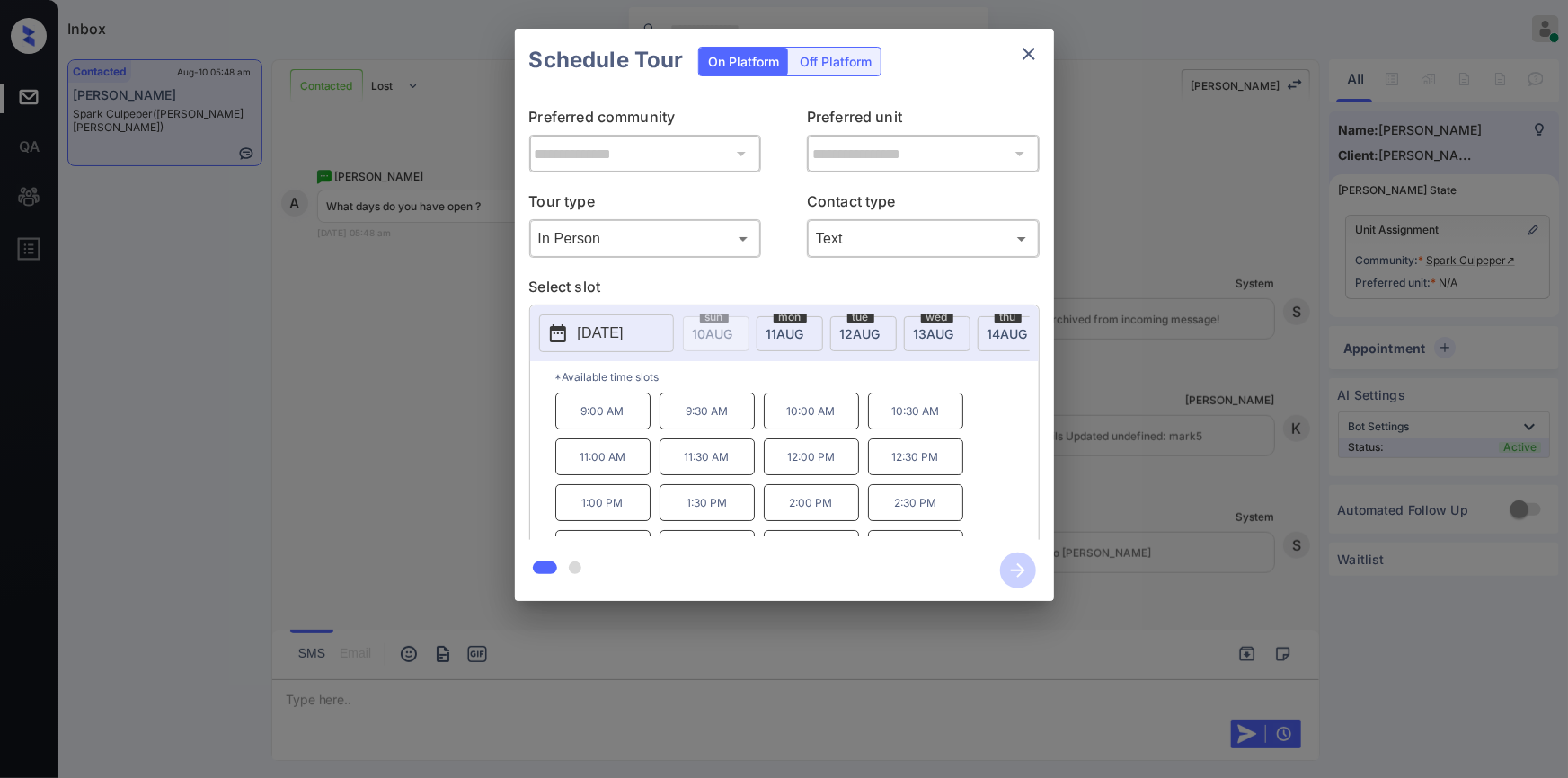
click at [977, 461] on div "9:00 AM 9:30 AM 10:00 AM 10:30 AM 11:00 AM 11:30 AM 12:00 PM 12:30 PM 1:00 PM 1…" at bounding box center [797, 465] width 483 height 144
click at [734, 330] on span "[DATE]" at bounding box center [713, 334] width 41 height 15
click at [734, 335] on span "[DATE]" at bounding box center [713, 334] width 41 height 15
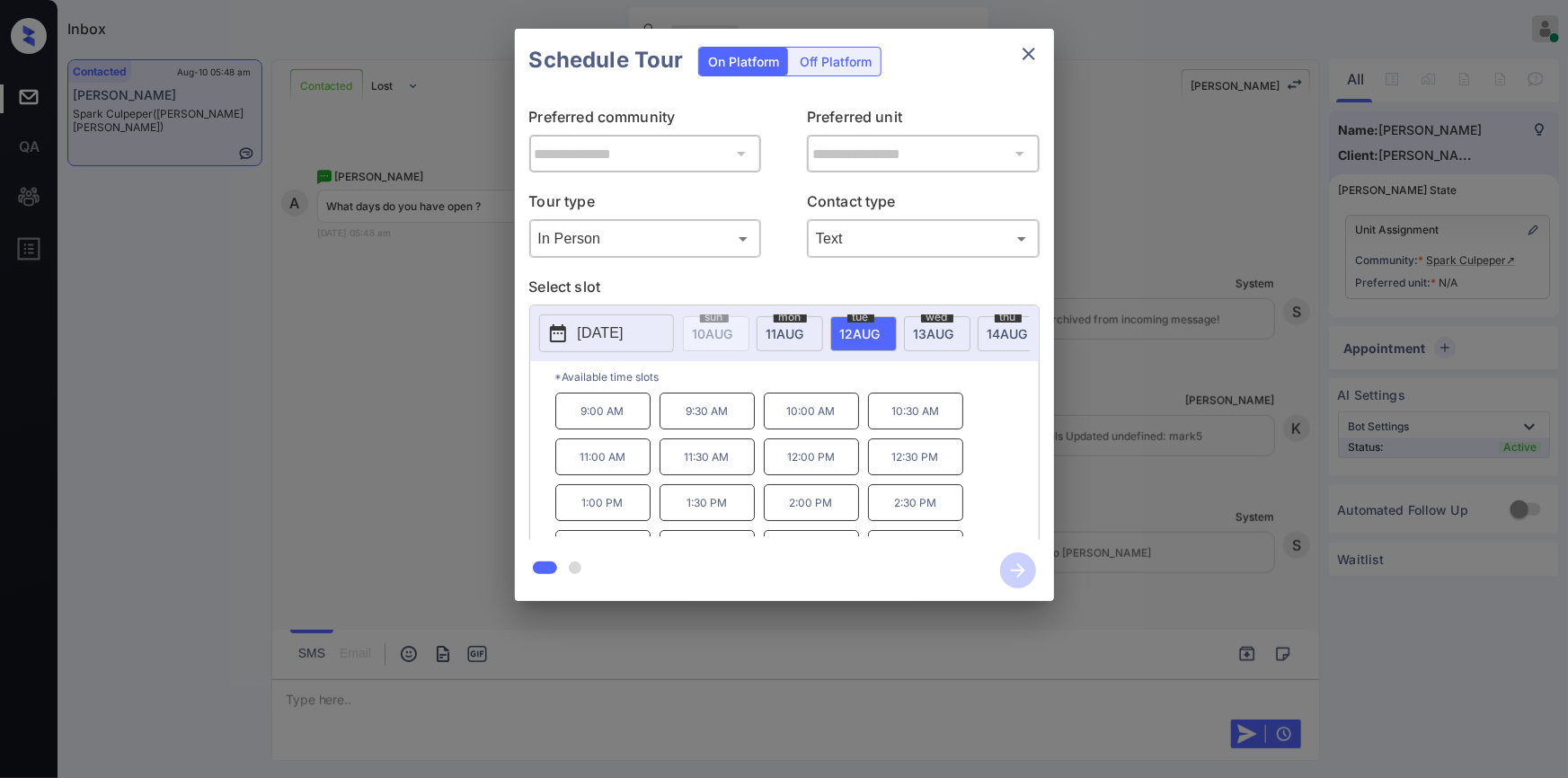
scroll to position [30, 0]
click at [734, 334] on span "[DATE]" at bounding box center [713, 334] width 41 height 15
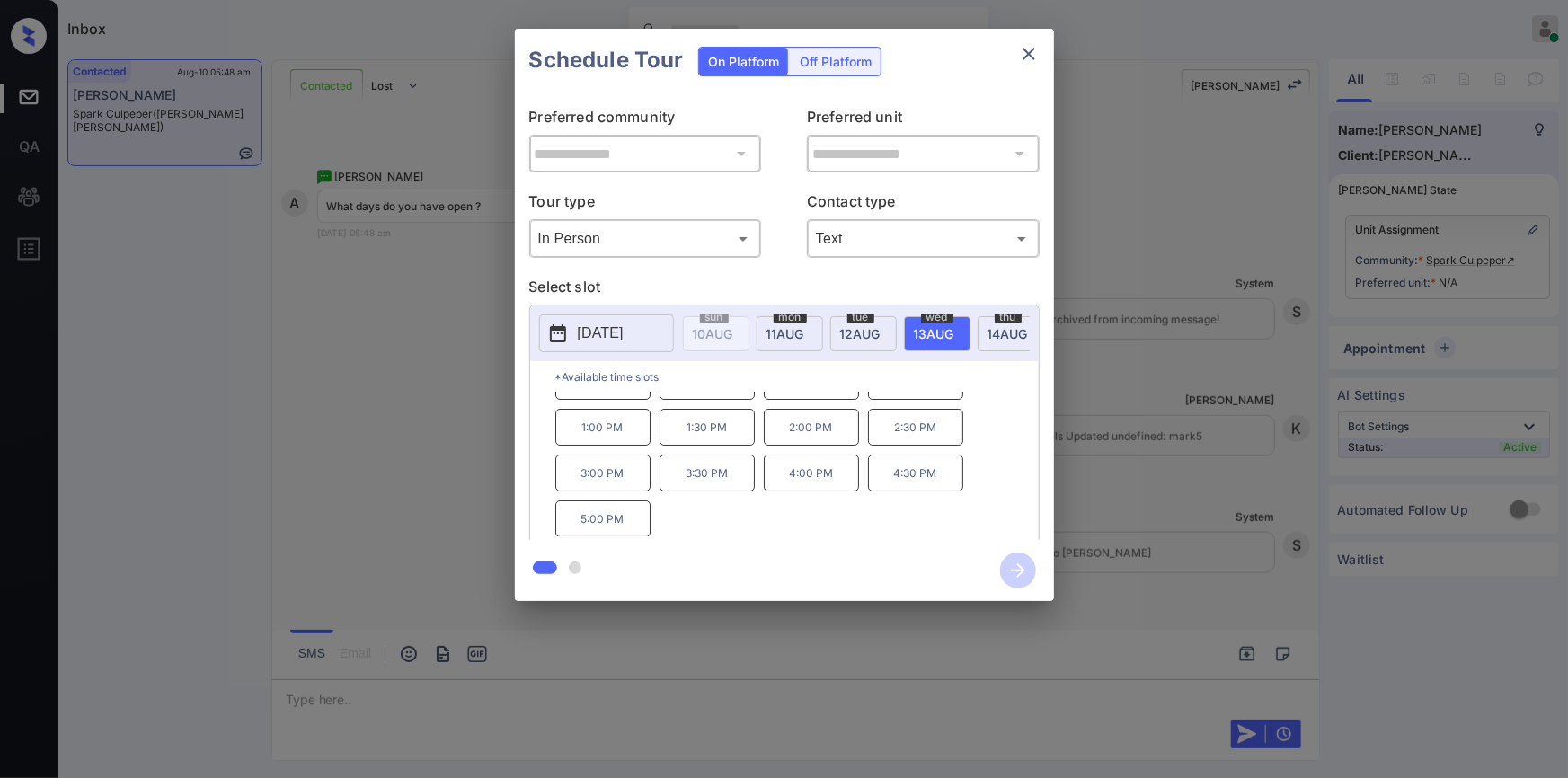
click at [378, 481] on div "**********" at bounding box center [784, 315] width 1568 height 630
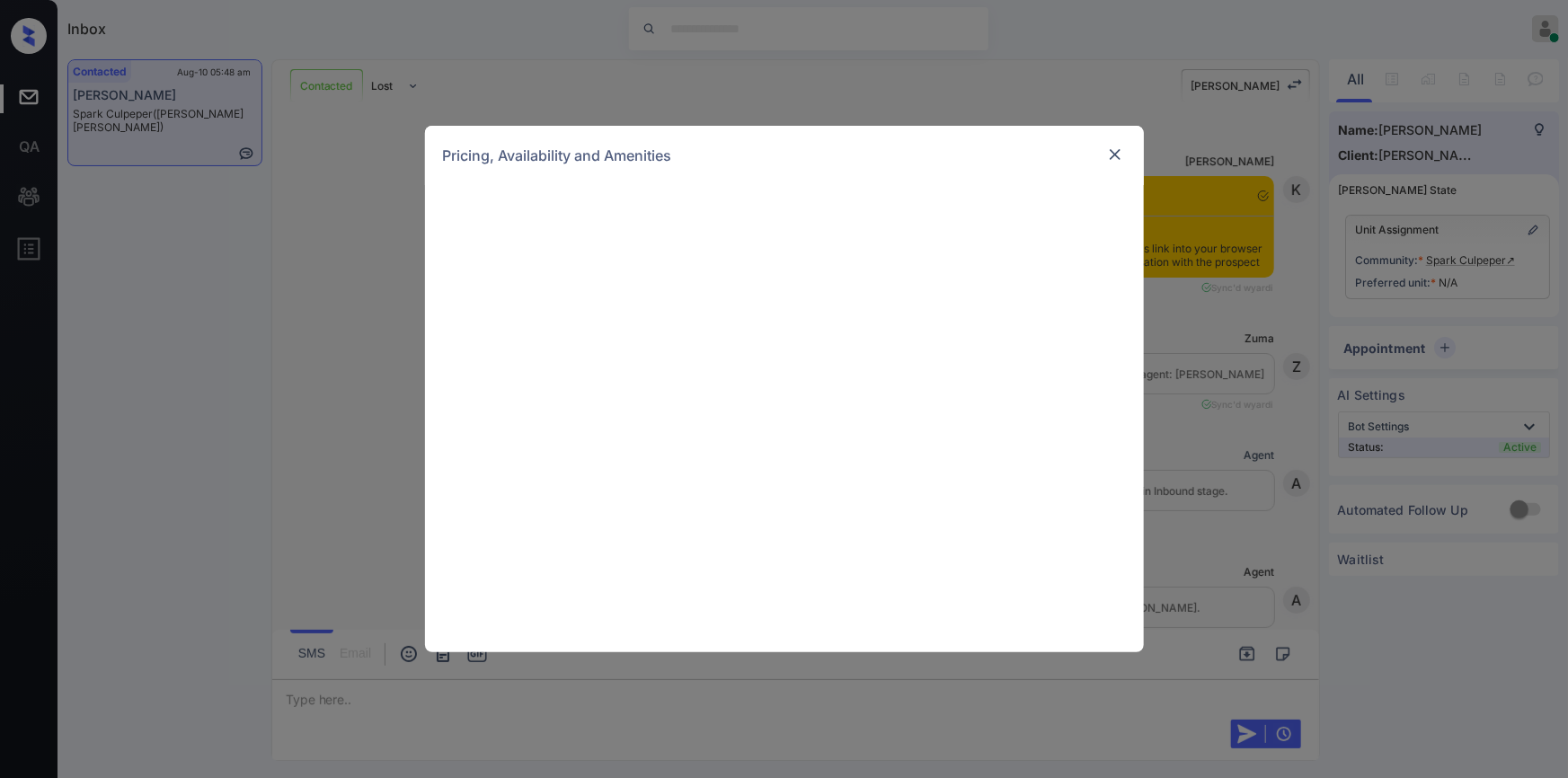
scroll to position [1349, 0]
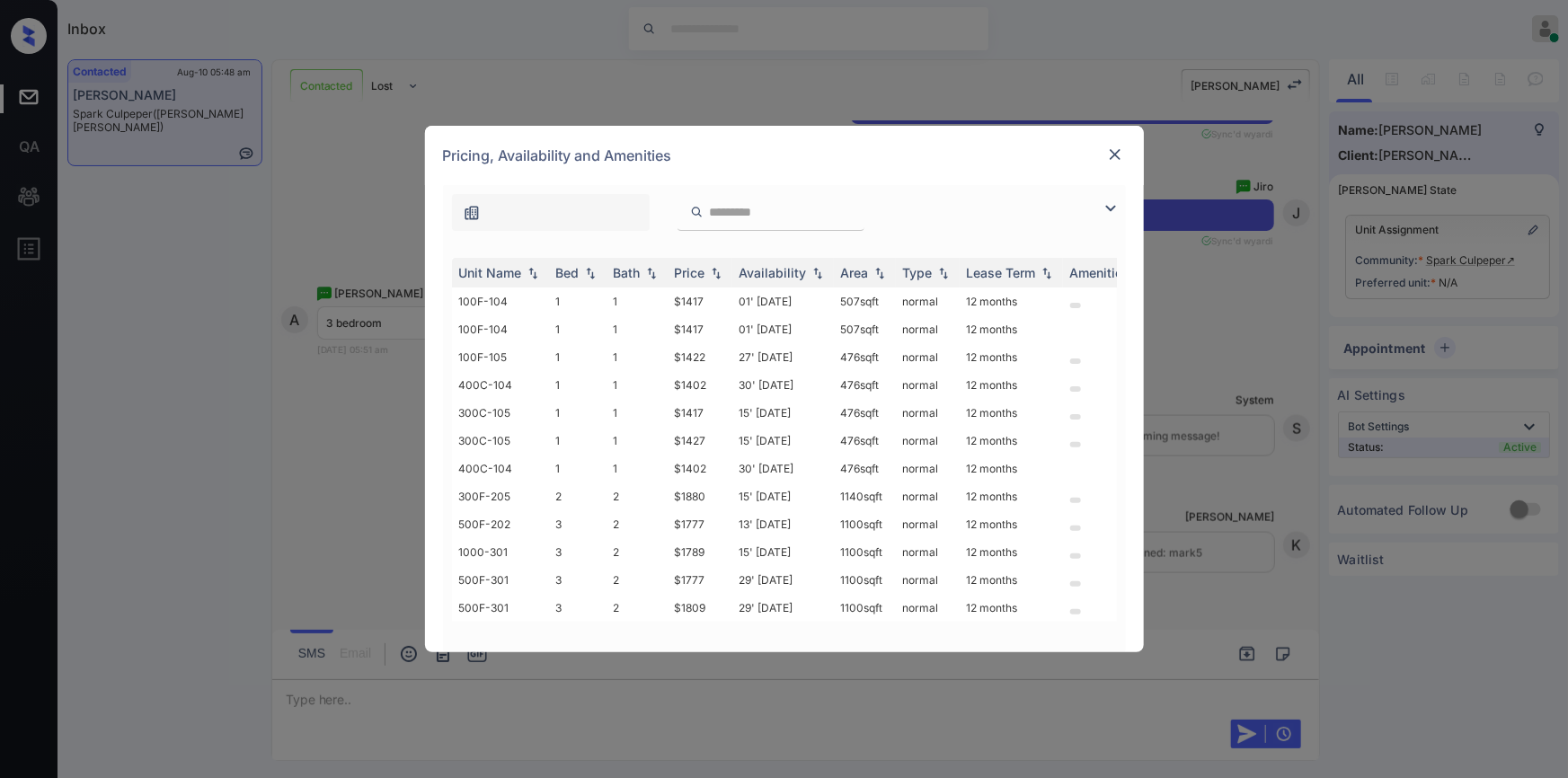
click at [1104, 206] on img at bounding box center [1110, 208] width 22 height 22
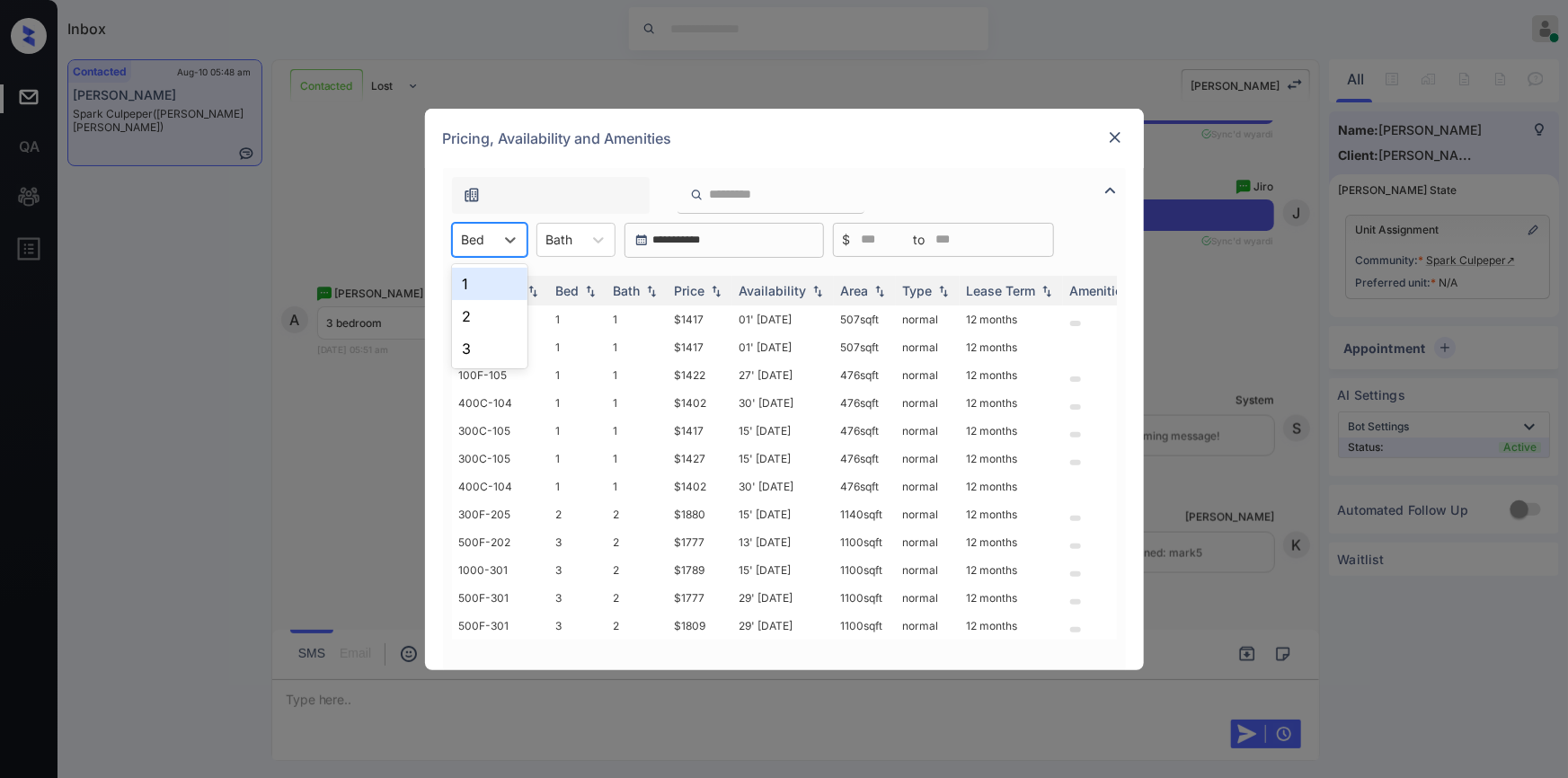
click at [490, 252] on div "Bed" at bounding box center [473, 239] width 41 height 26
click at [476, 341] on div "3" at bounding box center [489, 349] width 76 height 32
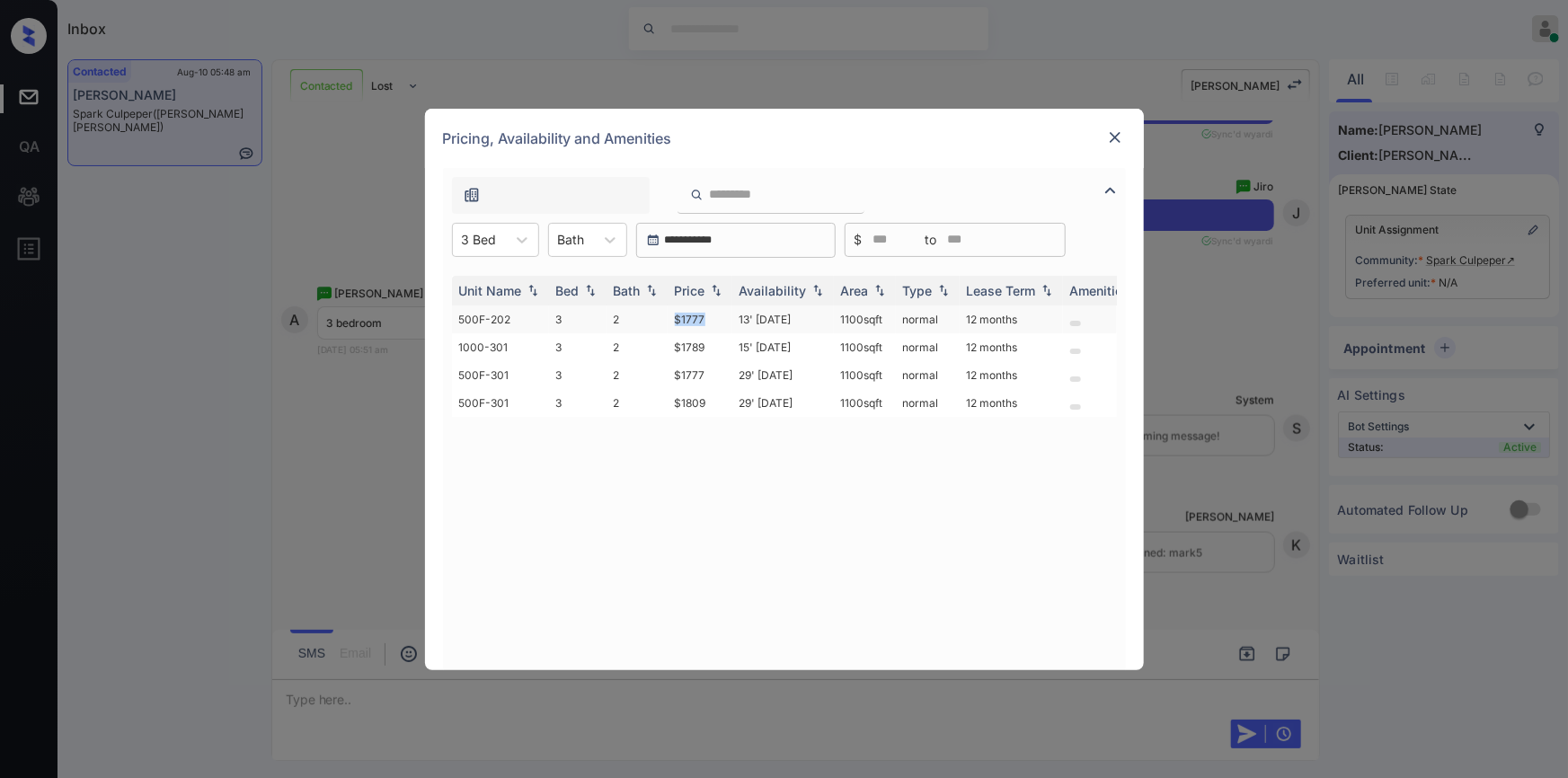
drag, startPoint x: 671, startPoint y: 316, endPoint x: 719, endPoint y: 319, distance: 48.1
click at [719, 319] on td "$1777" at bounding box center [700, 319] width 65 height 28
copy td "$1777"
click at [689, 315] on td "$1777" at bounding box center [700, 319] width 65 height 28
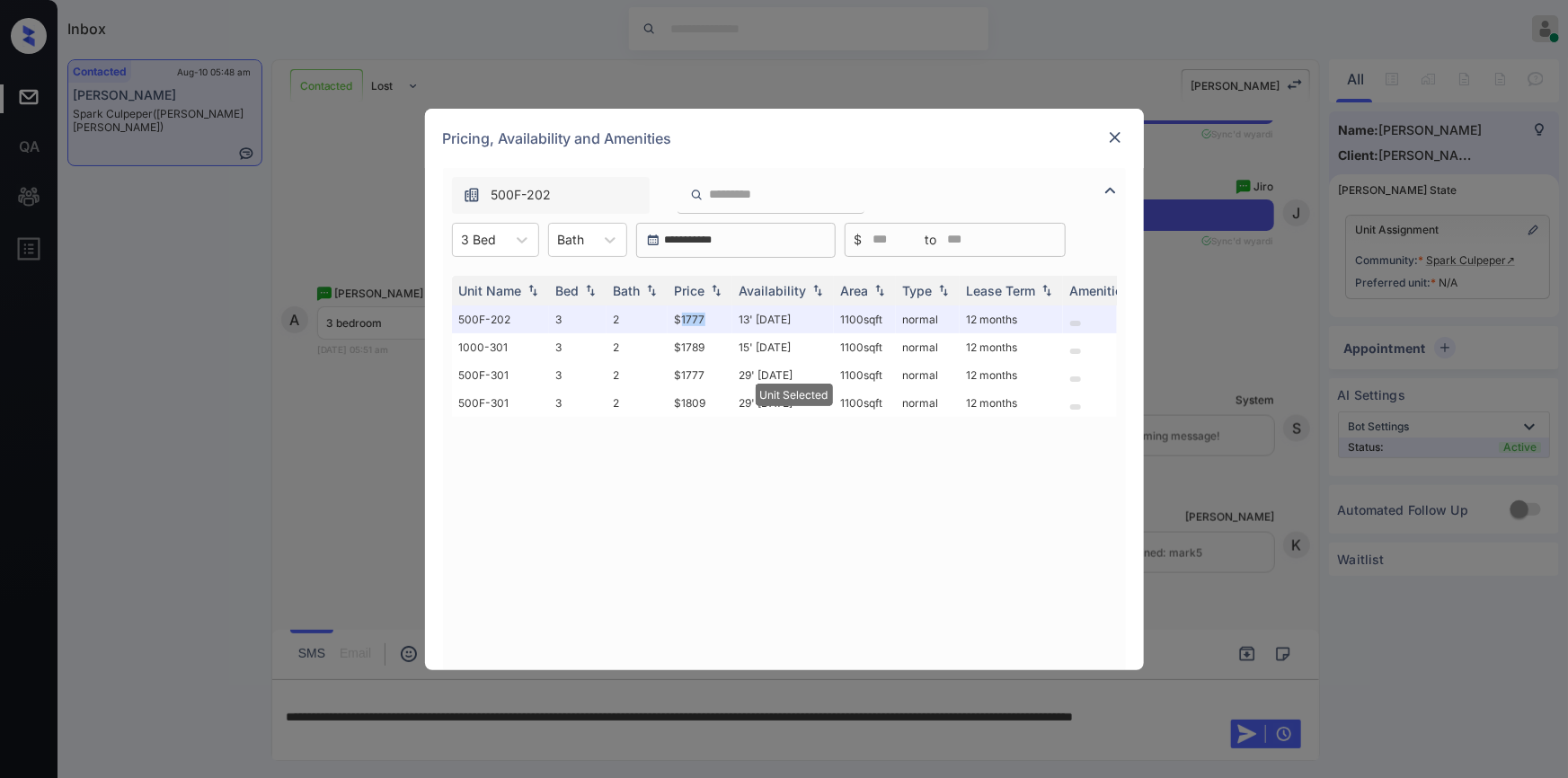
click at [1119, 138] on img at bounding box center [1115, 138] width 18 height 18
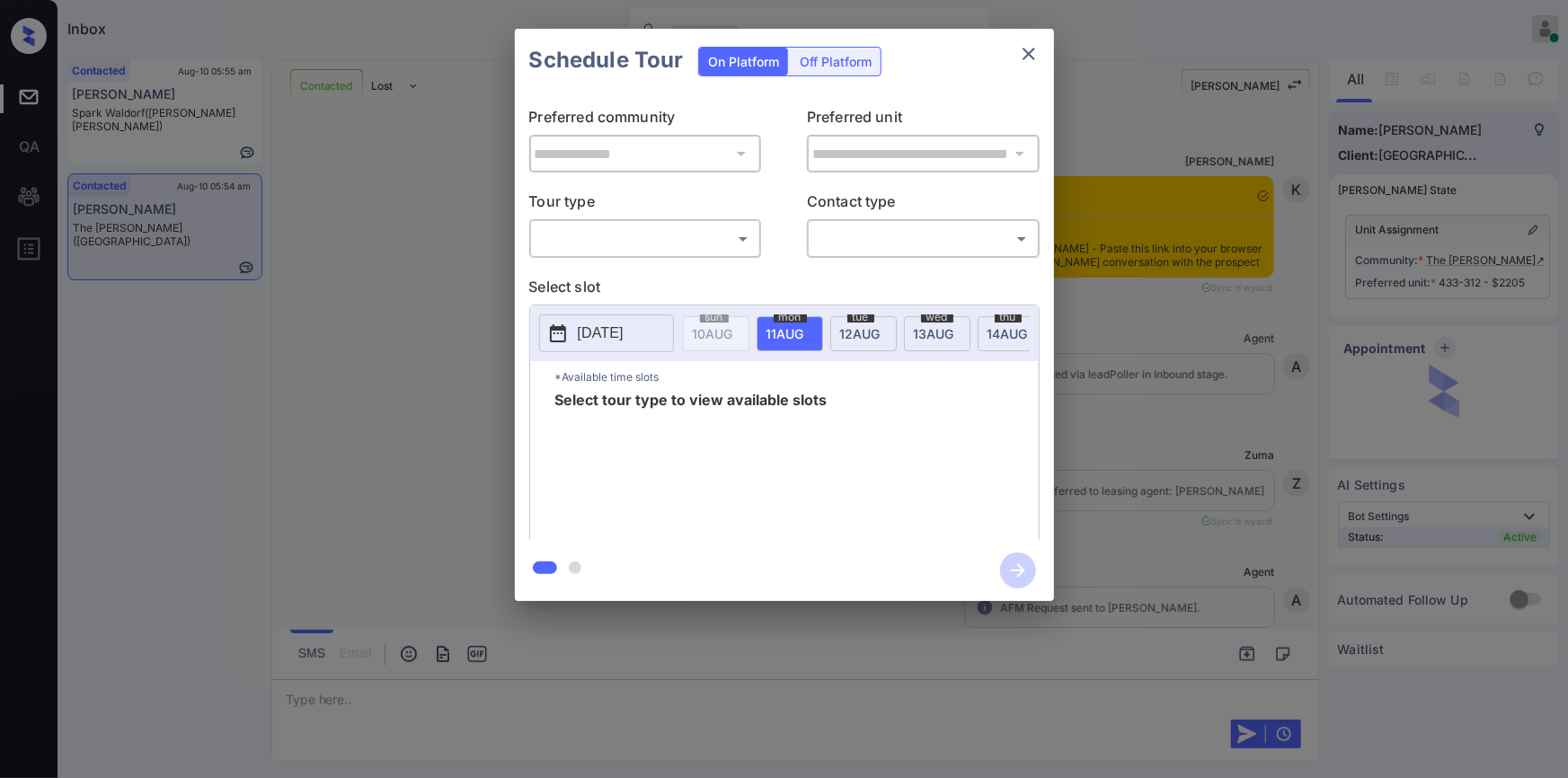
scroll to position [1688, 0]
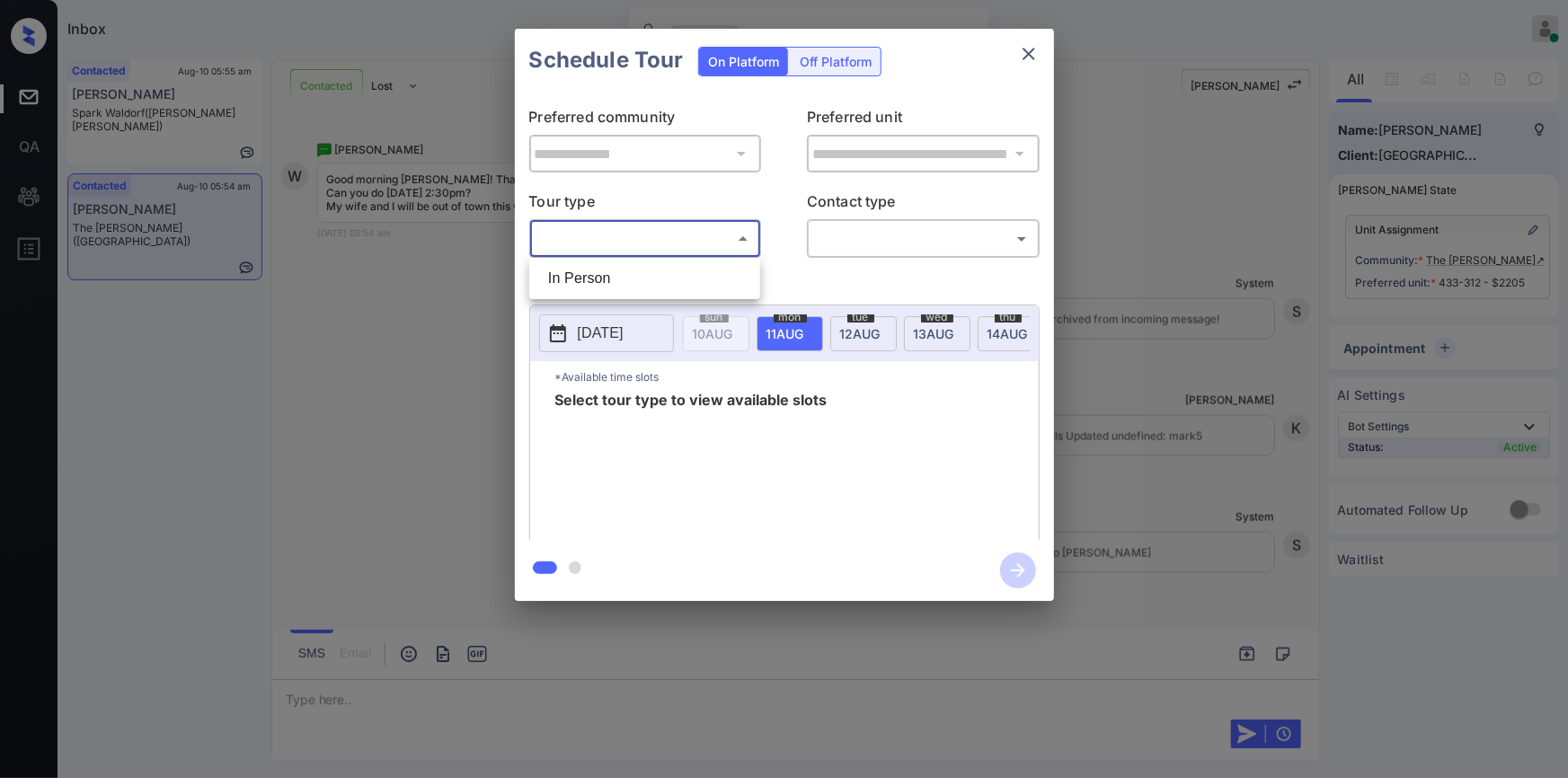
drag, startPoint x: 584, startPoint y: 230, endPoint x: 588, endPoint y: 270, distance: 40.2
click at [584, 230] on body "Inbox Jiro Alonzo Online Set yourself offline Set yourself on break Profile Swi…" at bounding box center [784, 389] width 1568 height 778
click at [588, 271] on li "In Person" at bounding box center [644, 279] width 222 height 32
type input "********"
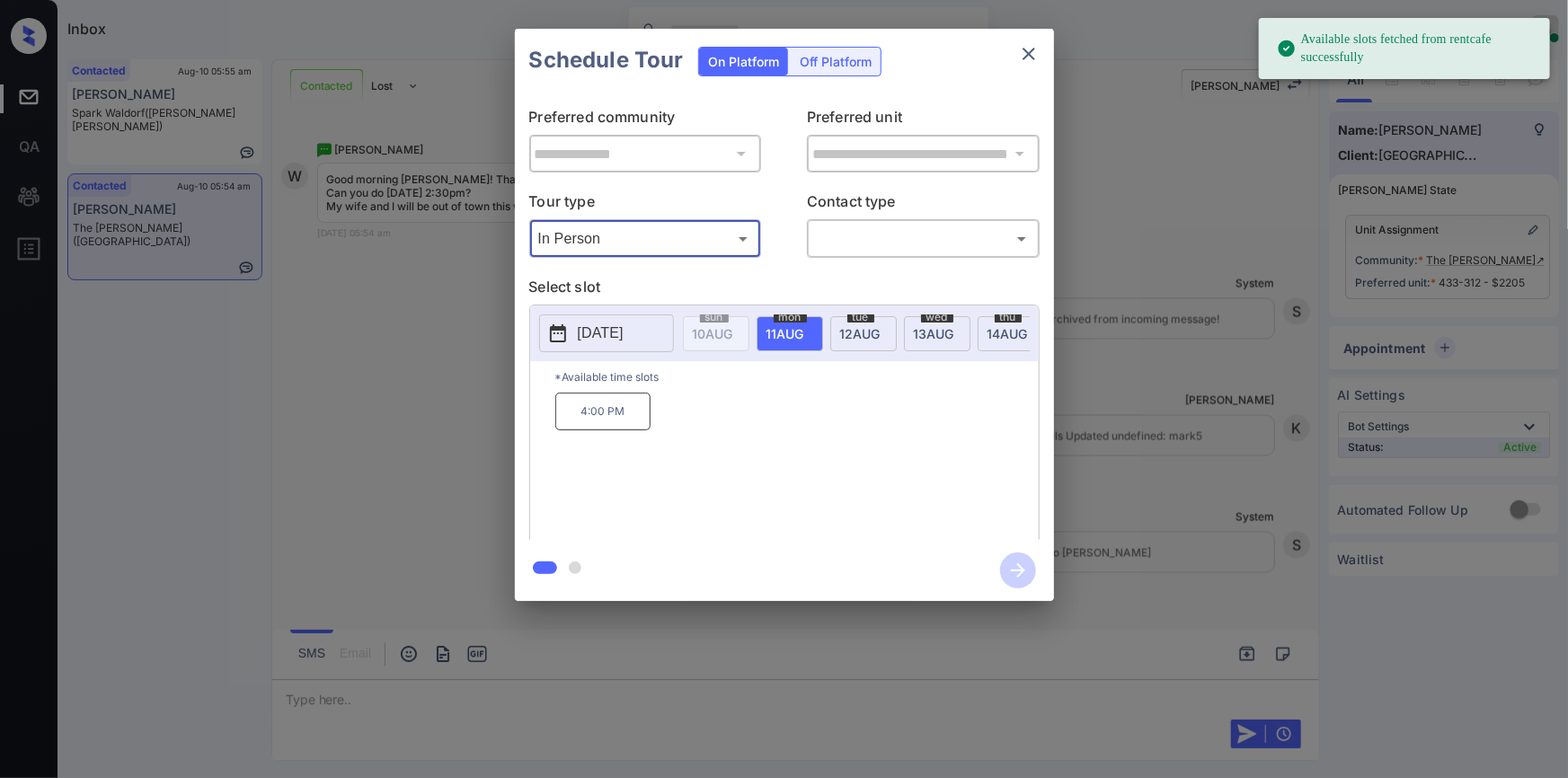
click at [1033, 50] on icon "close" at bounding box center [1029, 54] width 13 height 13
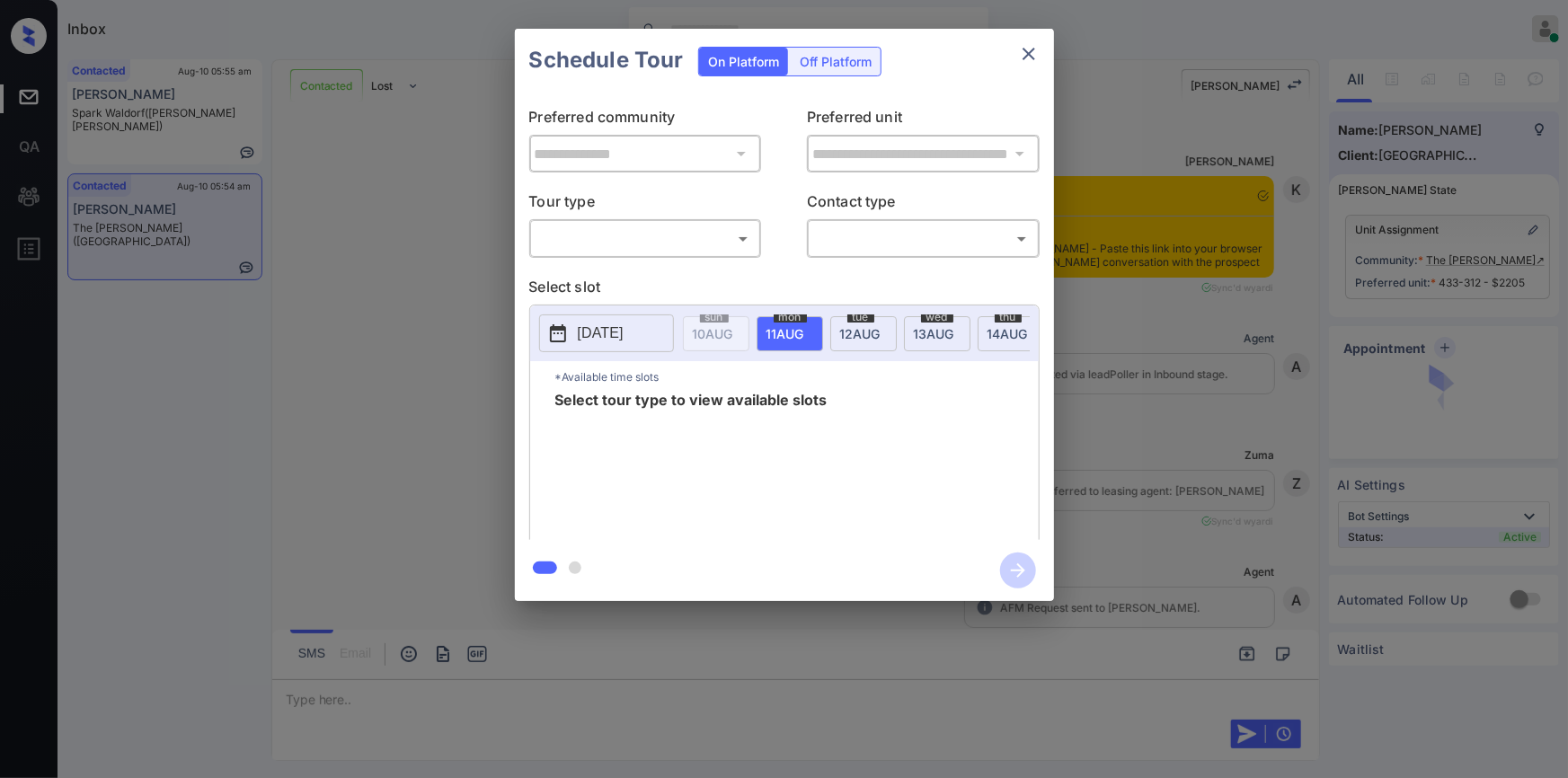
scroll to position [1688, 0]
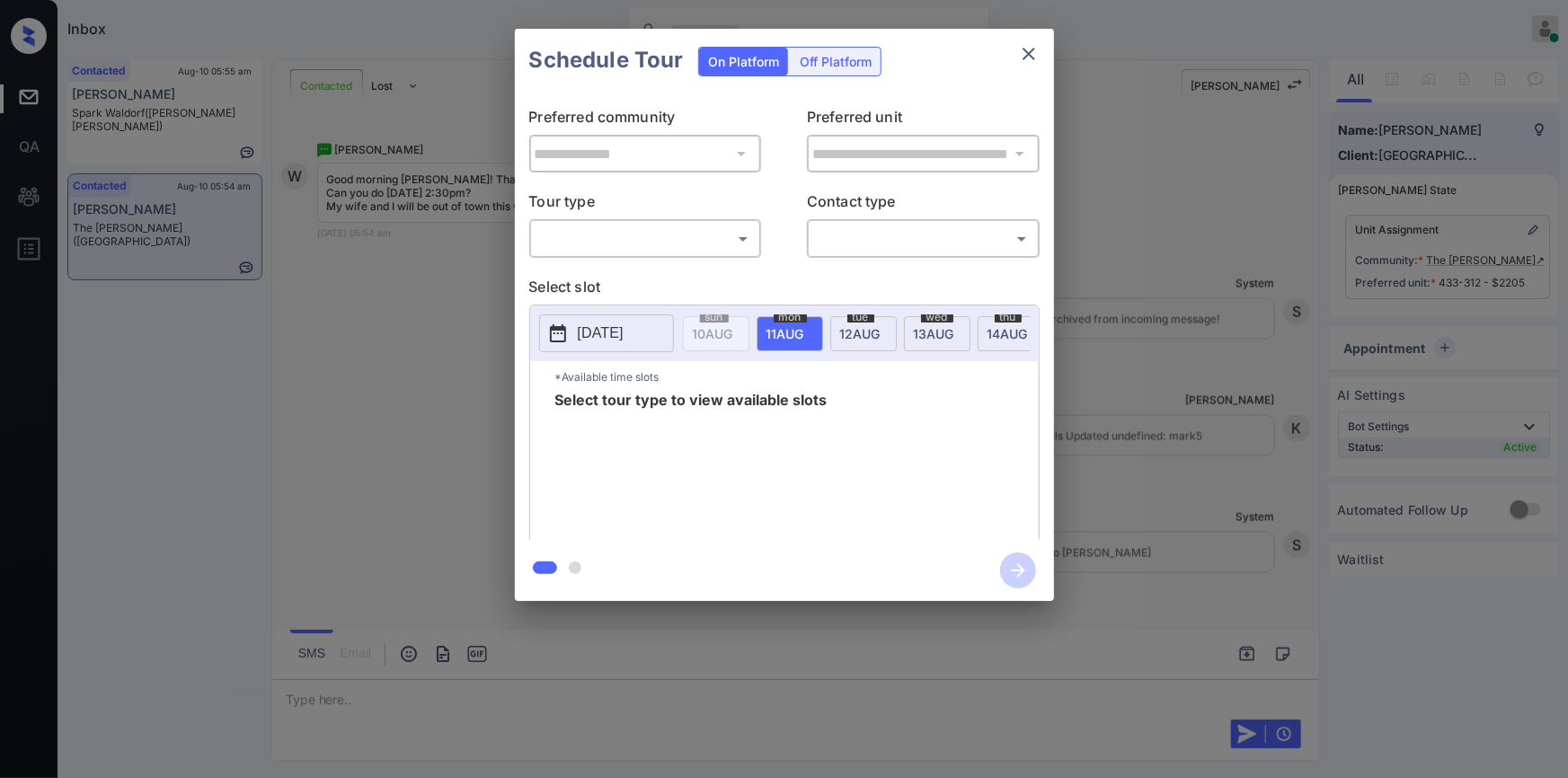
click at [599, 232] on body "Inbox [PERSON_NAME] Online Set yourself offline Set yourself on break Profile S…" at bounding box center [784, 389] width 1568 height 778
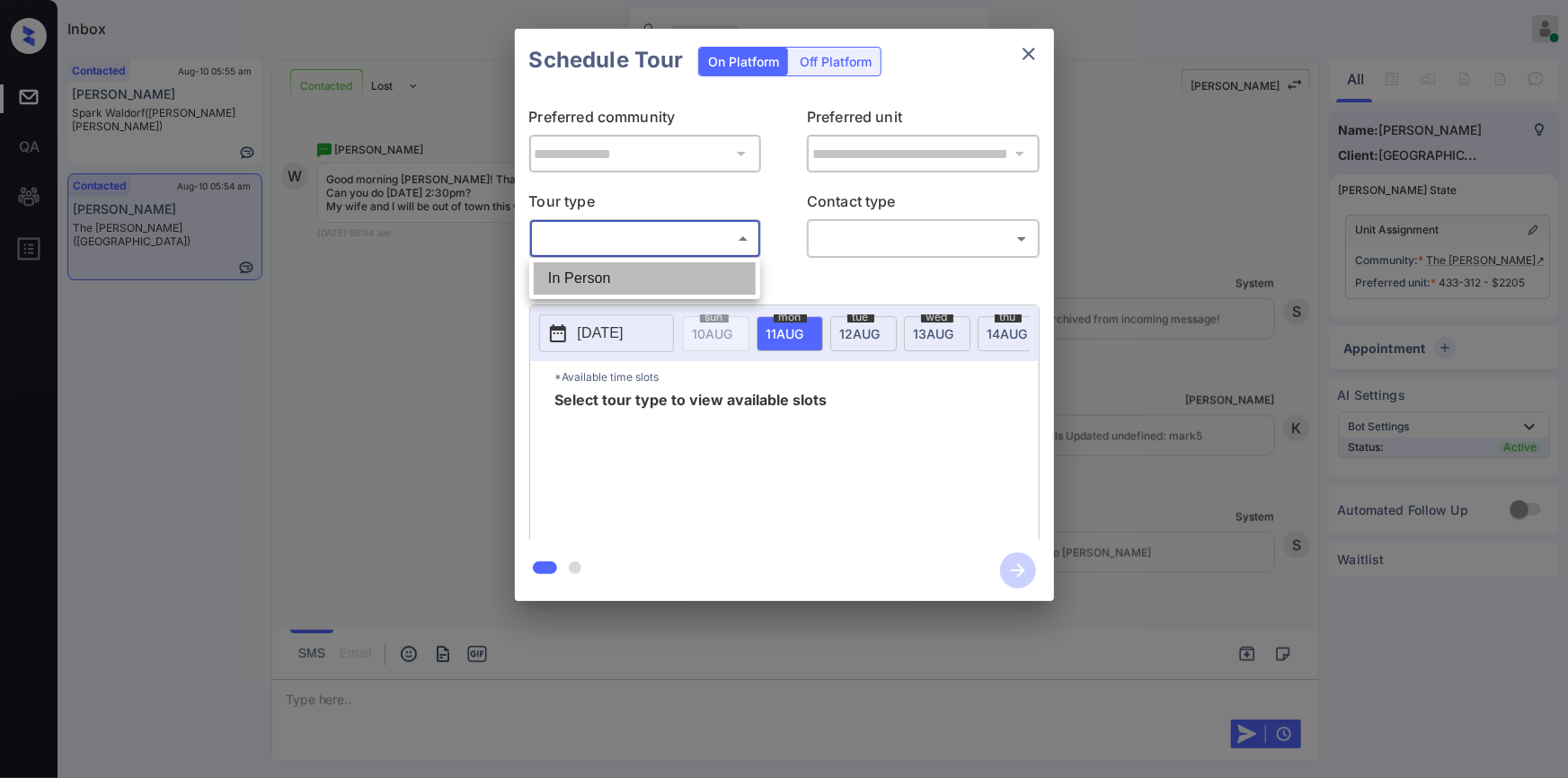
drag, startPoint x: 588, startPoint y: 282, endPoint x: 929, endPoint y: 280, distance: 341.0
click at [594, 284] on li "In Person" at bounding box center [644, 279] width 222 height 32
type input "********"
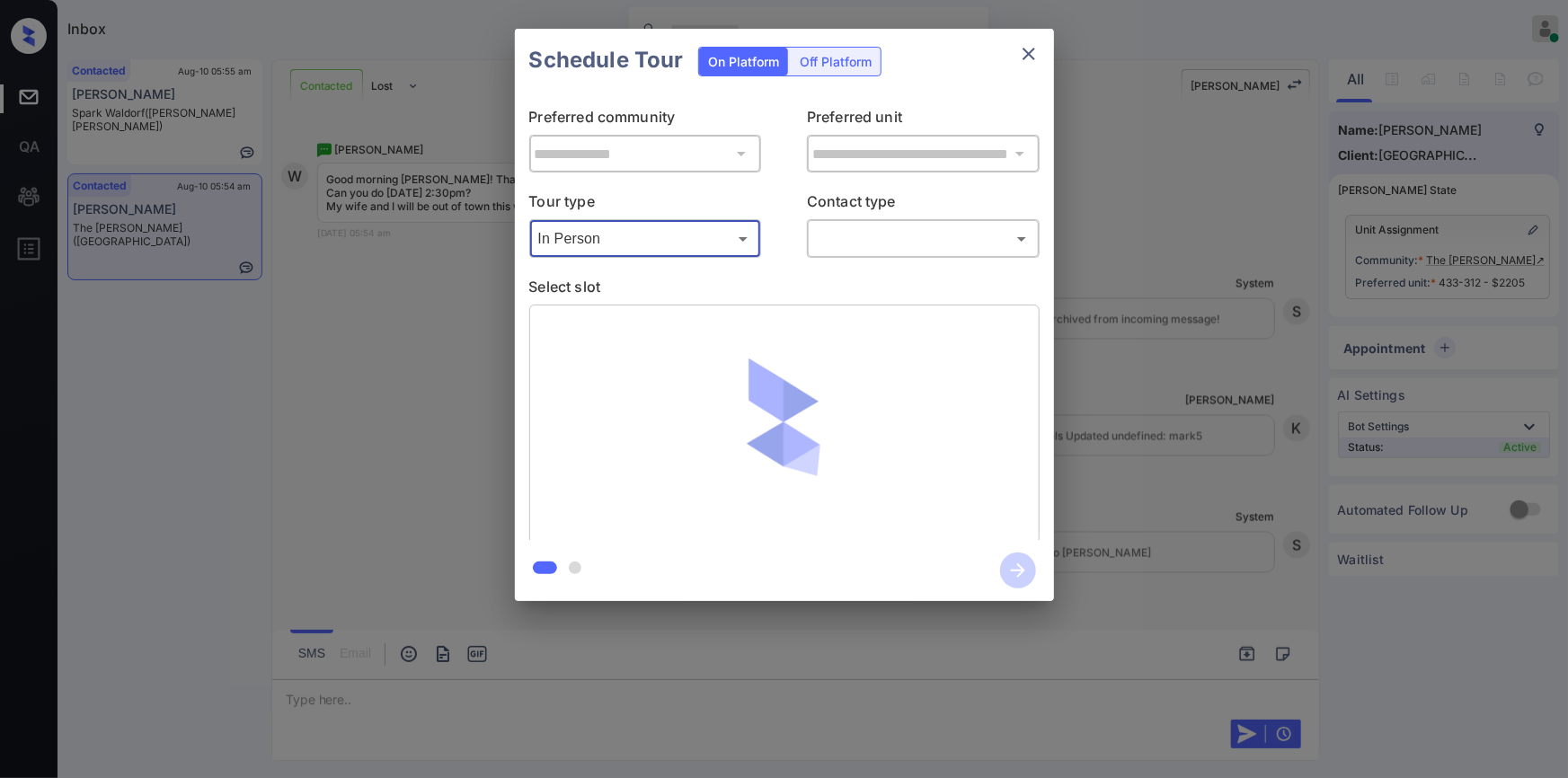
click at [889, 242] on body "Inbox [PERSON_NAME] Online Set yourself offline Set yourself on break Profile S…" at bounding box center [784, 389] width 1568 height 778
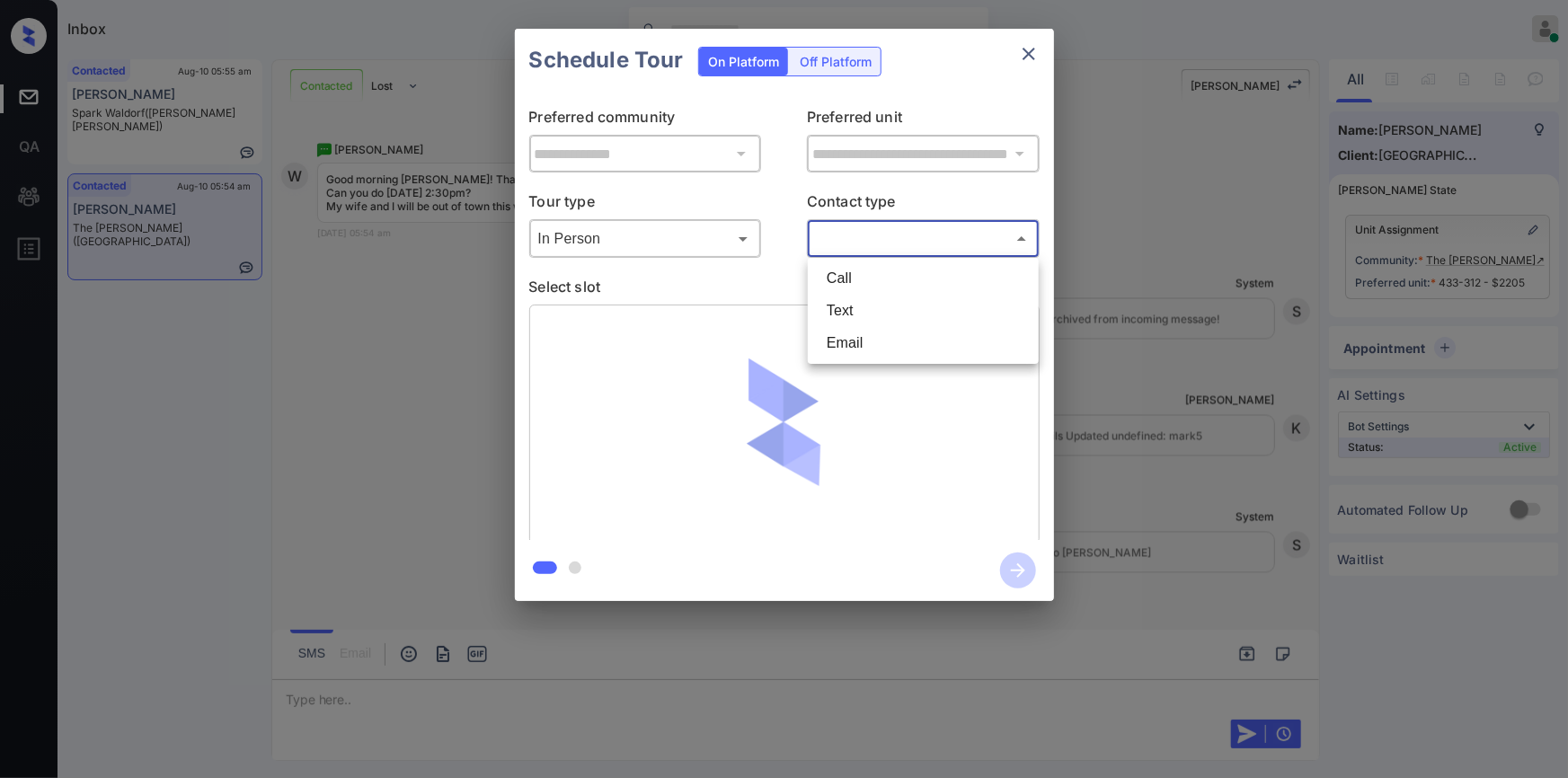
click at [865, 311] on li "Text" at bounding box center [923, 311] width 222 height 32
type input "****"
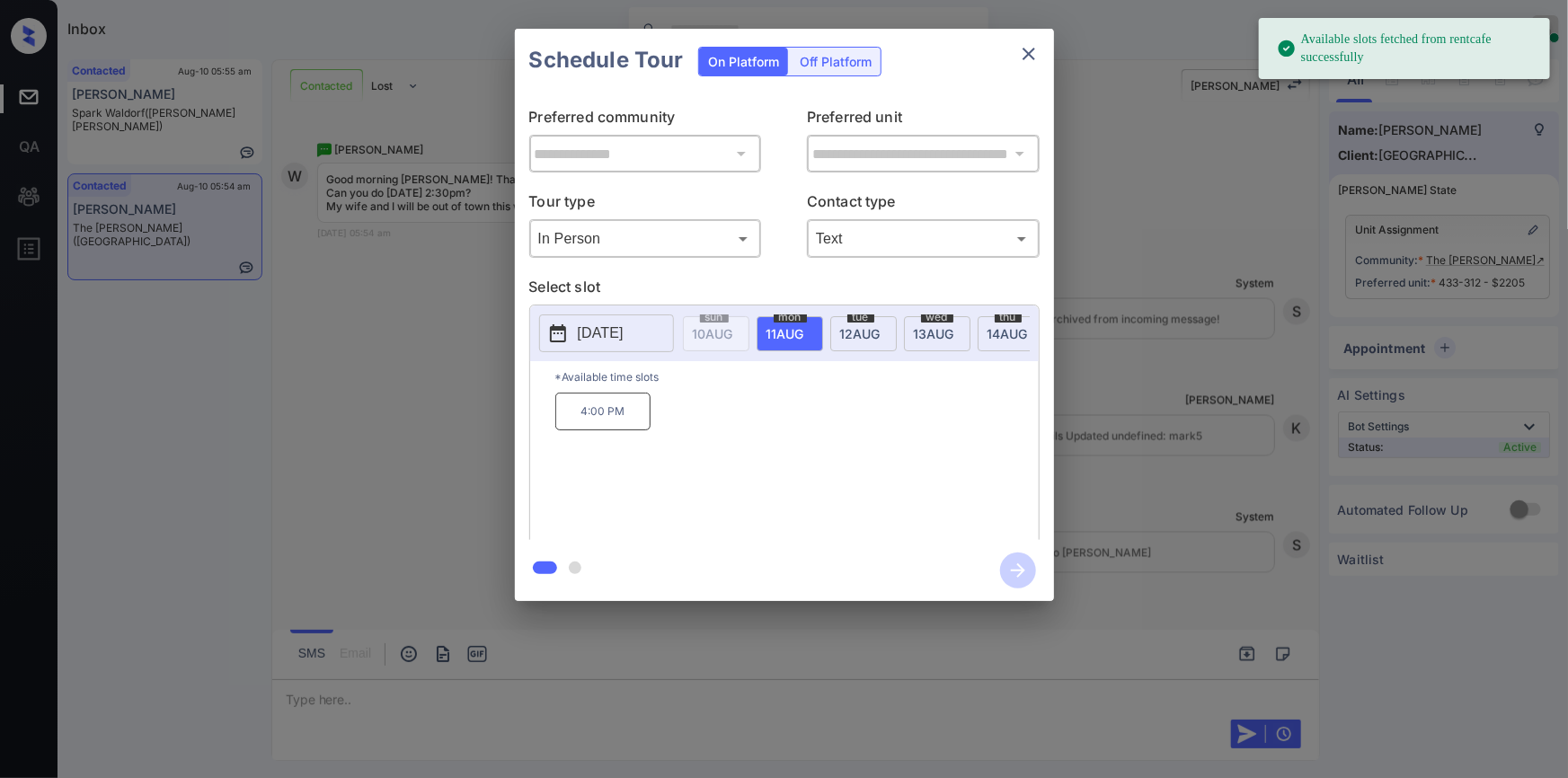
click at [618, 323] on p "[DATE]" at bounding box center [600, 334] width 46 height 22
drag, startPoint x: 602, startPoint y: 563, endPoint x: 679, endPoint y: 553, distance: 77.6
click at [602, 563] on div "18" at bounding box center [598, 554] width 24 height 24
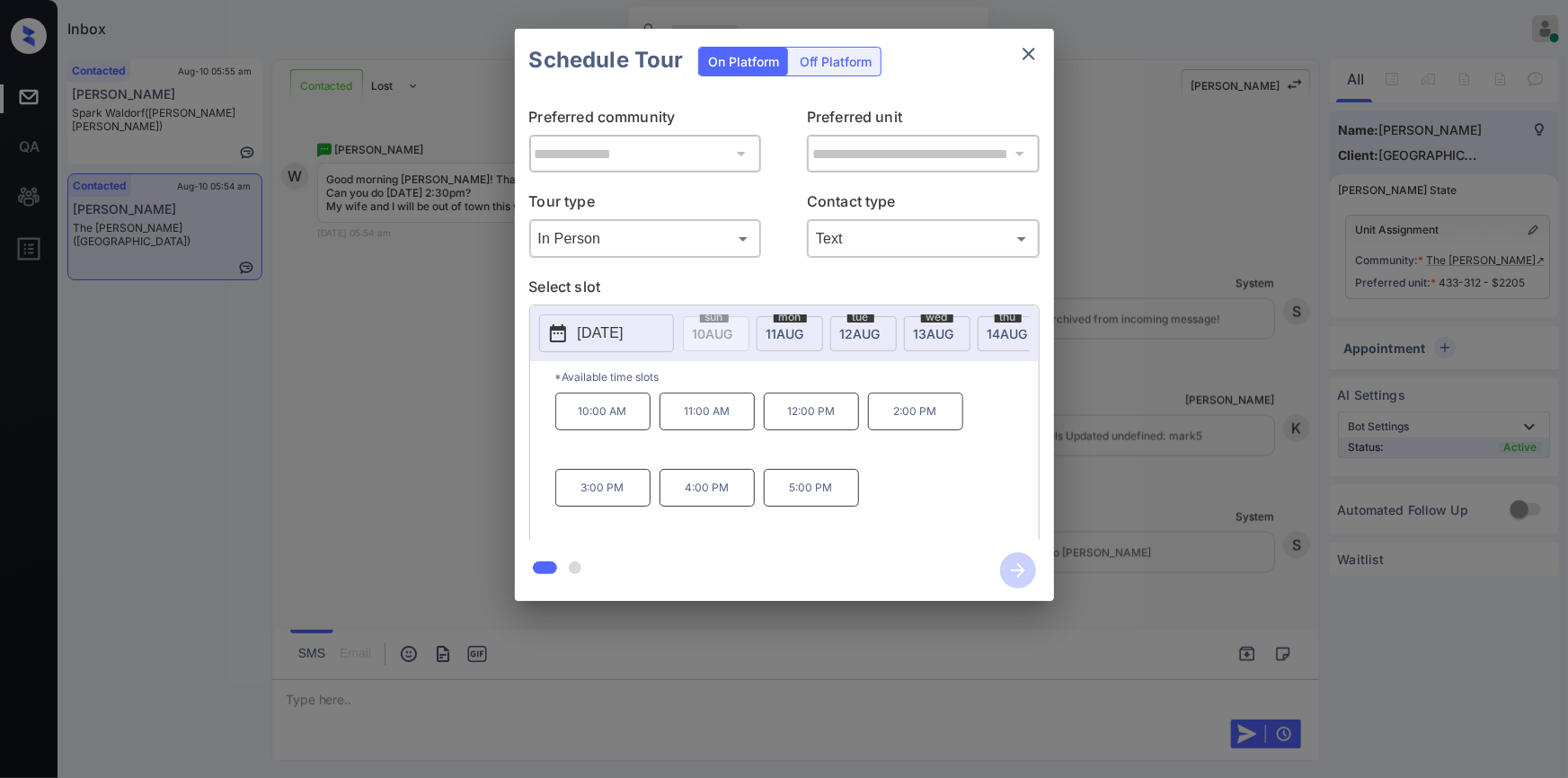
click at [973, 480] on div "10:00 AM 11:00 AM 12:00 PM 2:00 PM 3:00 PM 4:00 PM 5:00 PM" at bounding box center [797, 465] width 483 height 144
click at [357, 484] on div "**********" at bounding box center [784, 315] width 1568 height 630
